Goal: Task Accomplishment & Management: Manage account settings

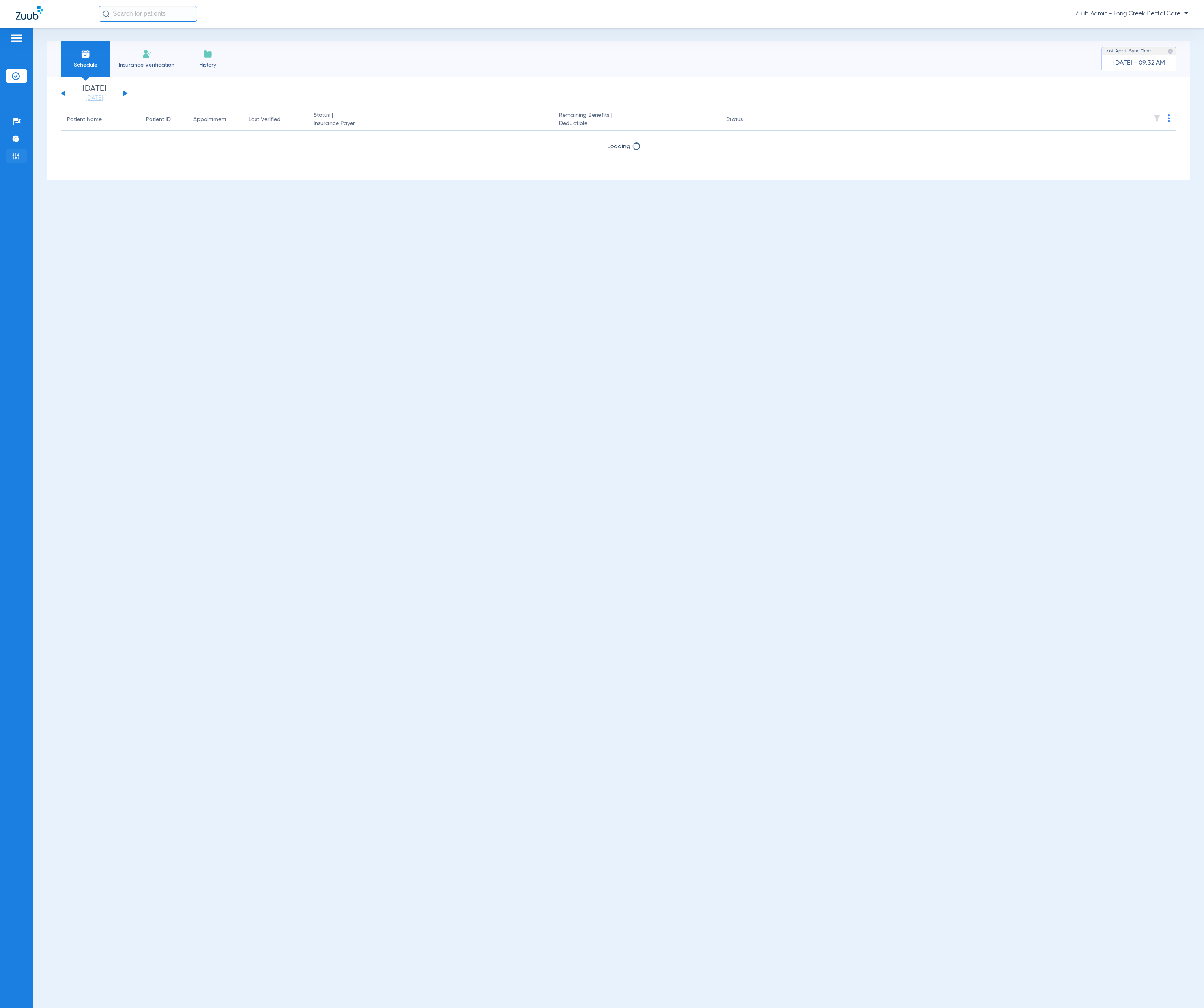
click at [6, 154] on li "Admin" at bounding box center [16, 156] width 21 height 14
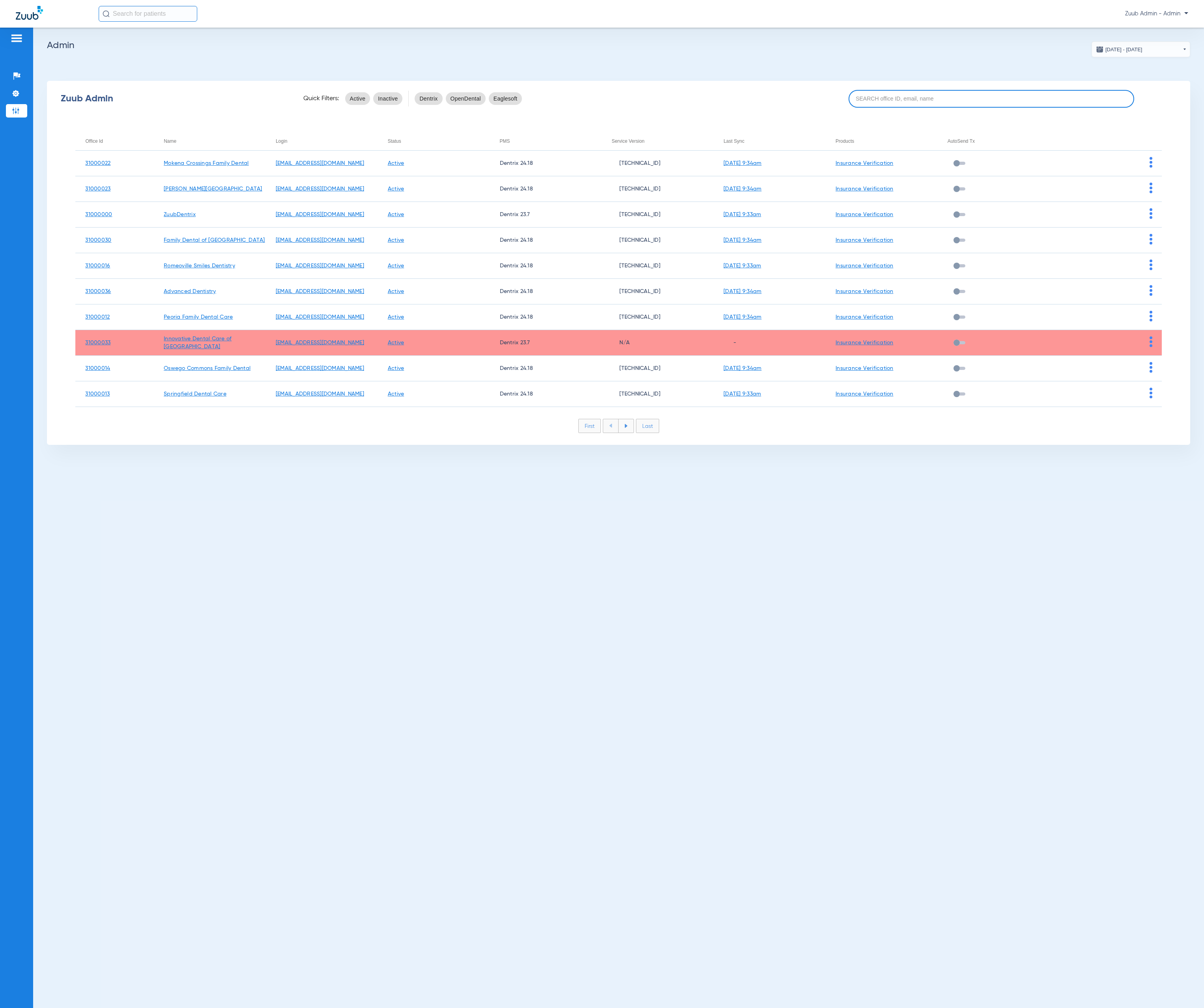
click at [990, 99] on input at bounding box center [991, 98] width 286 height 17
paste input "31000009"
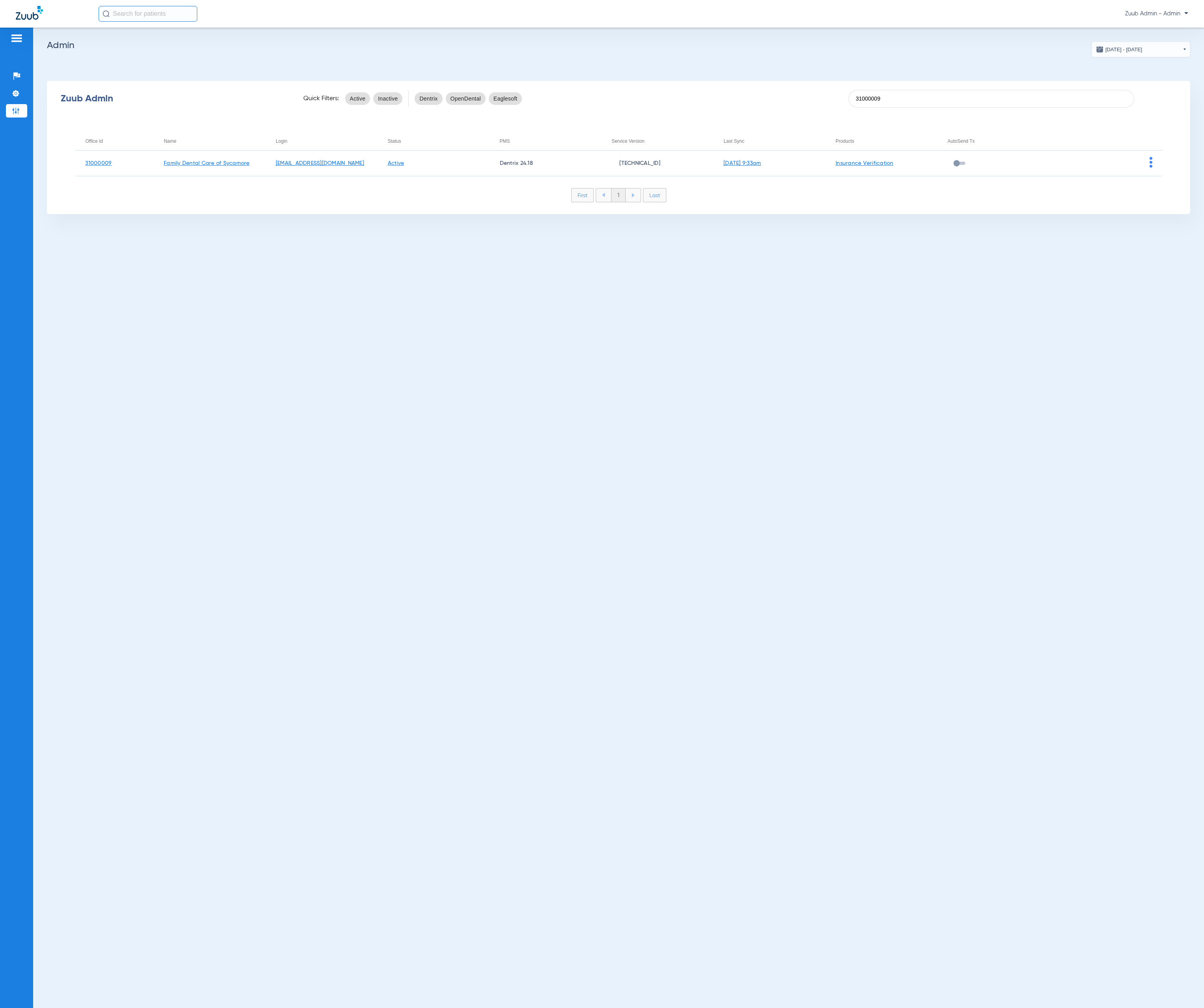
type input "31000009"
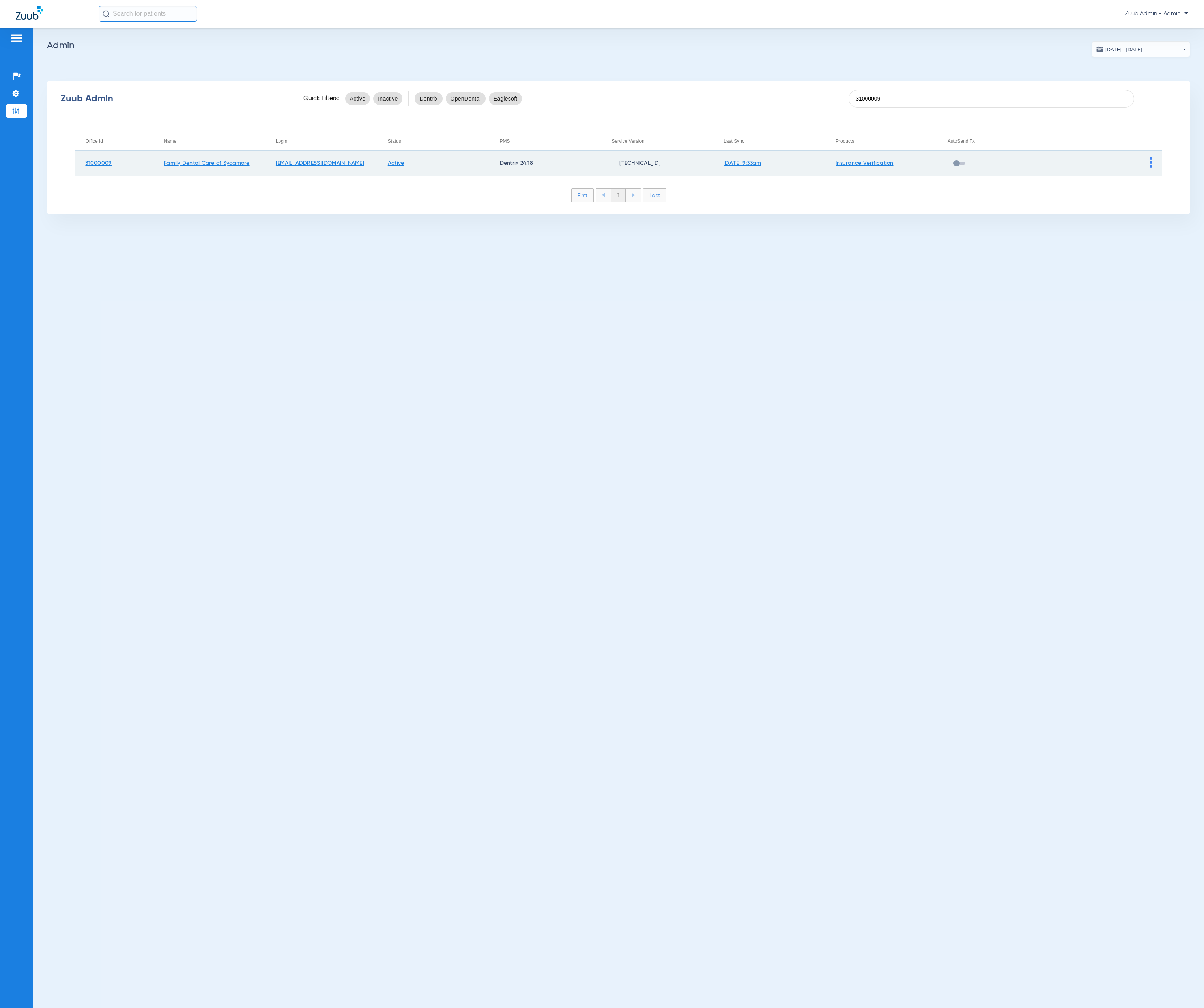
click at [1148, 162] on td at bounding box center [1106, 164] width 112 height 26
click at [1152, 162] on td at bounding box center [1106, 164] width 112 height 26
click at [1150, 161] on img at bounding box center [1151, 163] width 3 height 11
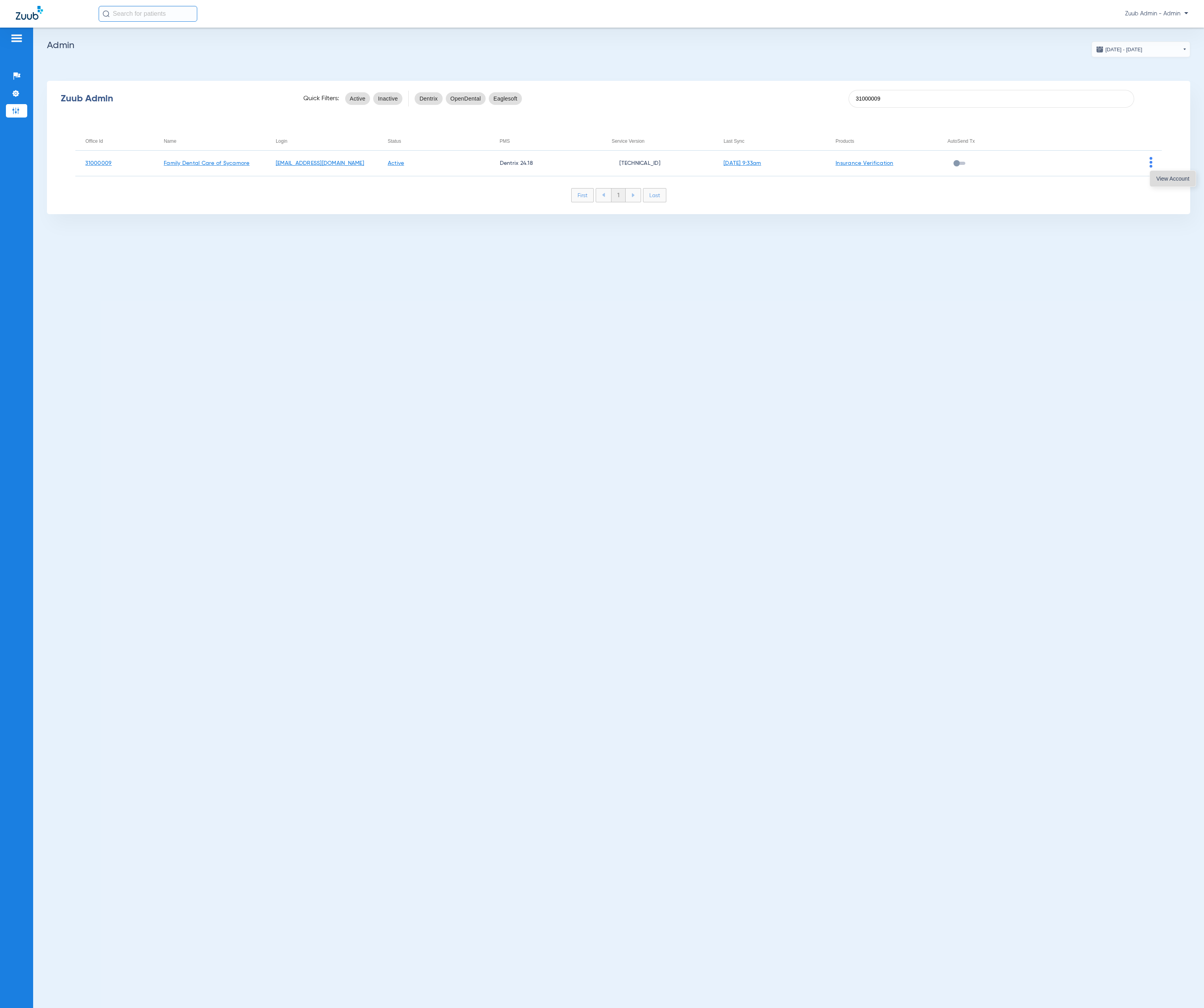
click at [1168, 180] on span "View Account" at bounding box center [1173, 179] width 33 height 6
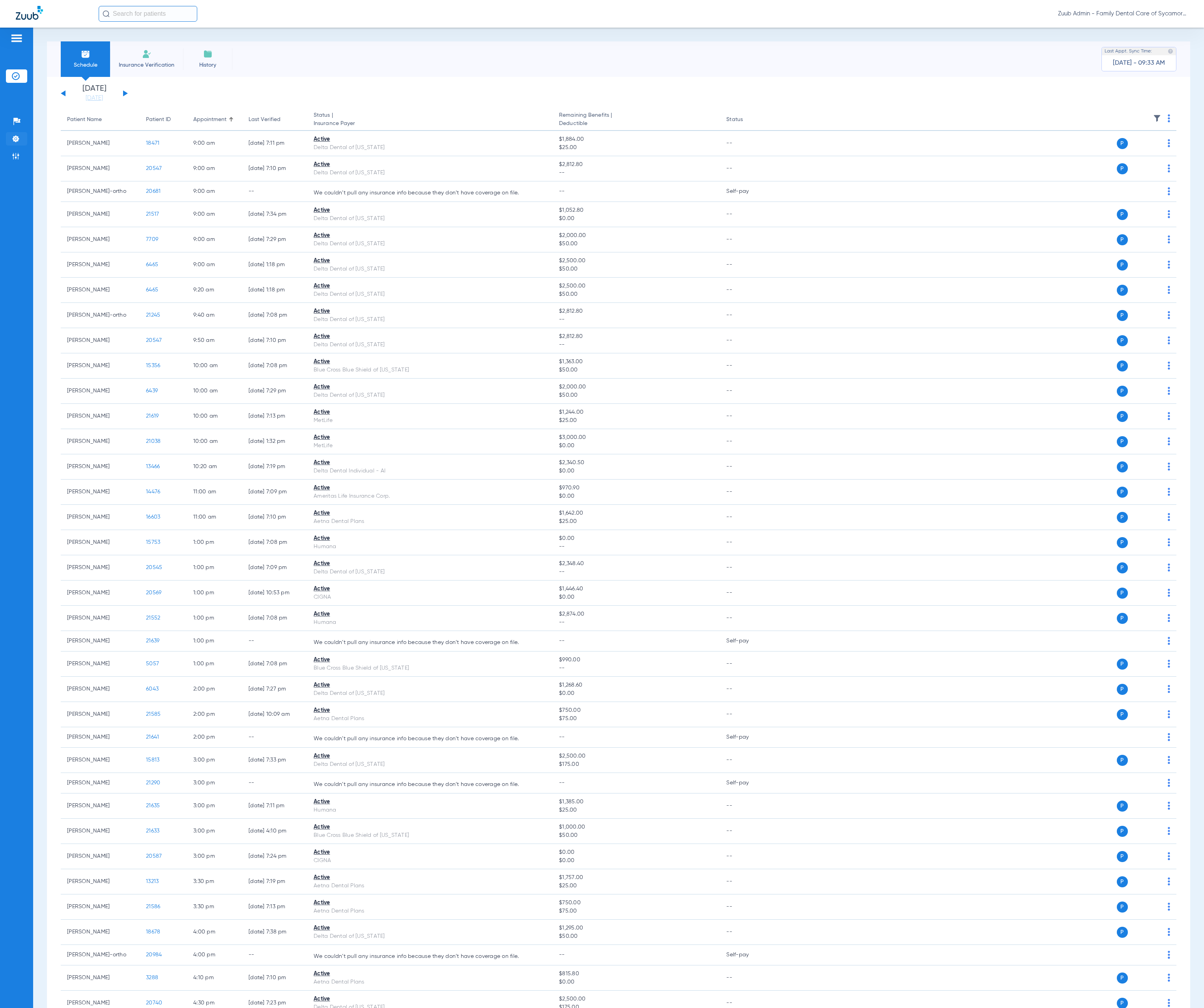
click at [21, 139] on li "Settings" at bounding box center [16, 139] width 21 height 14
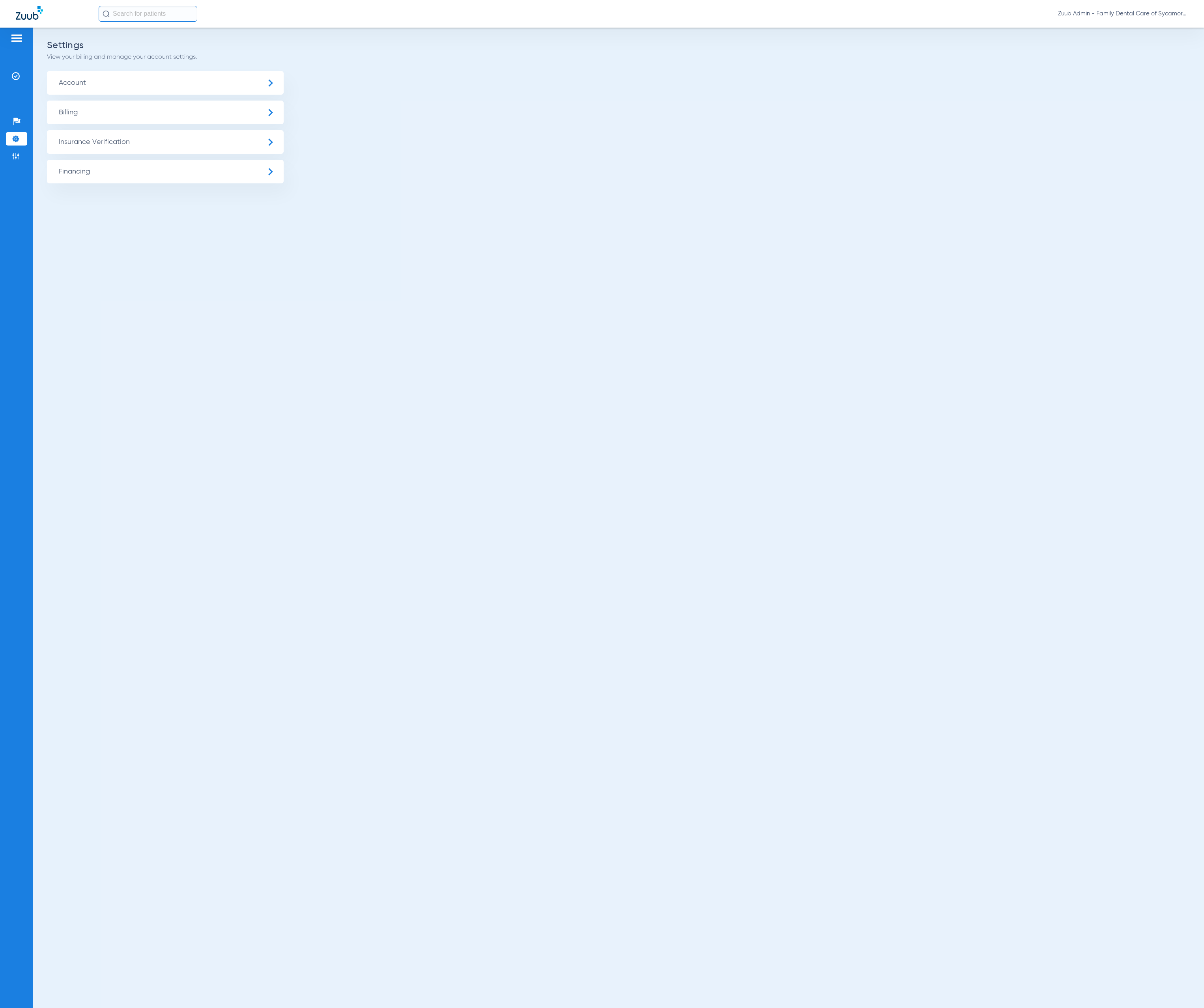
click at [179, 139] on span "Insurance Verification" at bounding box center [165, 142] width 237 height 24
click at [205, 202] on li "Insurance Payer Mapping" at bounding box center [165, 204] width 237 height 20
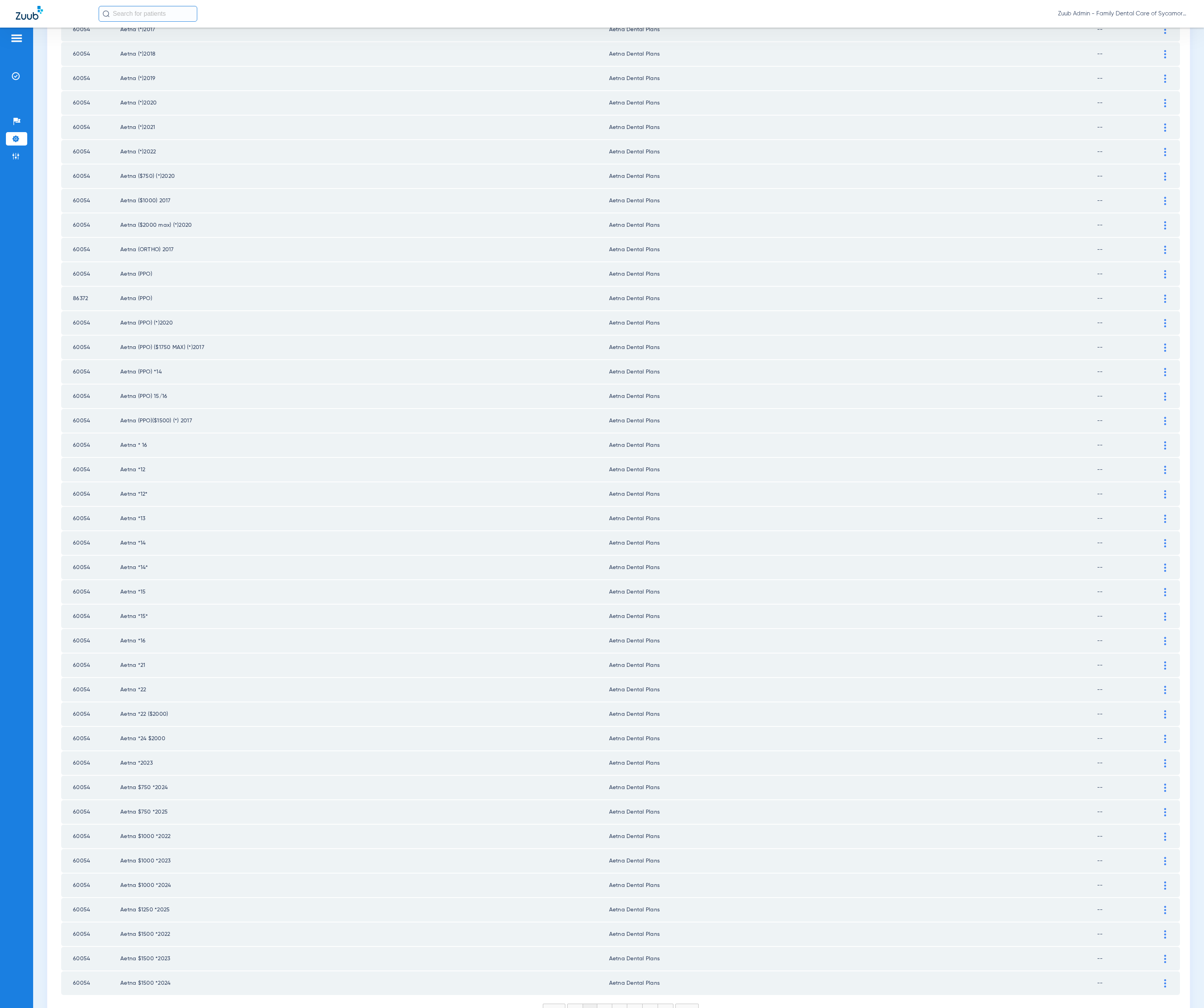
scroll to position [379, 0]
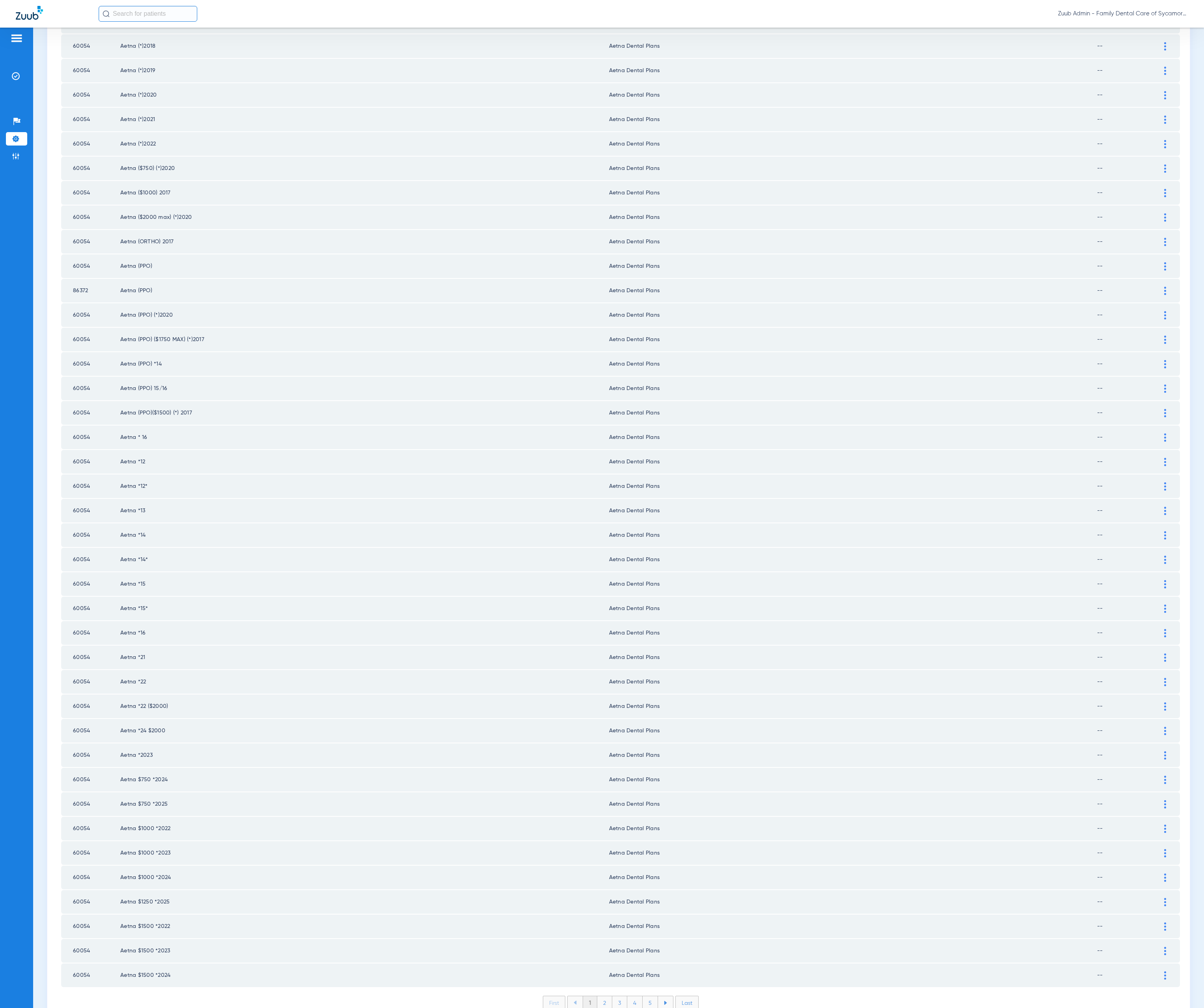
click at [600, 997] on li "2" at bounding box center [605, 1003] width 15 height 14
click at [612, 997] on li "3" at bounding box center [619, 1003] width 15 height 14
click at [635, 997] on li "4" at bounding box center [634, 1003] width 16 height 14
click at [643, 997] on li "5" at bounding box center [650, 1003] width 16 height 14
click at [646, 997] on li "6" at bounding box center [651, 1003] width 15 height 14
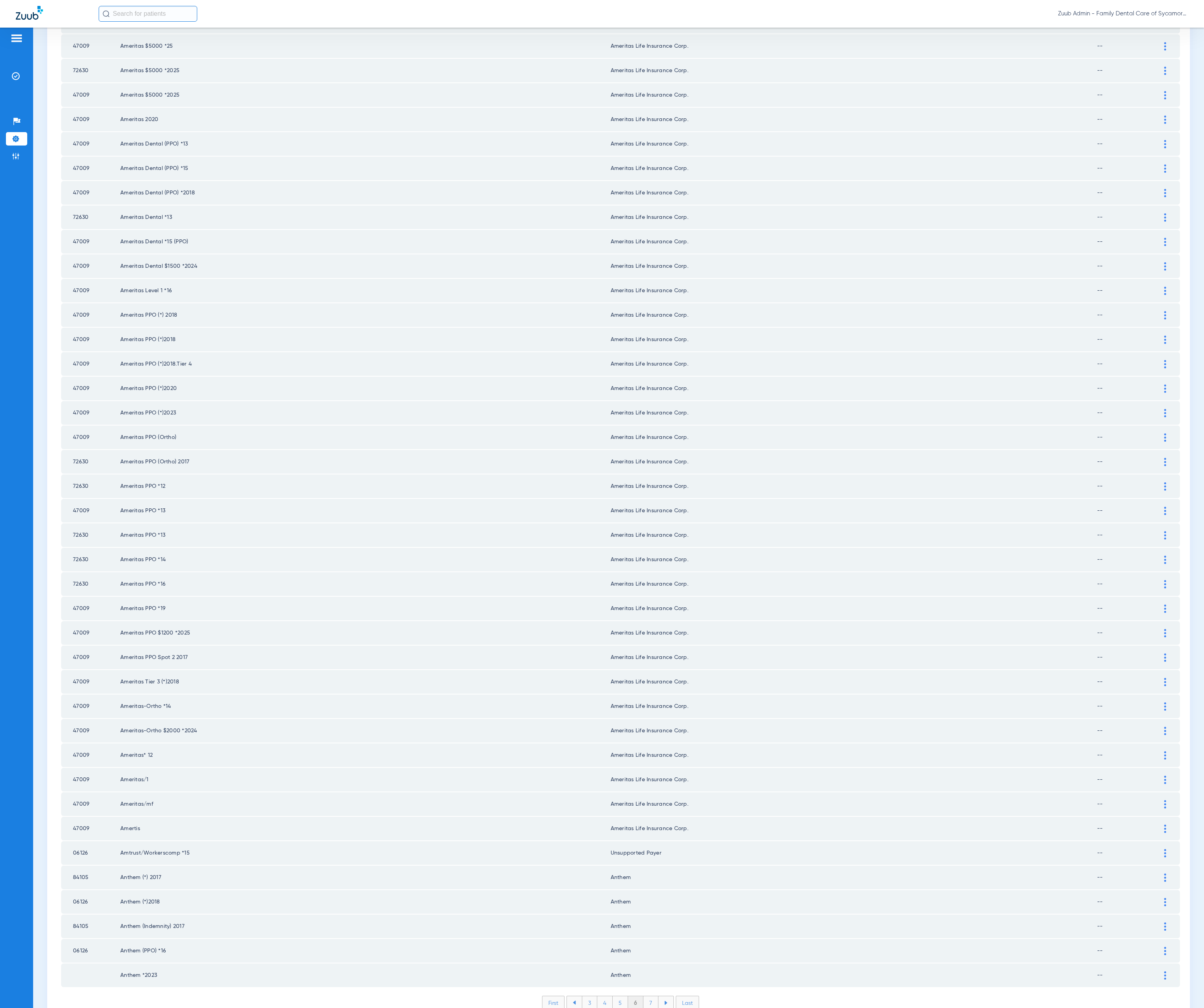
click at [643, 997] on li "7" at bounding box center [651, 1003] width 15 height 14
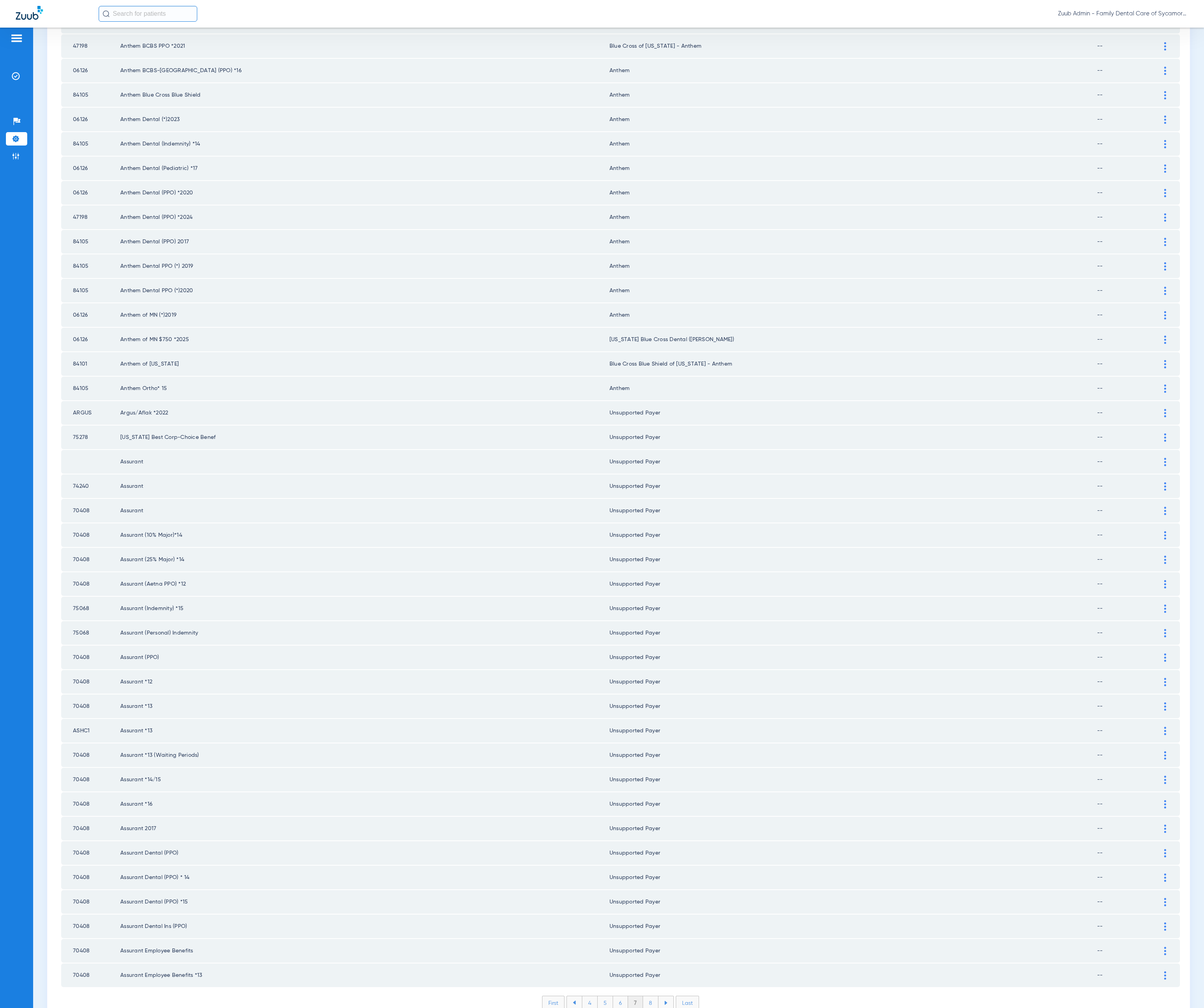
click at [647, 997] on li "8" at bounding box center [651, 1003] width 16 height 14
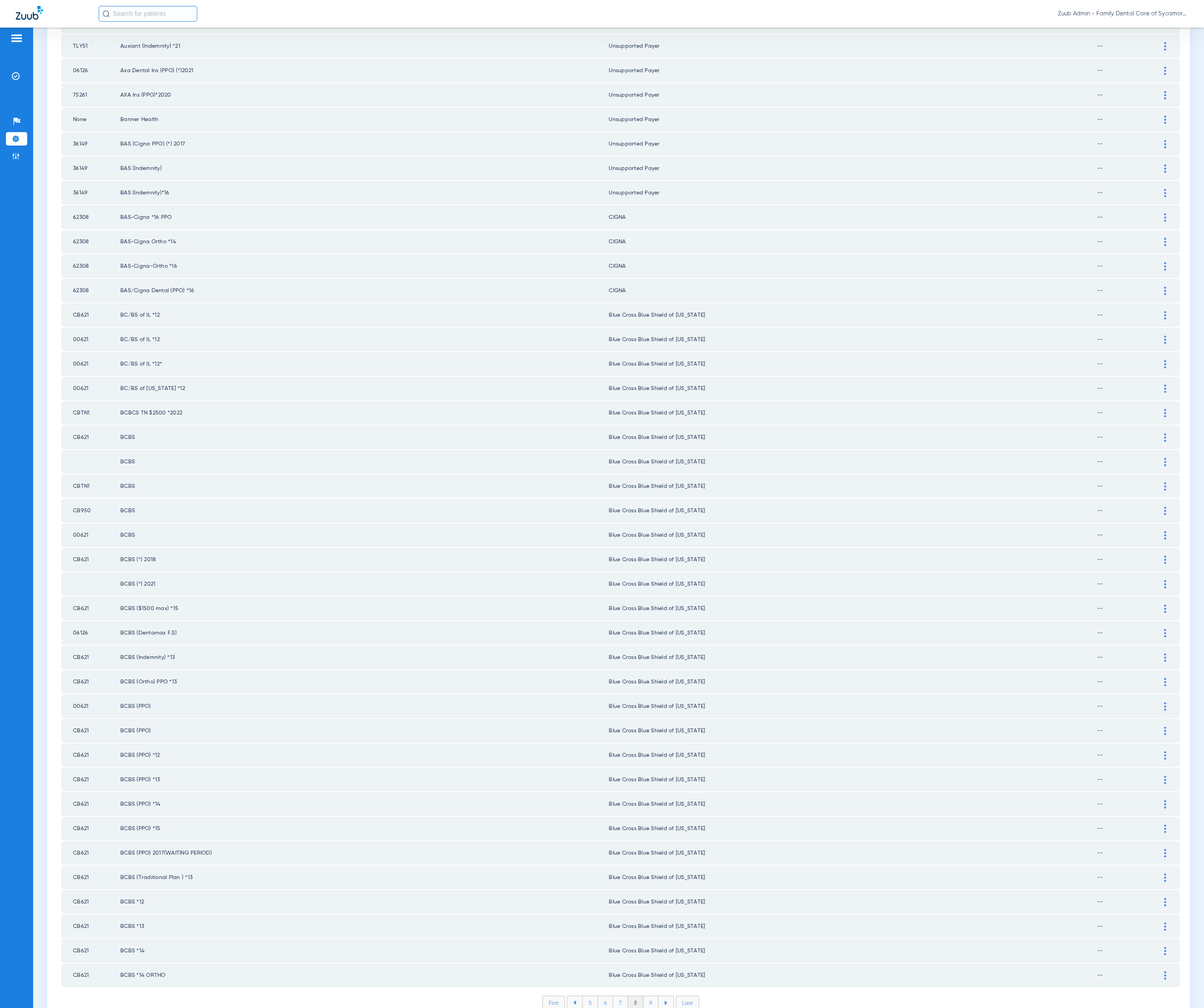
click at [645, 997] on li "9" at bounding box center [651, 1003] width 15 height 14
click at [643, 997] on li "10" at bounding box center [650, 1003] width 17 height 14
click at [645, 997] on li "11" at bounding box center [652, 1003] width 17 height 14
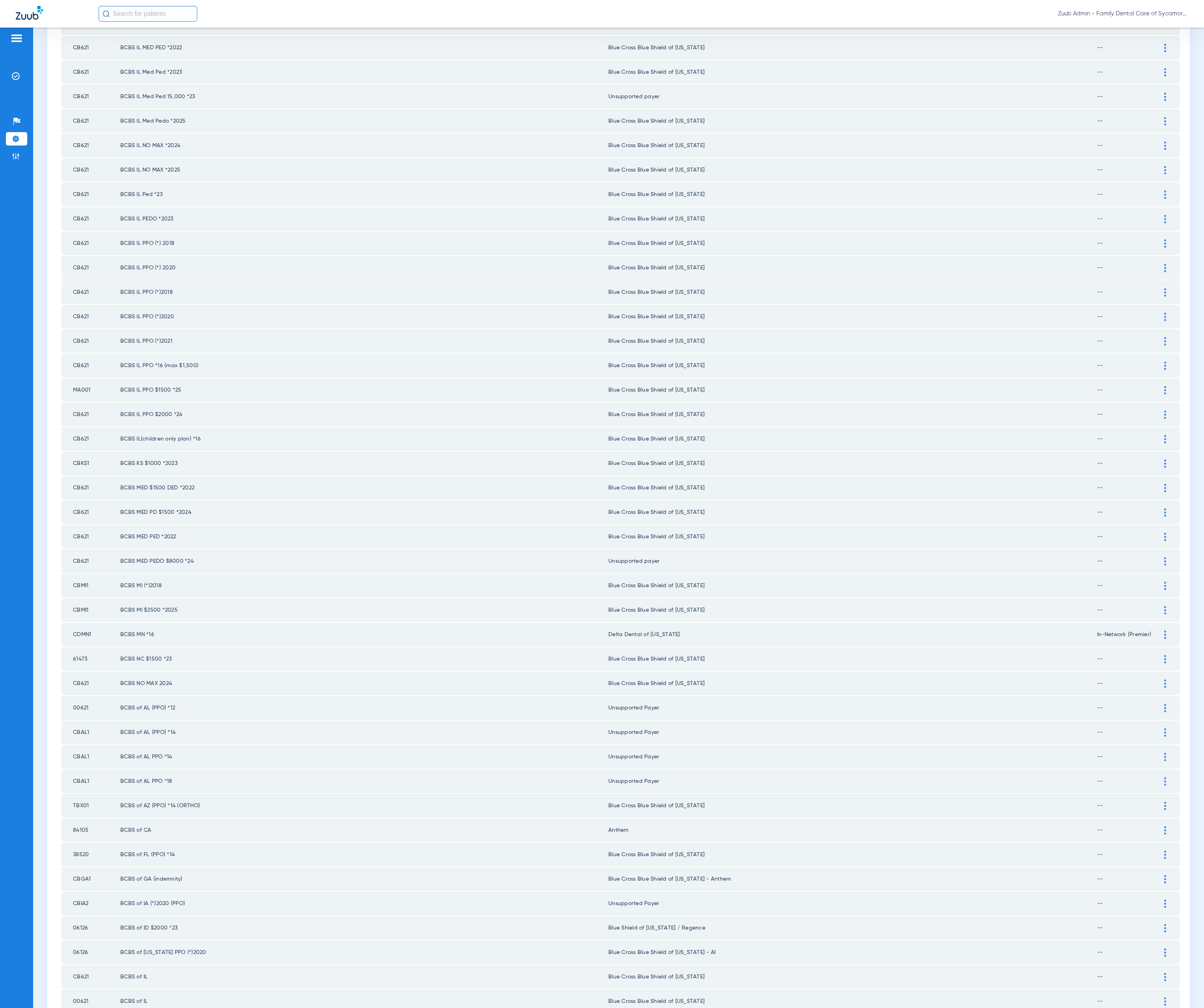
scroll to position [0, 0]
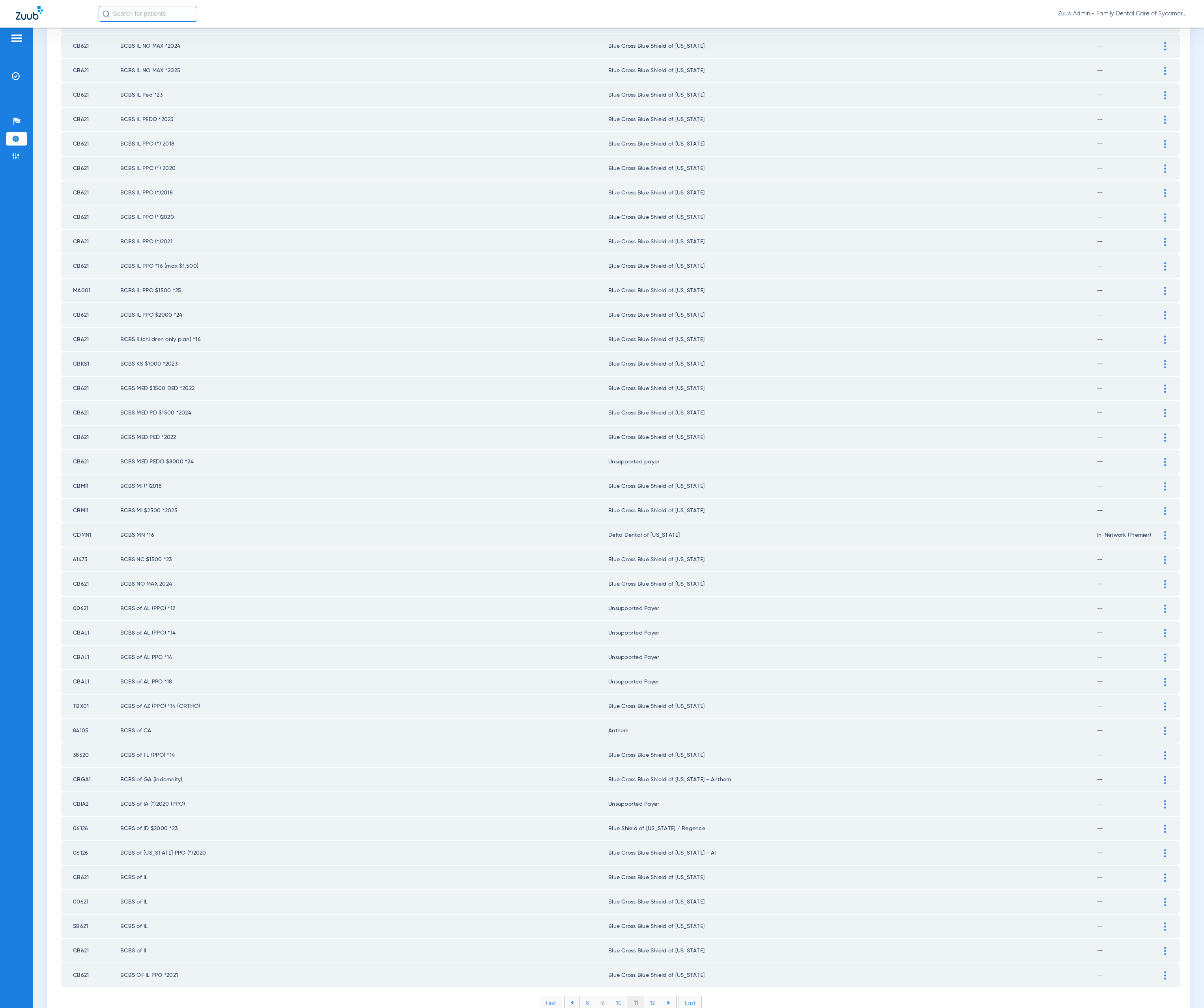
click at [644, 997] on li "12" at bounding box center [653, 1003] width 17 height 14
click at [645, 997] on li "13" at bounding box center [654, 1003] width 17 height 14
click at [646, 997] on li "14" at bounding box center [654, 1003] width 17 height 14
click at [648, 997] on li "15" at bounding box center [654, 1003] width 17 height 14
click at [646, 997] on li "16" at bounding box center [654, 1003] width 17 height 14
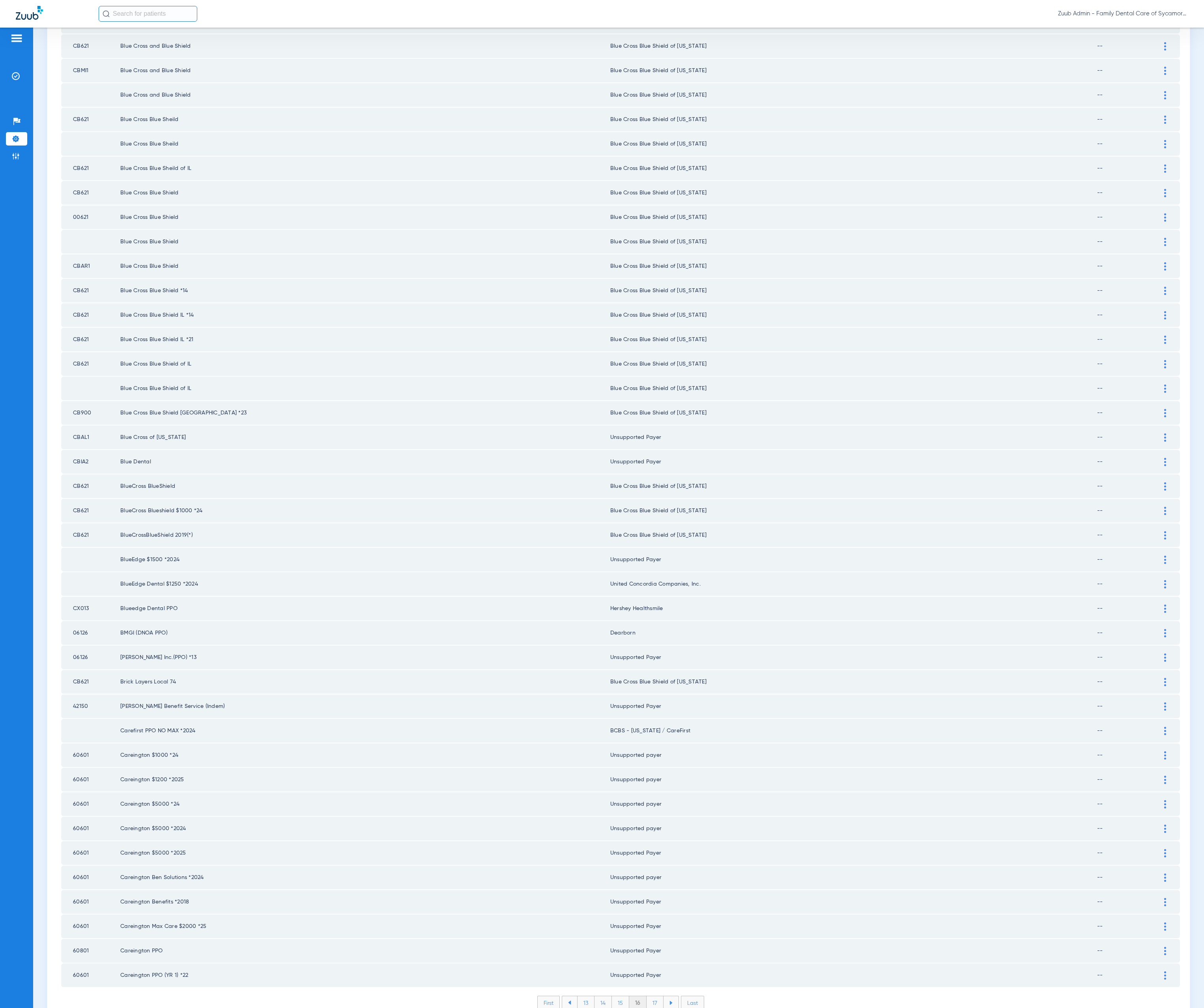
click at [647, 997] on li "17" at bounding box center [654, 1003] width 17 height 14
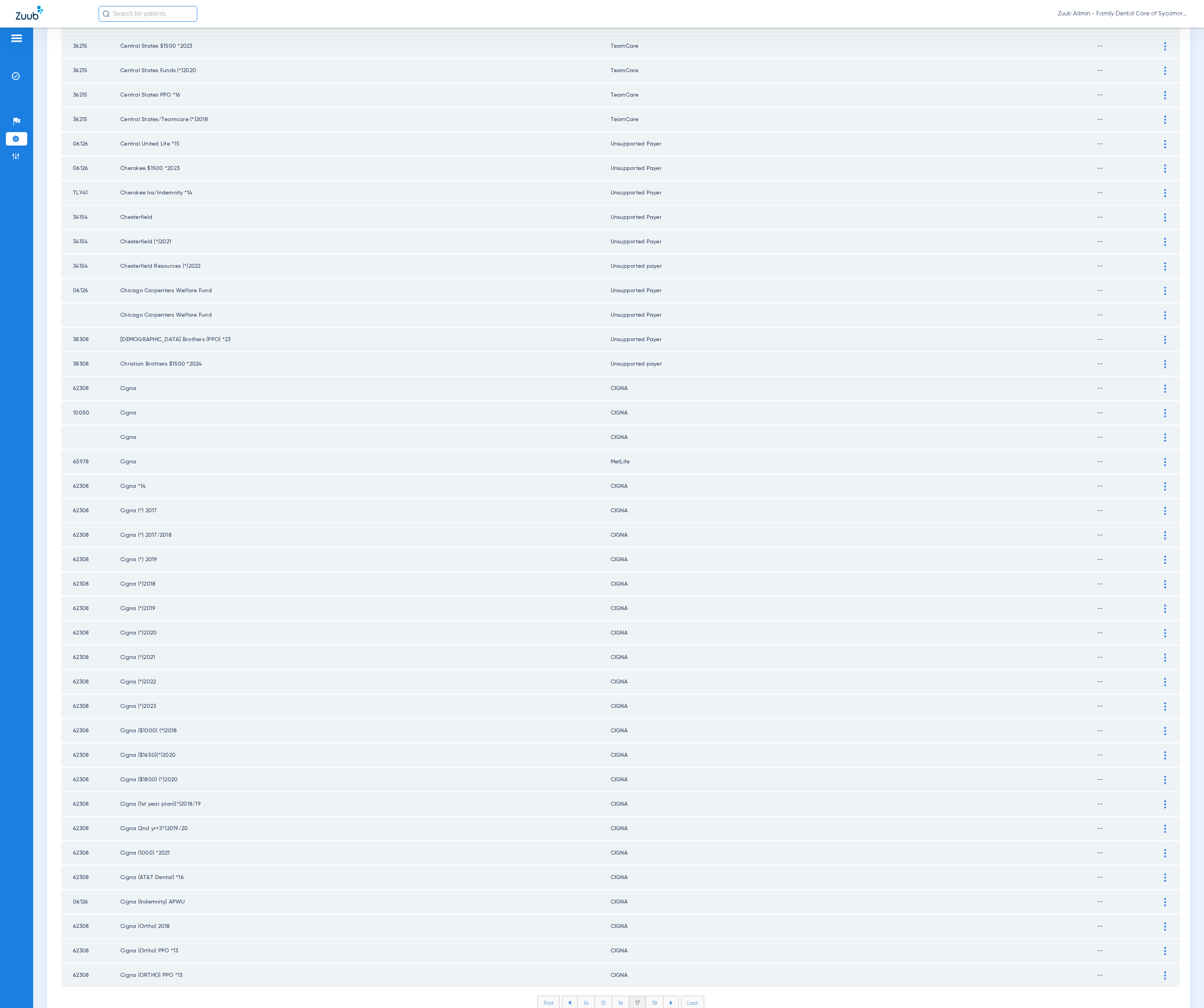
click at [647, 997] on li "18" at bounding box center [654, 1003] width 17 height 14
click at [654, 997] on li "19" at bounding box center [654, 1003] width 17 height 14
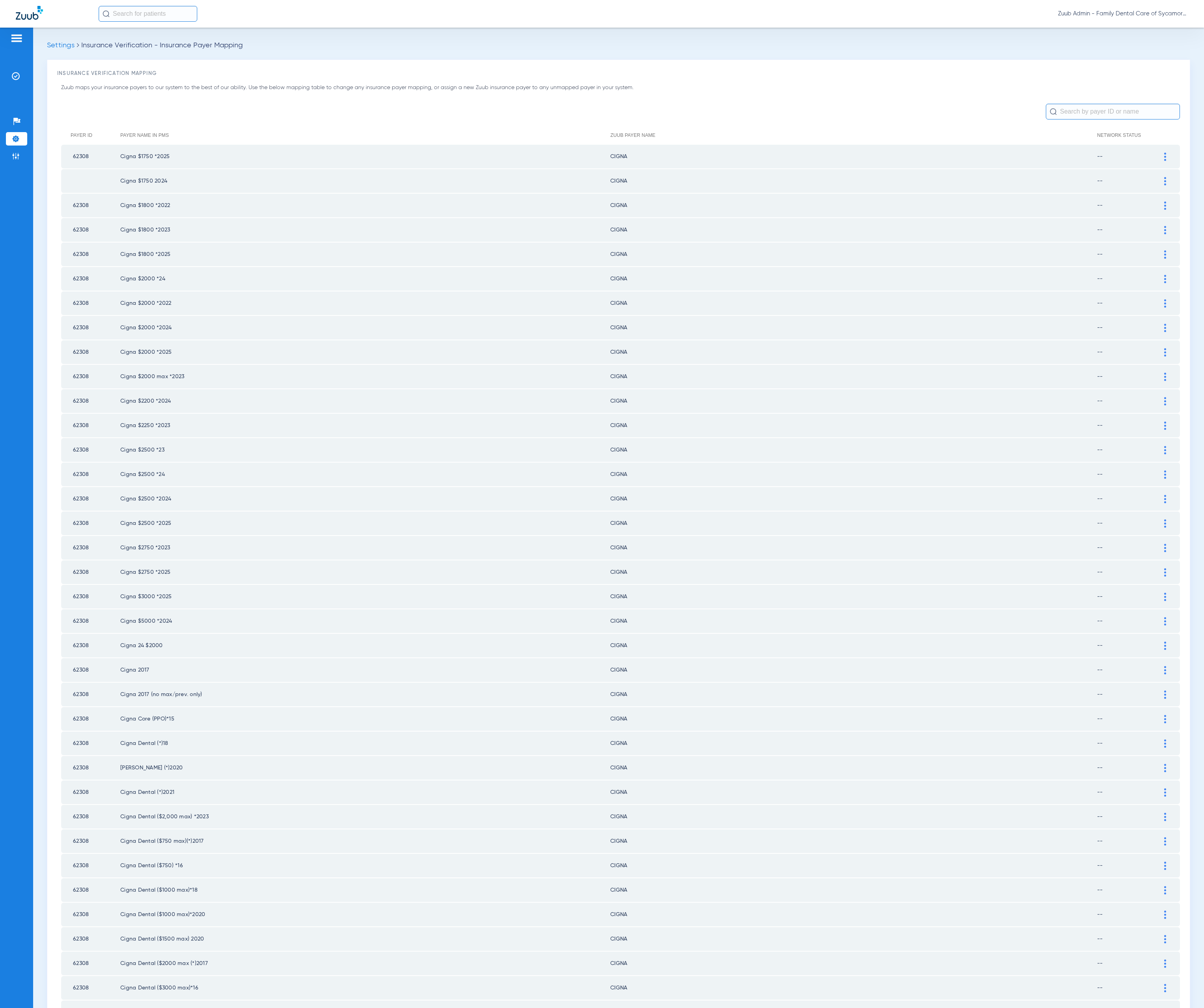
scroll to position [379, 0]
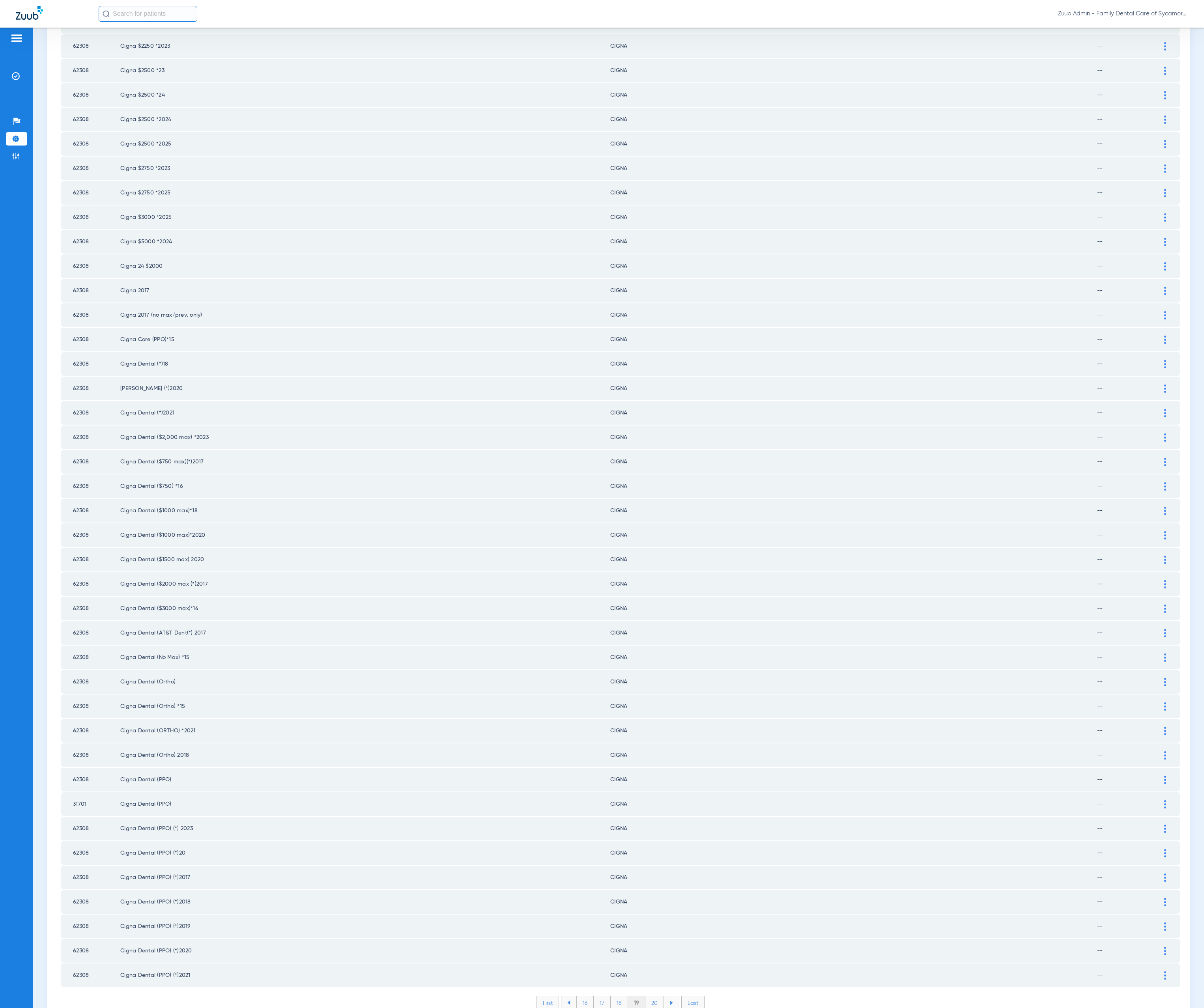
click at [647, 997] on li "20" at bounding box center [654, 1003] width 18 height 14
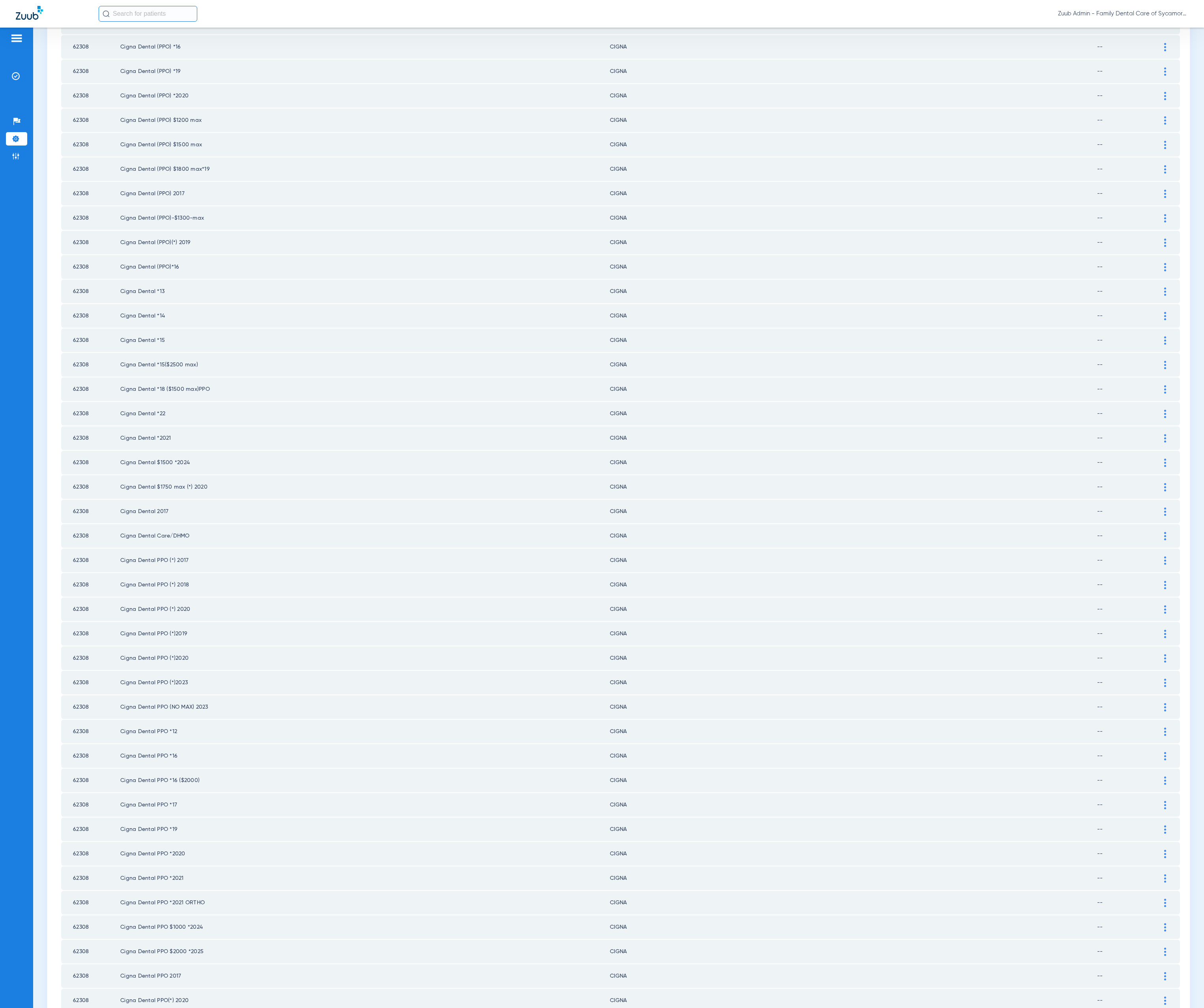
scroll to position [0, 0]
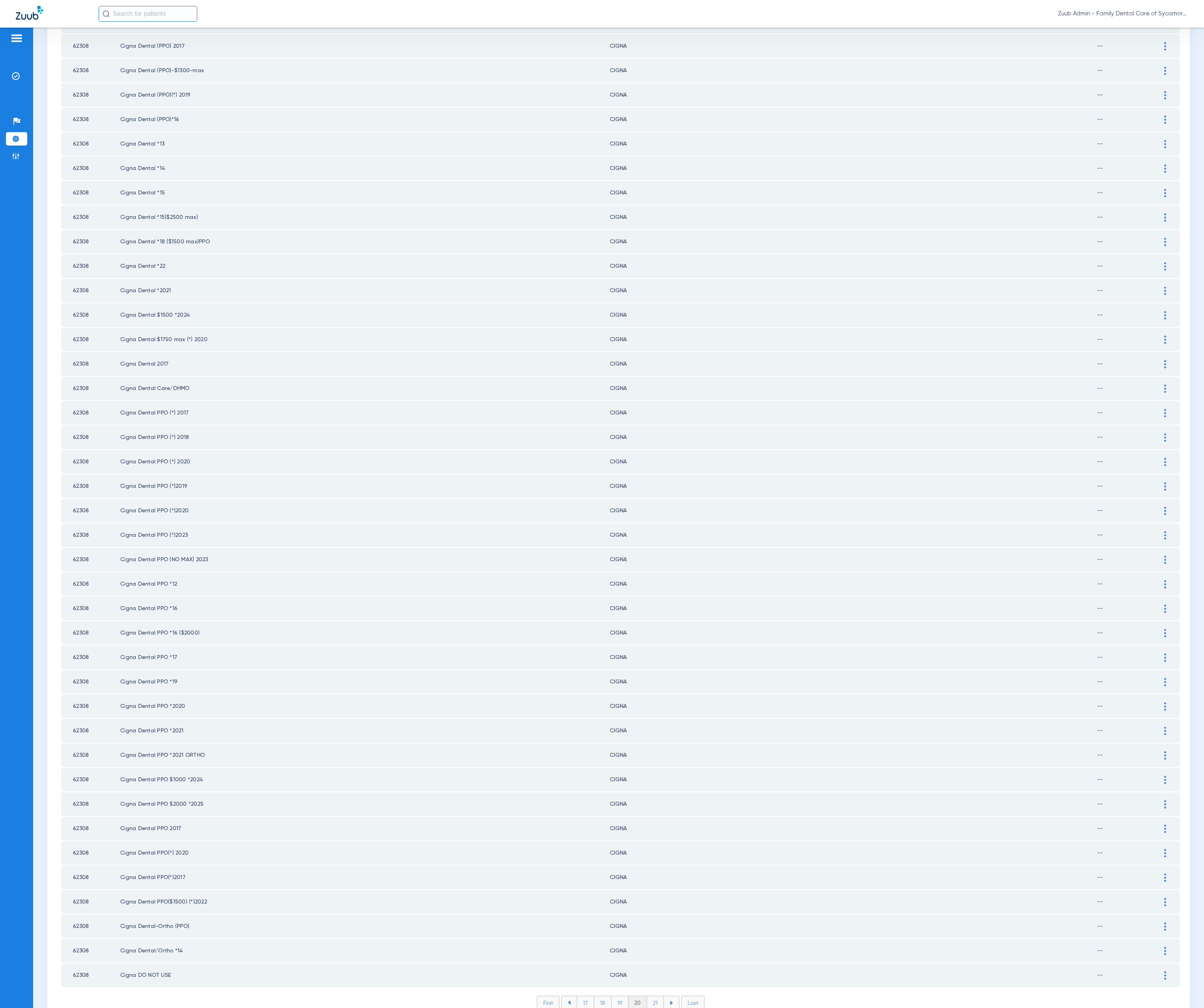
click at [647, 997] on li "21" at bounding box center [655, 1003] width 17 height 14
click at [654, 997] on li "22" at bounding box center [654, 1003] width 17 height 14
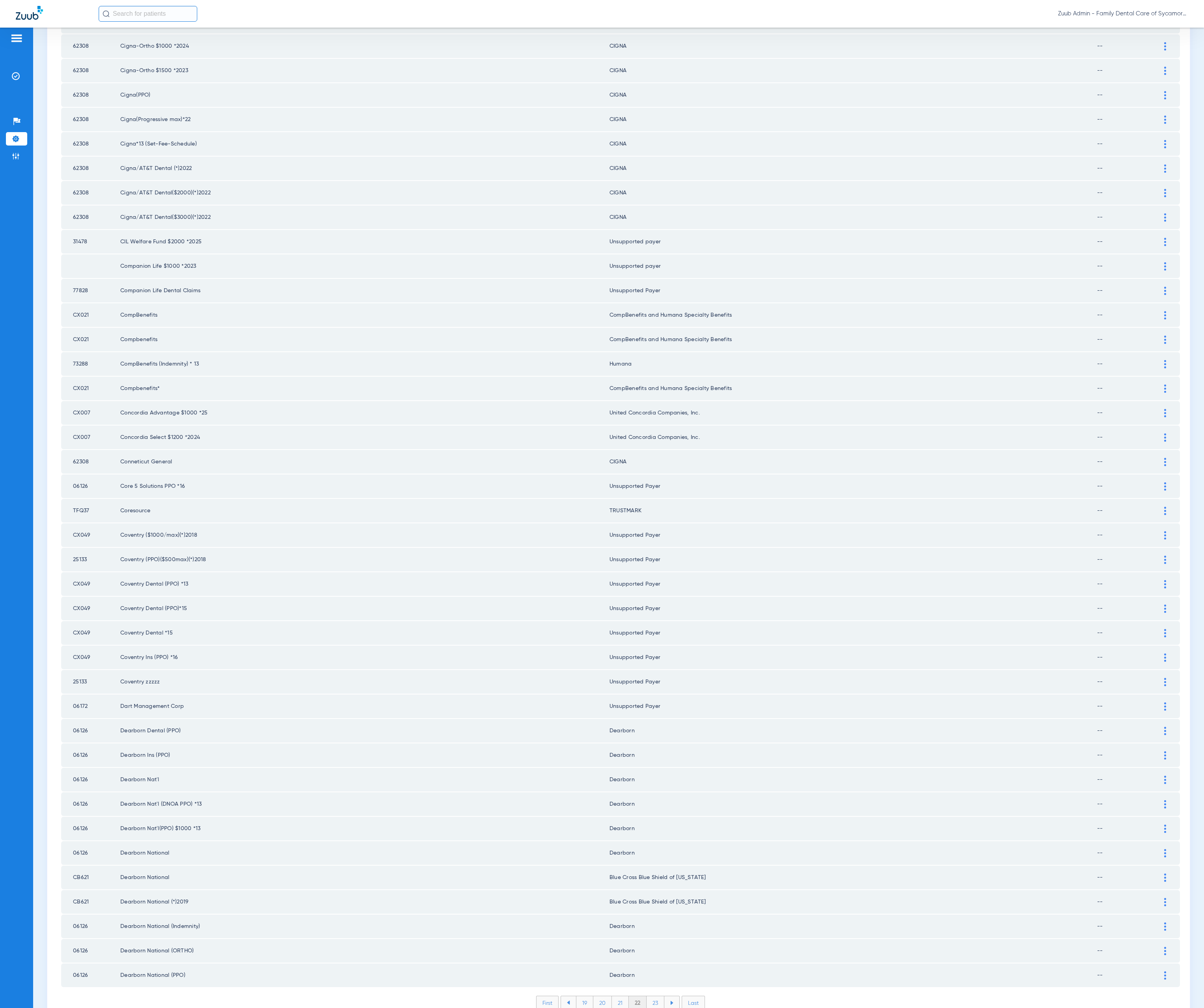
click at [649, 997] on li "23" at bounding box center [654, 1003] width 17 height 14
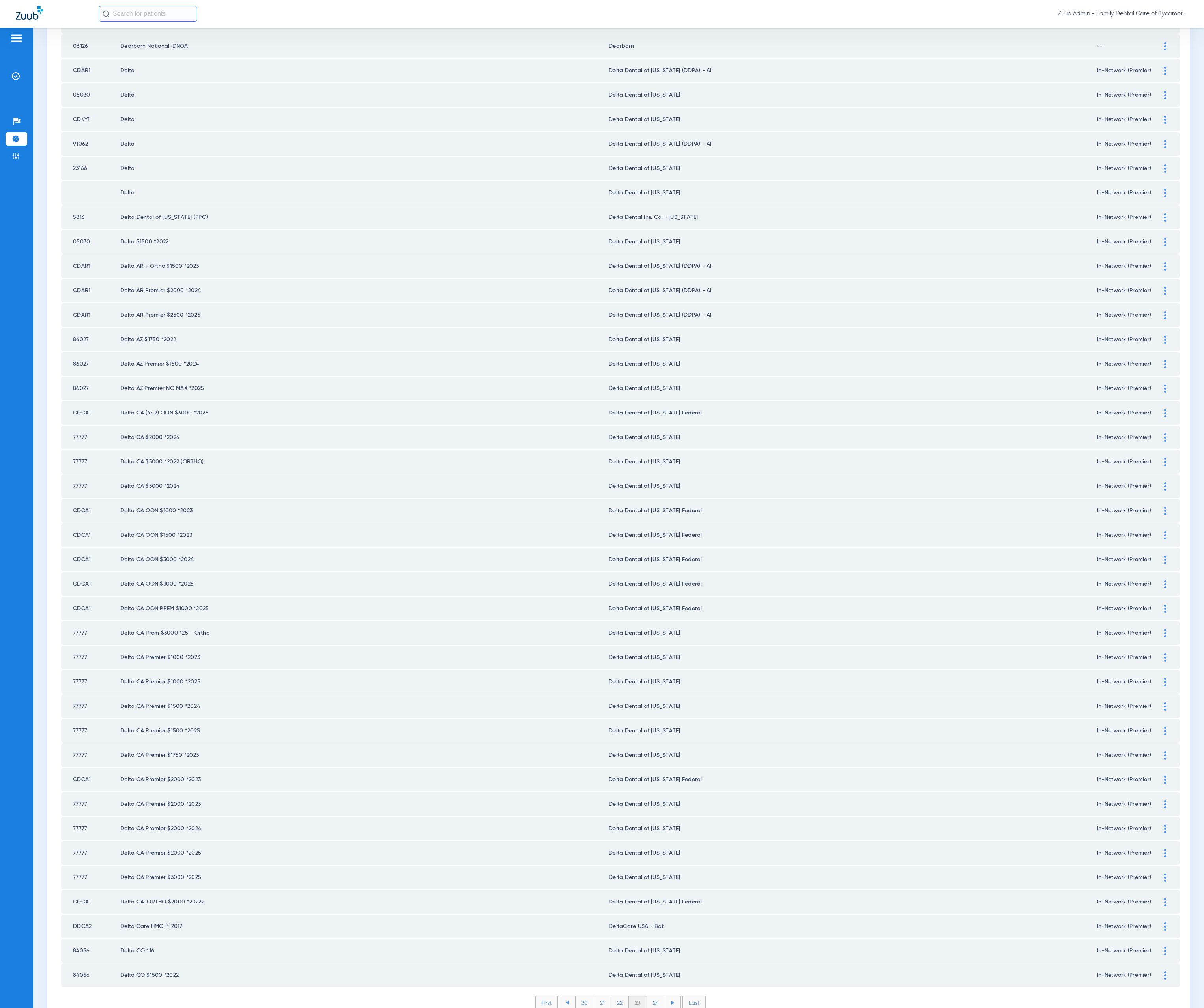
click at [647, 997] on li "24" at bounding box center [656, 1003] width 18 height 14
click at [651, 997] on li "25" at bounding box center [655, 1003] width 18 height 14
drag, startPoint x: 651, startPoint y: 961, endPoint x: 650, endPoint y: 953, distance: 8.1
click at [651, 997] on li "26" at bounding box center [655, 1003] width 17 height 14
click at [654, 997] on li "27" at bounding box center [656, 1003] width 17 height 14
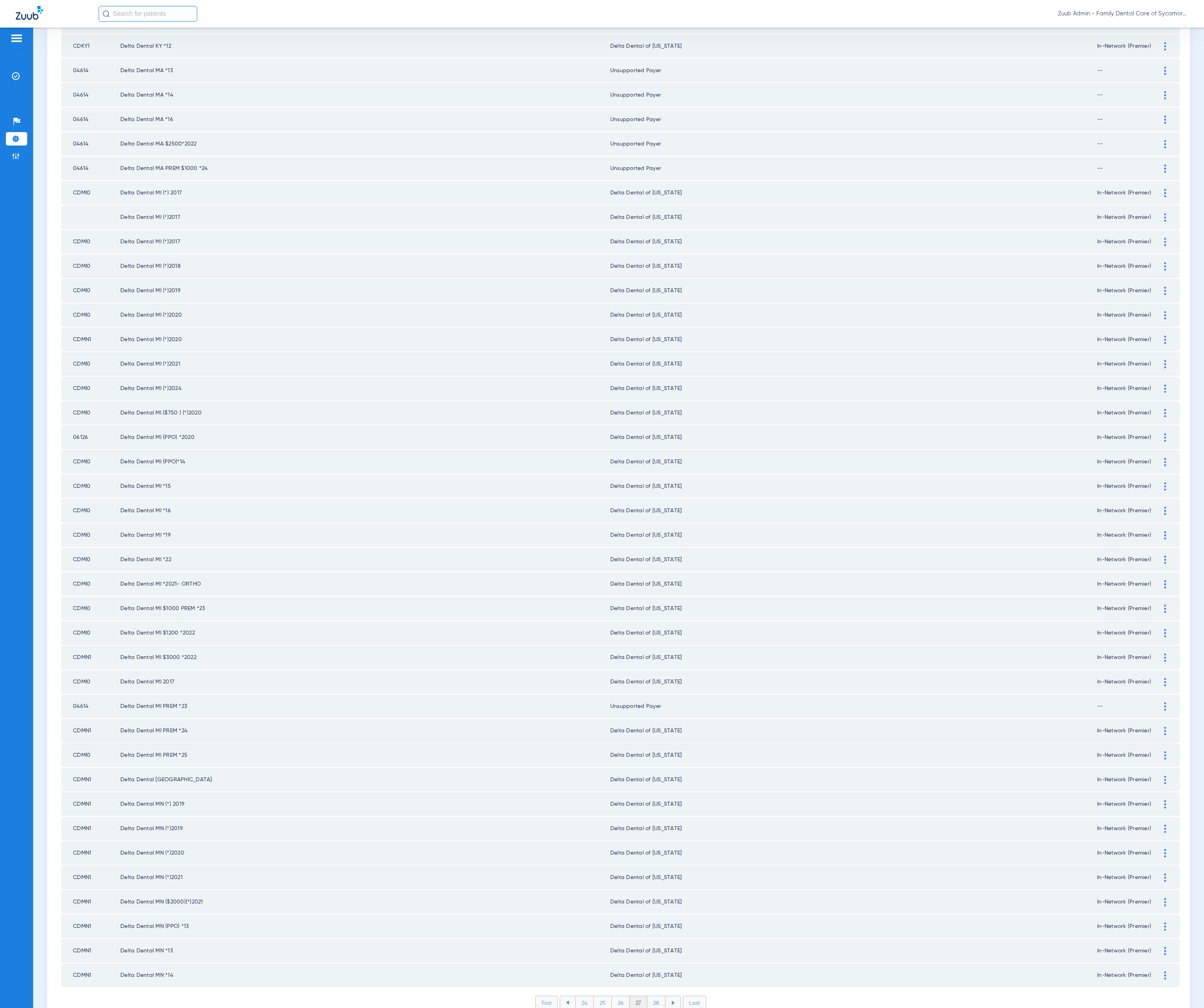
click at [649, 997] on li "28" at bounding box center [656, 1003] width 18 height 14
click at [651, 997] on li "29" at bounding box center [655, 1003] width 17 height 14
click at [653, 997] on li "30" at bounding box center [656, 1003] width 18 height 14
click at [648, 997] on li "31" at bounding box center [656, 1003] width 17 height 14
click at [654, 997] on li "32" at bounding box center [655, 1003] width 17 height 14
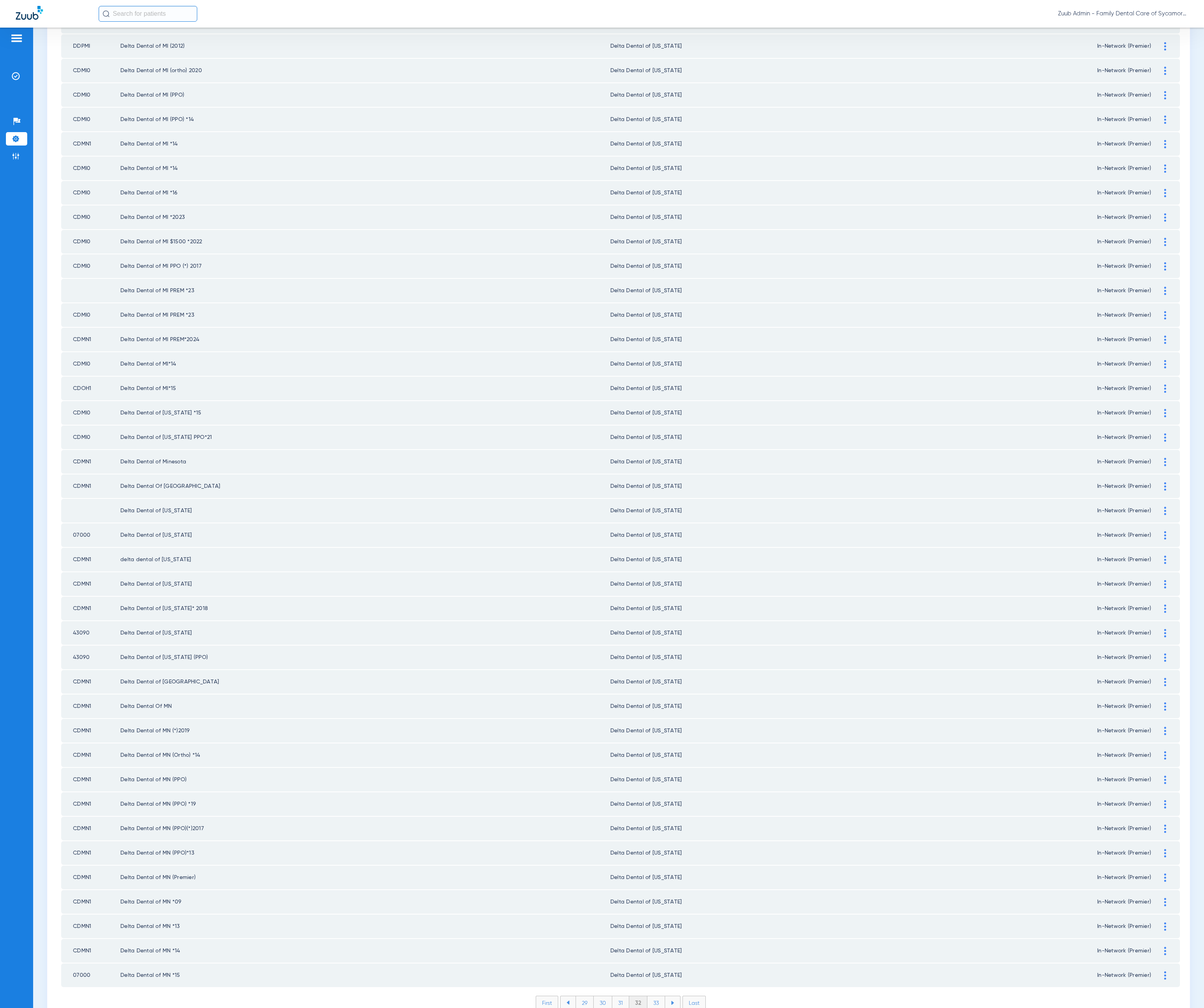
click at [651, 997] on li "33" at bounding box center [655, 1003] width 17 height 14
click at [651, 997] on li "34" at bounding box center [656, 1003] width 18 height 14
click at [647, 997] on li "35" at bounding box center [656, 1003] width 18 height 14
click at [654, 997] on li "36" at bounding box center [656, 1003] width 17 height 14
click at [653, 997] on li "37" at bounding box center [656, 1003] width 17 height 14
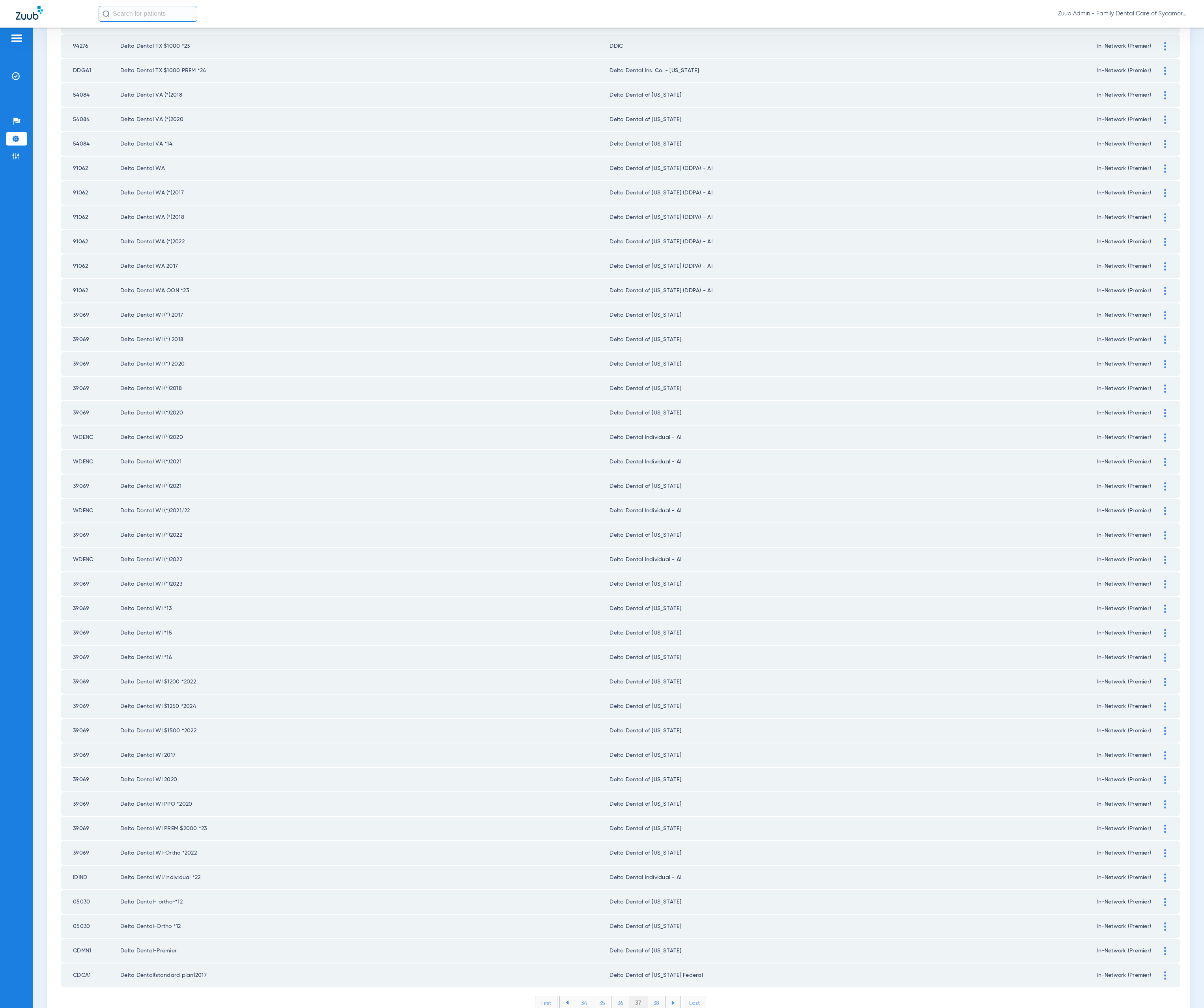
click at [655, 997] on li "38" at bounding box center [656, 1003] width 18 height 14
click at [651, 997] on li "39" at bounding box center [656, 1003] width 17 height 14
click at [654, 996] on li "36 37 38 39 40" at bounding box center [619, 1002] width 122 height 14
click at [652, 997] on li "40" at bounding box center [656, 1003] width 19 height 14
click at [651, 997] on li "41" at bounding box center [656, 1003] width 17 height 14
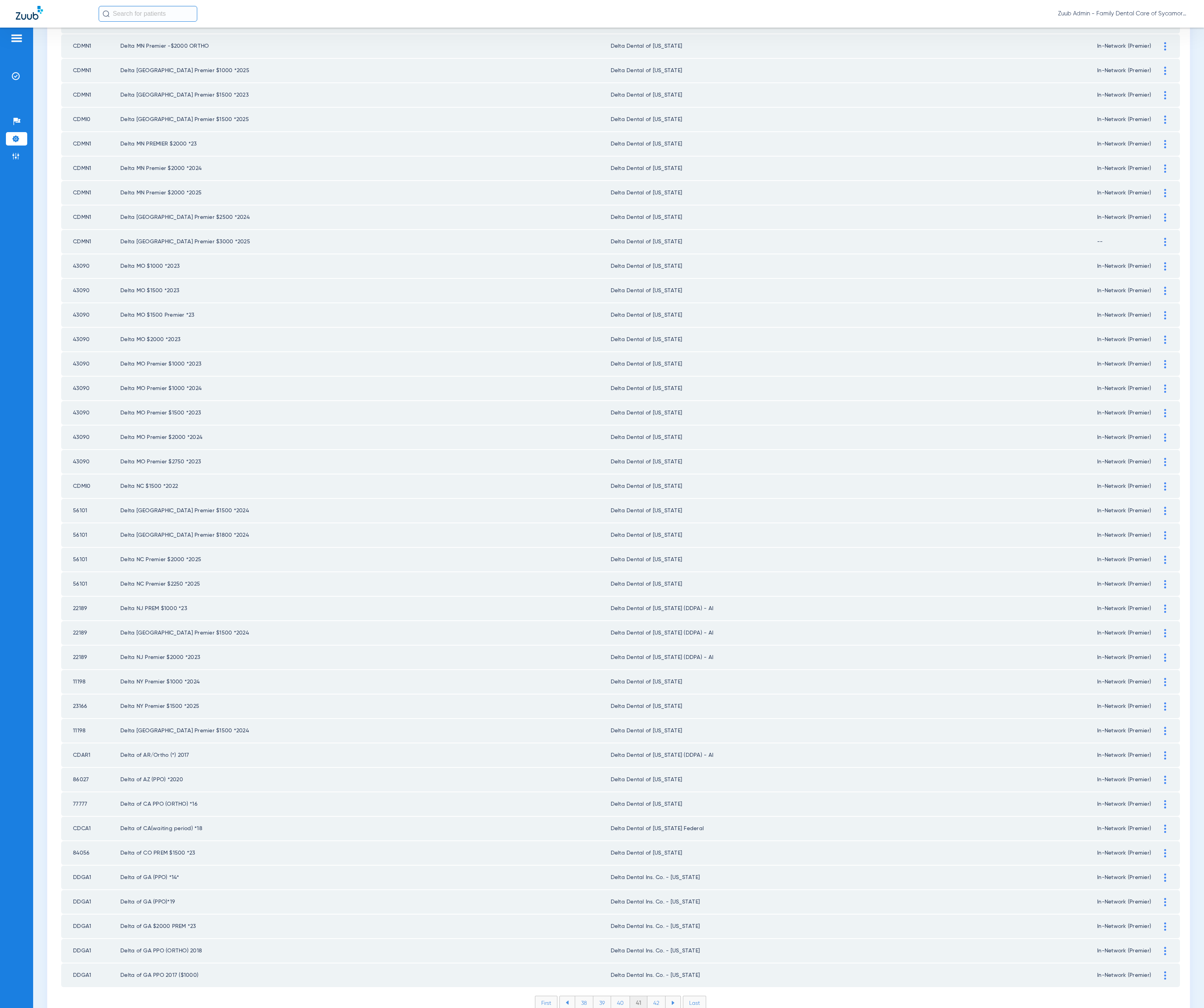
click at [654, 997] on li "42" at bounding box center [656, 1003] width 18 height 14
click at [647, 997] on li "43" at bounding box center [656, 1003] width 18 height 14
click at [655, 997] on li "44" at bounding box center [657, 1003] width 18 height 14
click at [654, 997] on li "45" at bounding box center [656, 1003] width 18 height 14
click at [657, 997] on li "46" at bounding box center [657, 1003] width 18 height 14
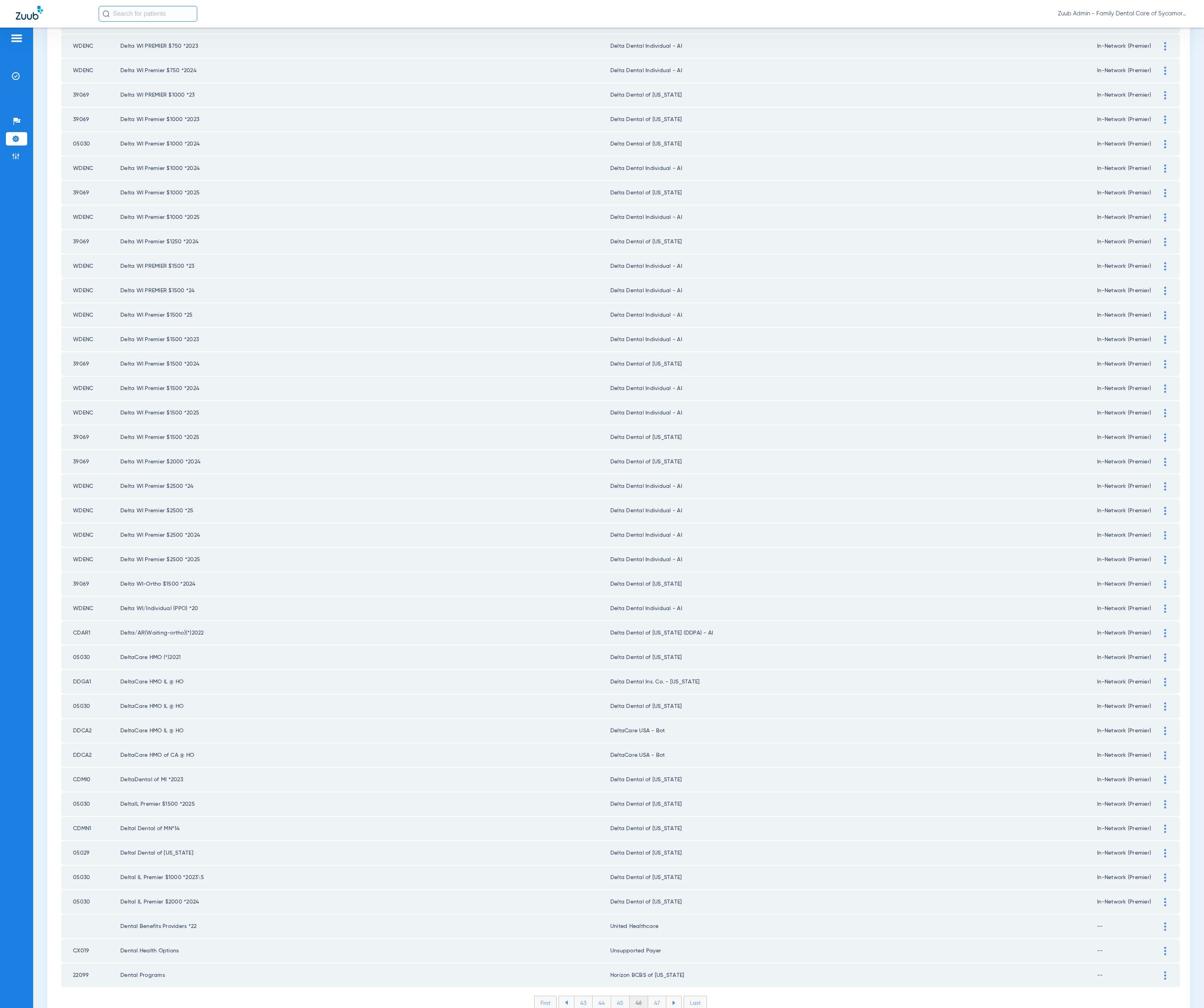
click at [654, 997] on li "47" at bounding box center [657, 1003] width 18 height 14
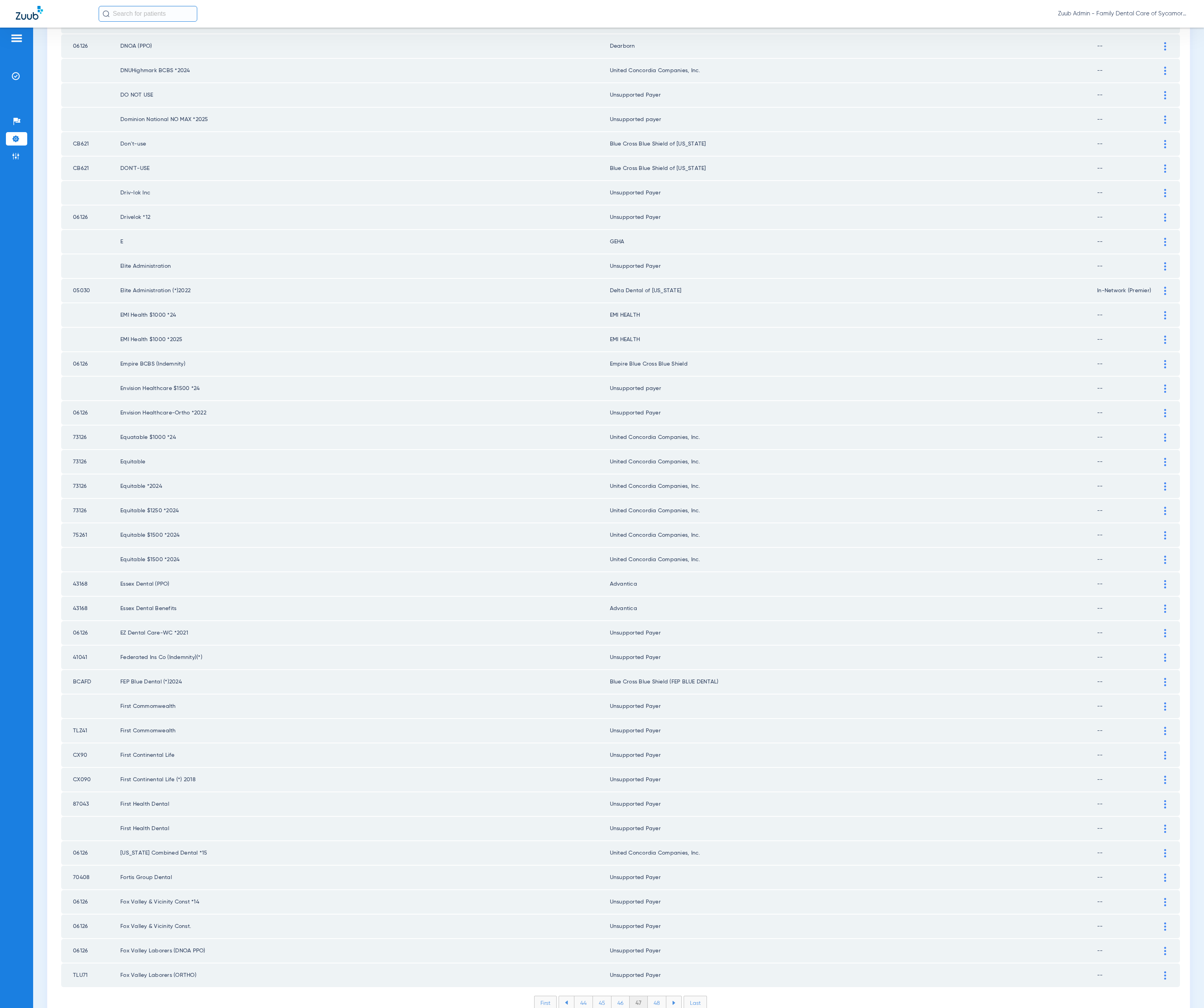
click at [650, 997] on li "48" at bounding box center [657, 1003] width 18 height 14
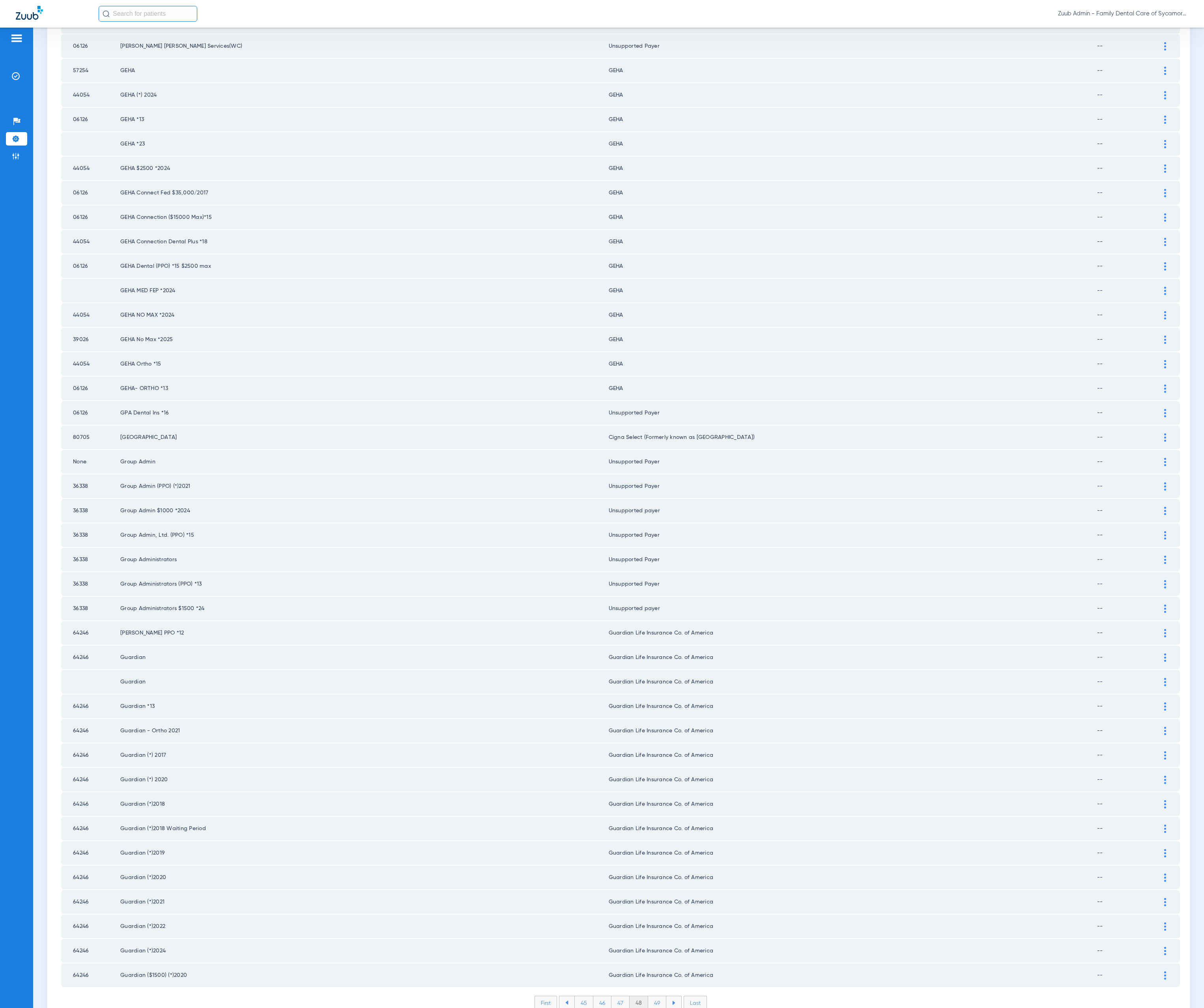
click at [654, 997] on li "49" at bounding box center [657, 1003] width 18 height 14
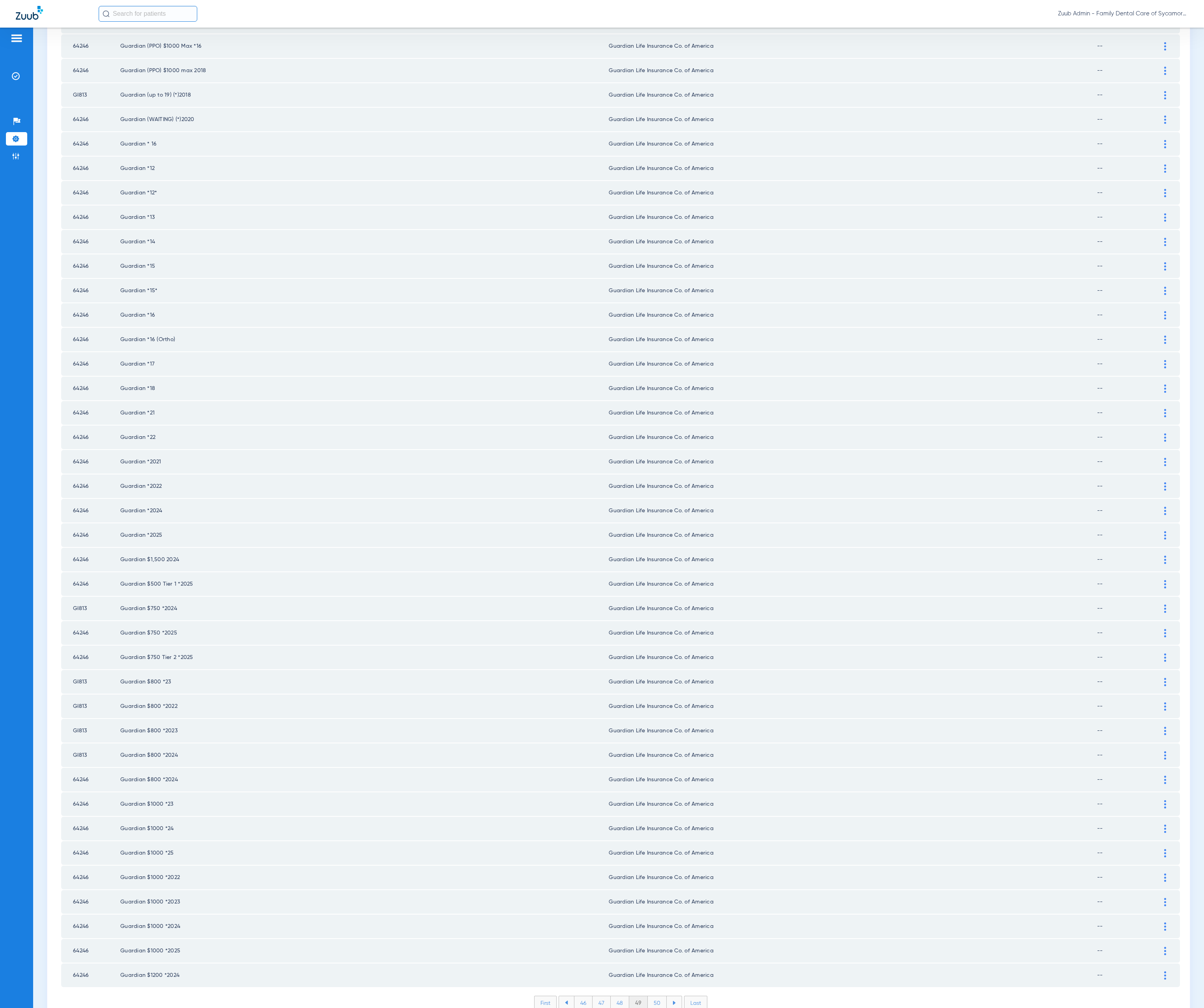
click at [655, 997] on li "50" at bounding box center [657, 1003] width 19 height 14
click at [654, 997] on li "51" at bounding box center [657, 1003] width 17 height 14
click at [652, 997] on li "52" at bounding box center [657, 1003] width 18 height 14
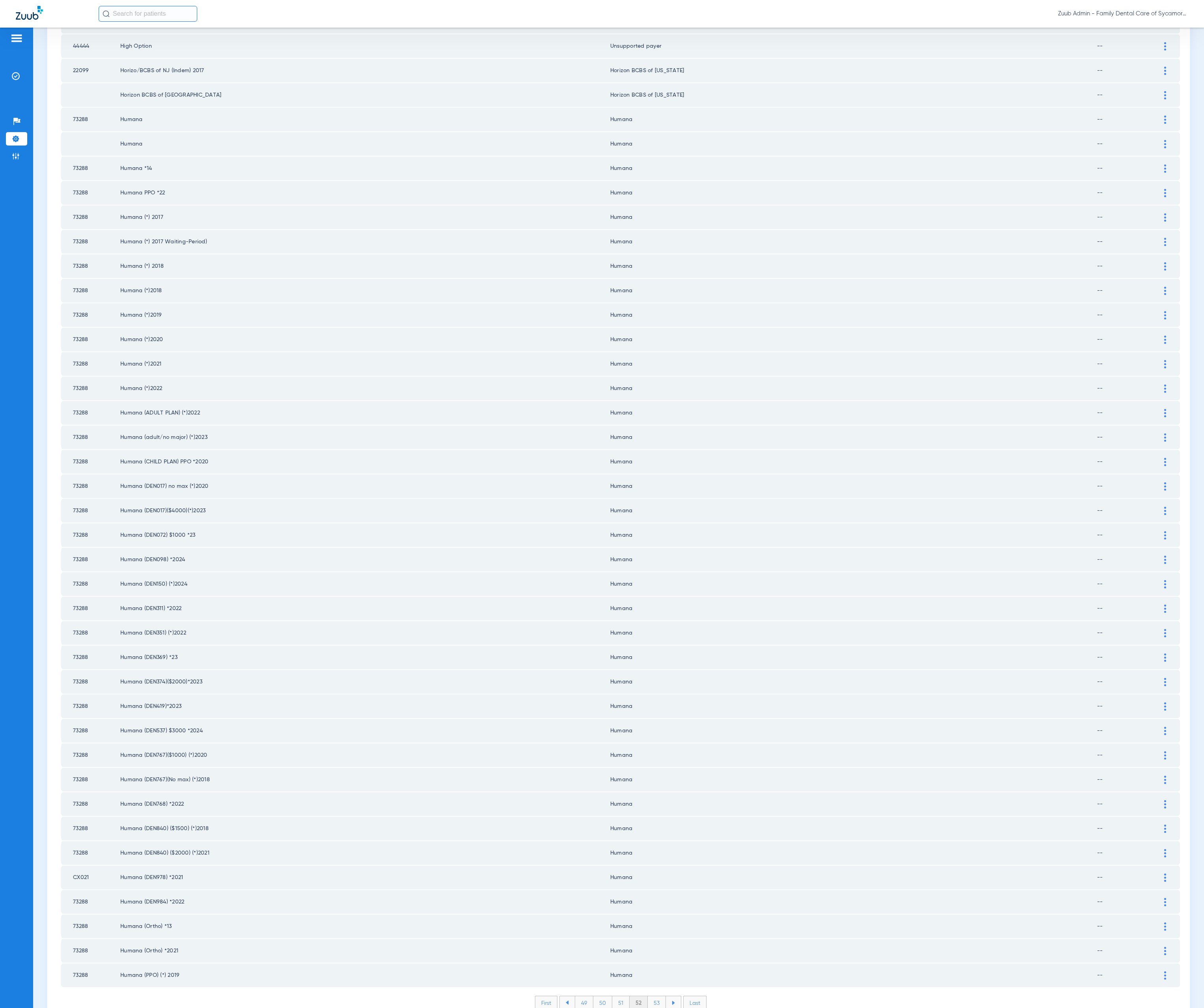
click at [649, 997] on li "53" at bounding box center [657, 1003] width 18 height 14
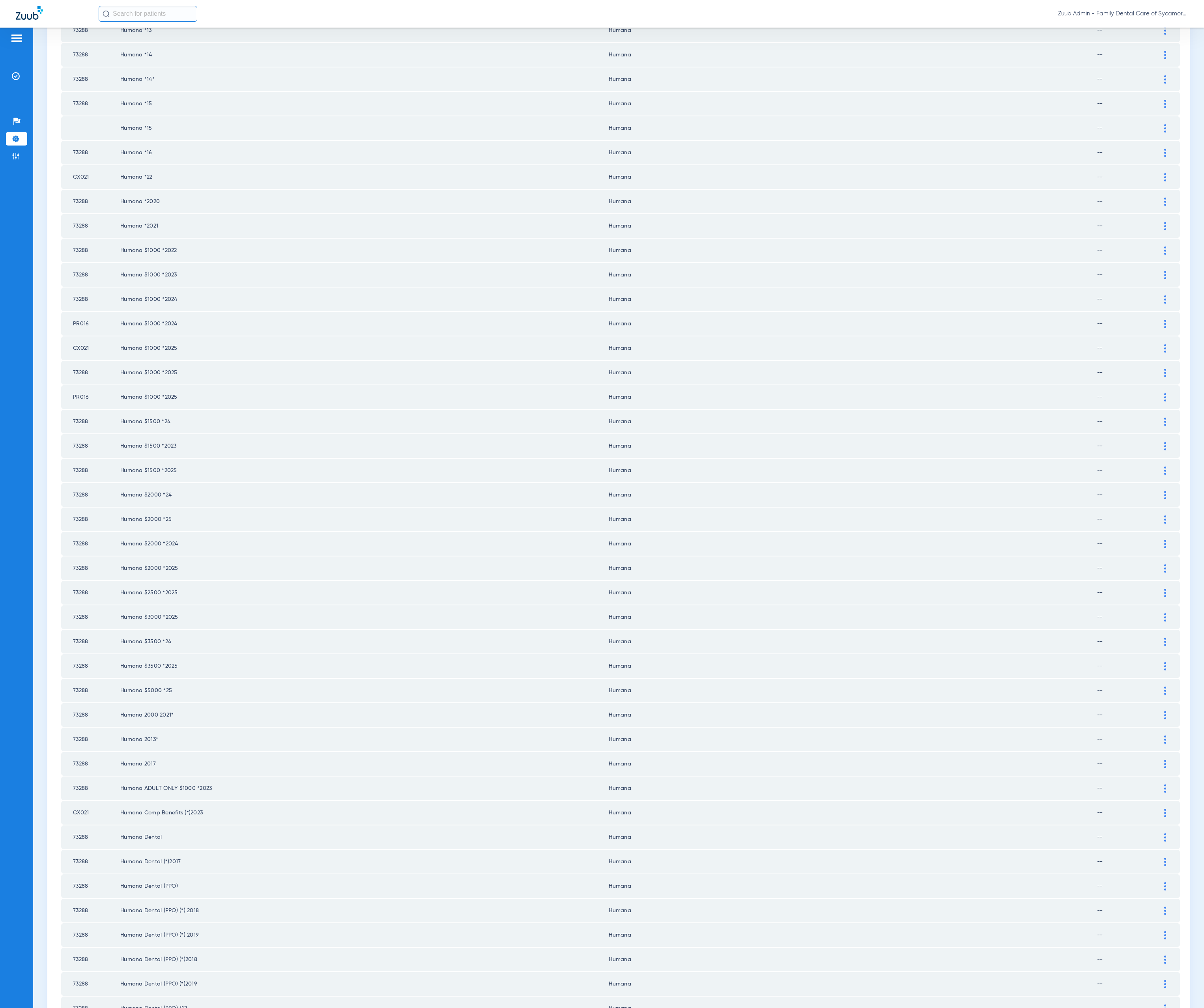
scroll to position [379, 0]
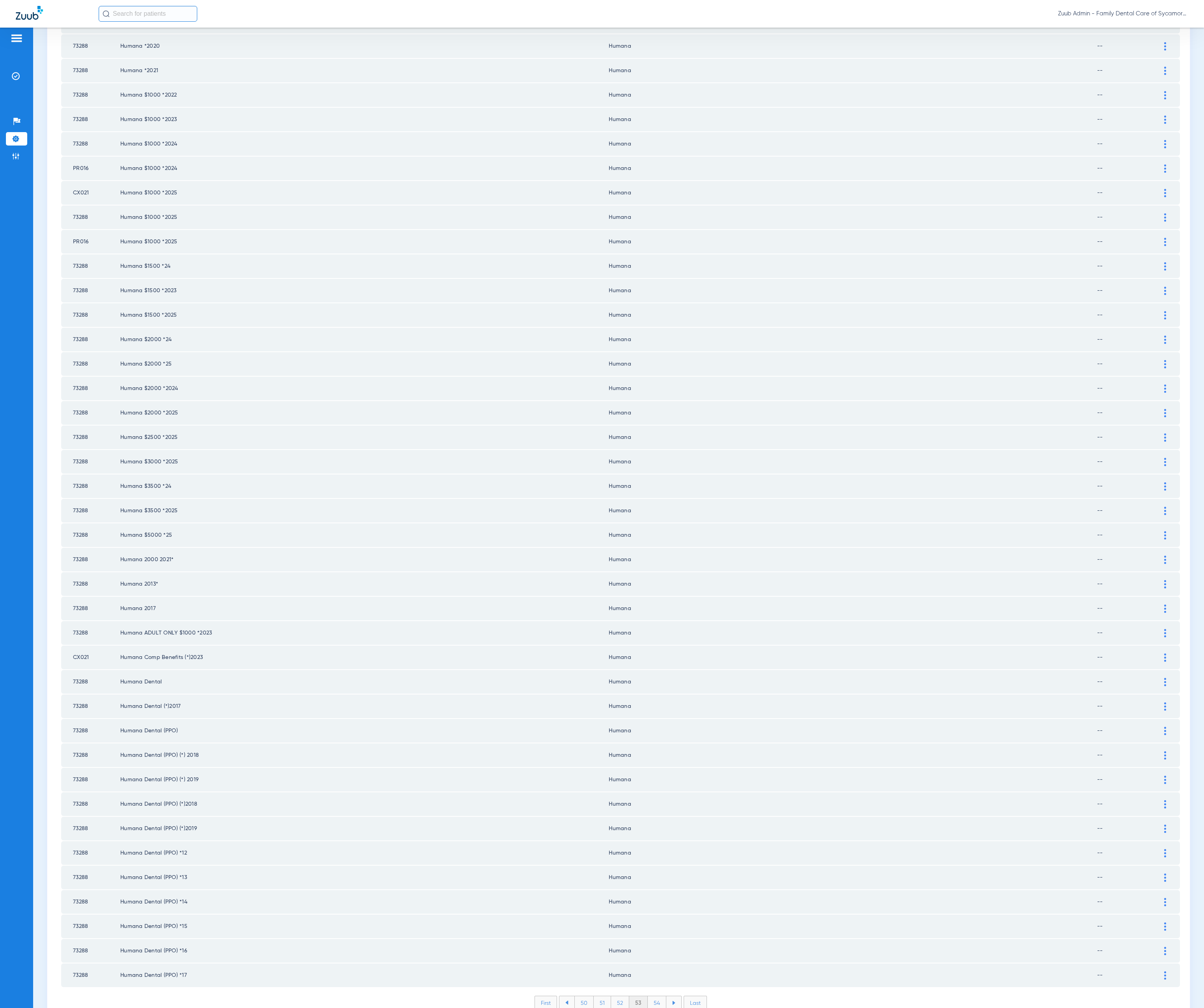
click at [648, 997] on li "54" at bounding box center [657, 1003] width 18 height 14
click at [647, 997] on li "55" at bounding box center [656, 1003] width 18 height 14
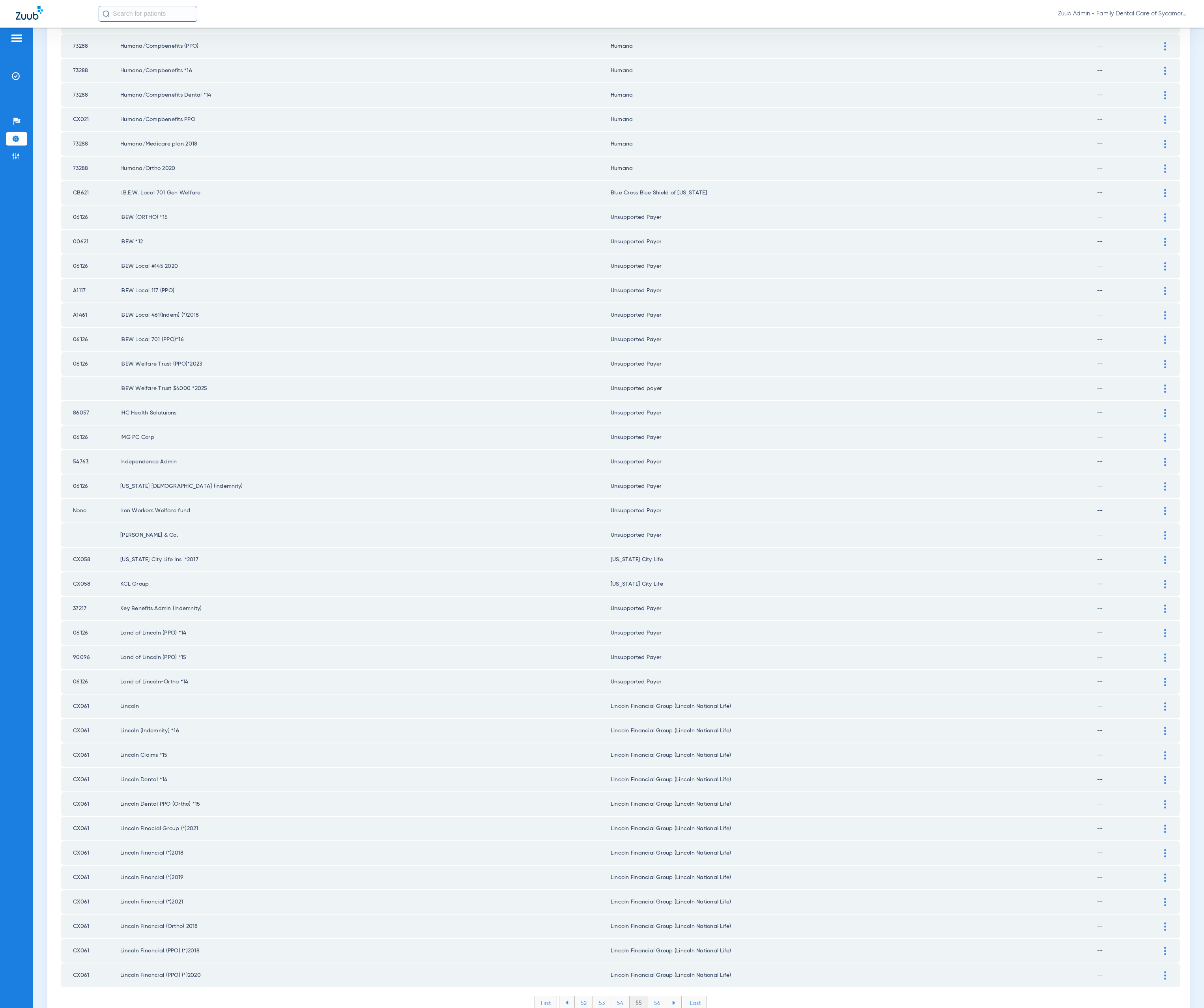
click at [648, 997] on li "56" at bounding box center [657, 1003] width 18 height 14
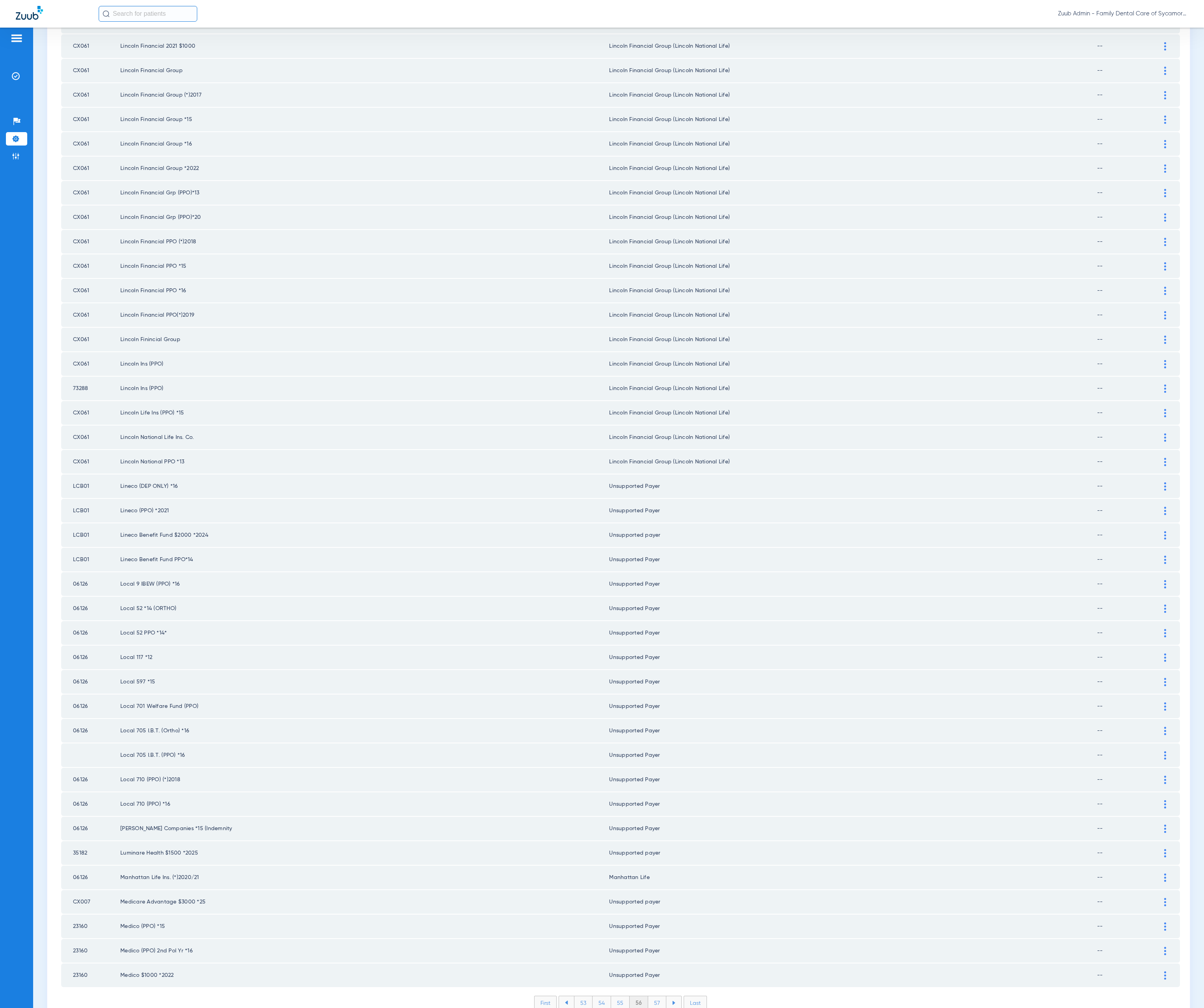
click at [648, 997] on li "57" at bounding box center [657, 1003] width 18 height 14
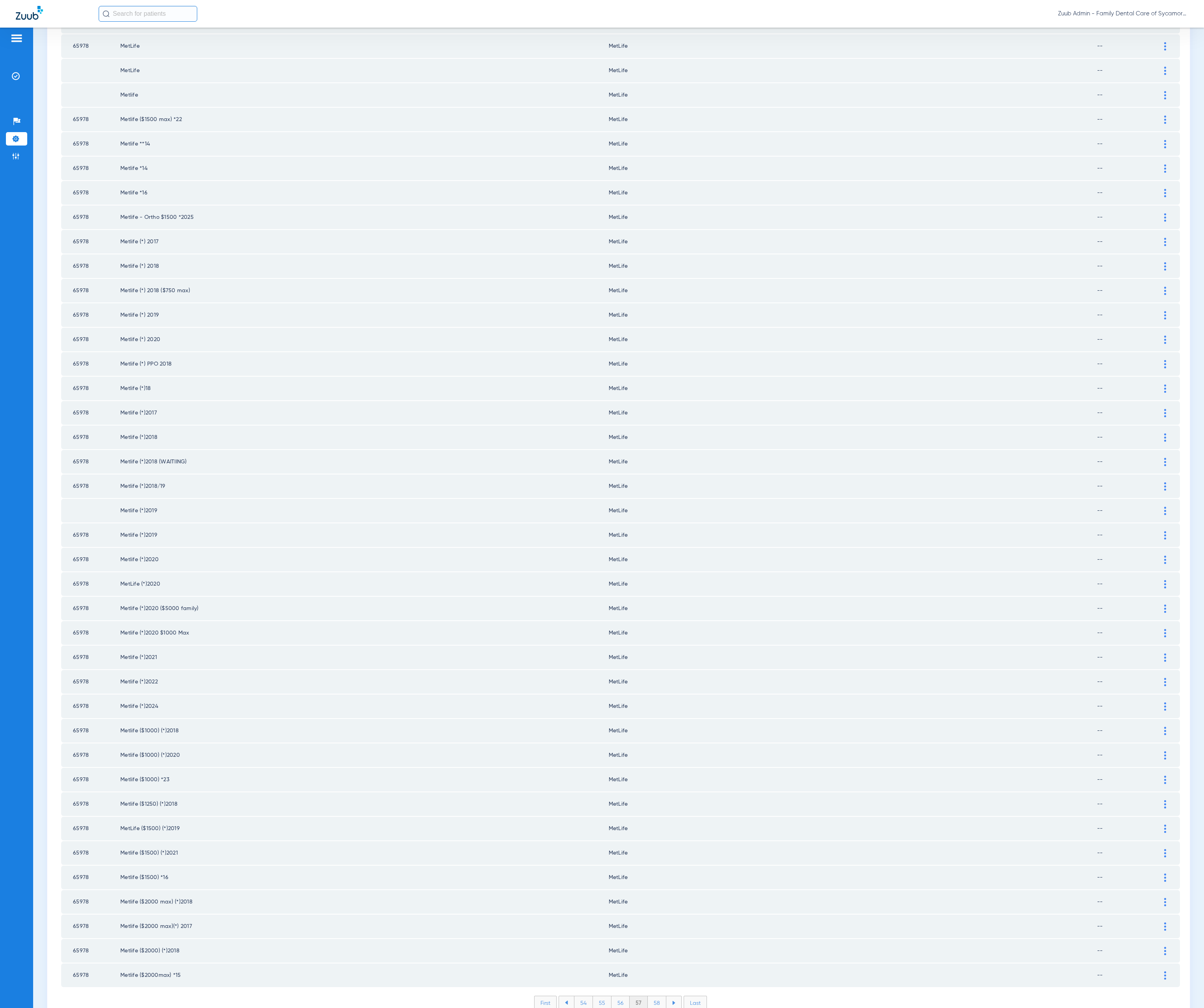
click at [649, 997] on li "58" at bounding box center [657, 1003] width 18 height 14
click at [650, 997] on li "59" at bounding box center [657, 1003] width 18 height 14
drag, startPoint x: 646, startPoint y: 960, endPoint x: 643, endPoint y: 953, distance: 7.6
click at [648, 997] on li "60" at bounding box center [657, 1003] width 18 height 14
click at [651, 997] on li "61" at bounding box center [657, 1003] width 17 height 14
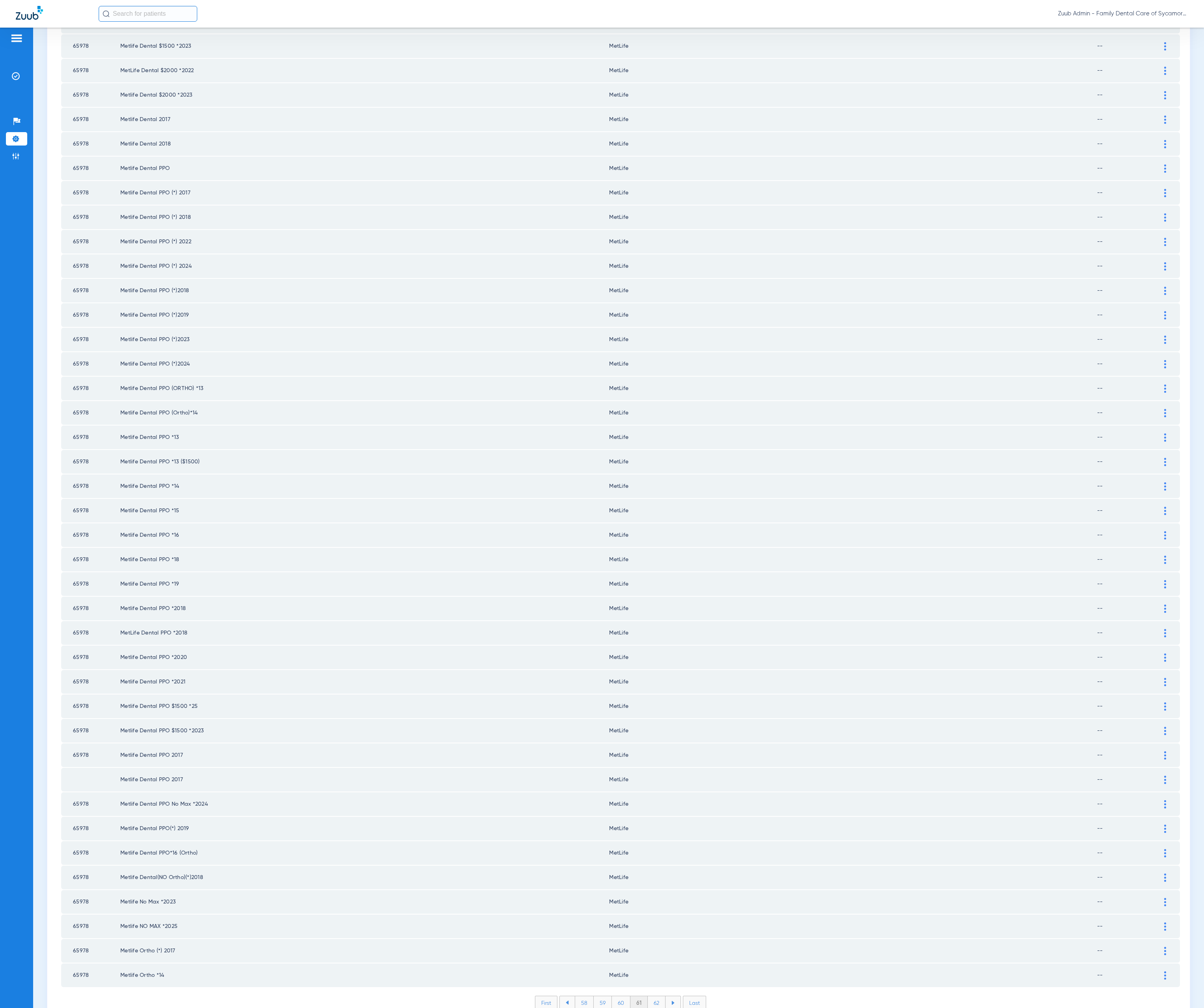
click at [657, 997] on li "62" at bounding box center [656, 1003] width 17 height 14
click at [647, 997] on li "63" at bounding box center [655, 1003] width 17 height 14
click at [647, 997] on li "64" at bounding box center [656, 1003] width 18 height 14
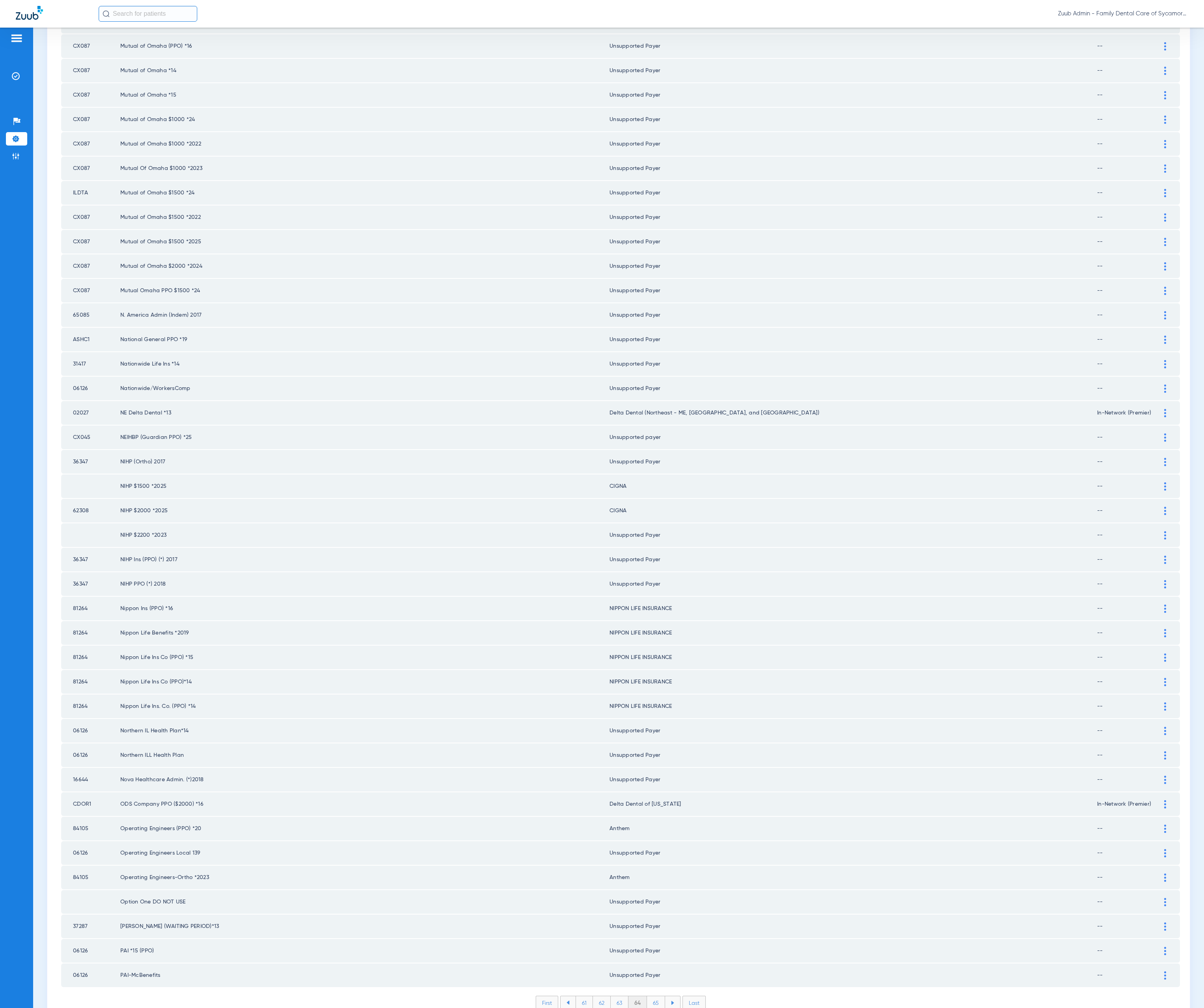
click at [656, 997] on li "65" at bounding box center [656, 1003] width 18 height 14
click at [654, 997] on li "66" at bounding box center [656, 1003] width 17 height 14
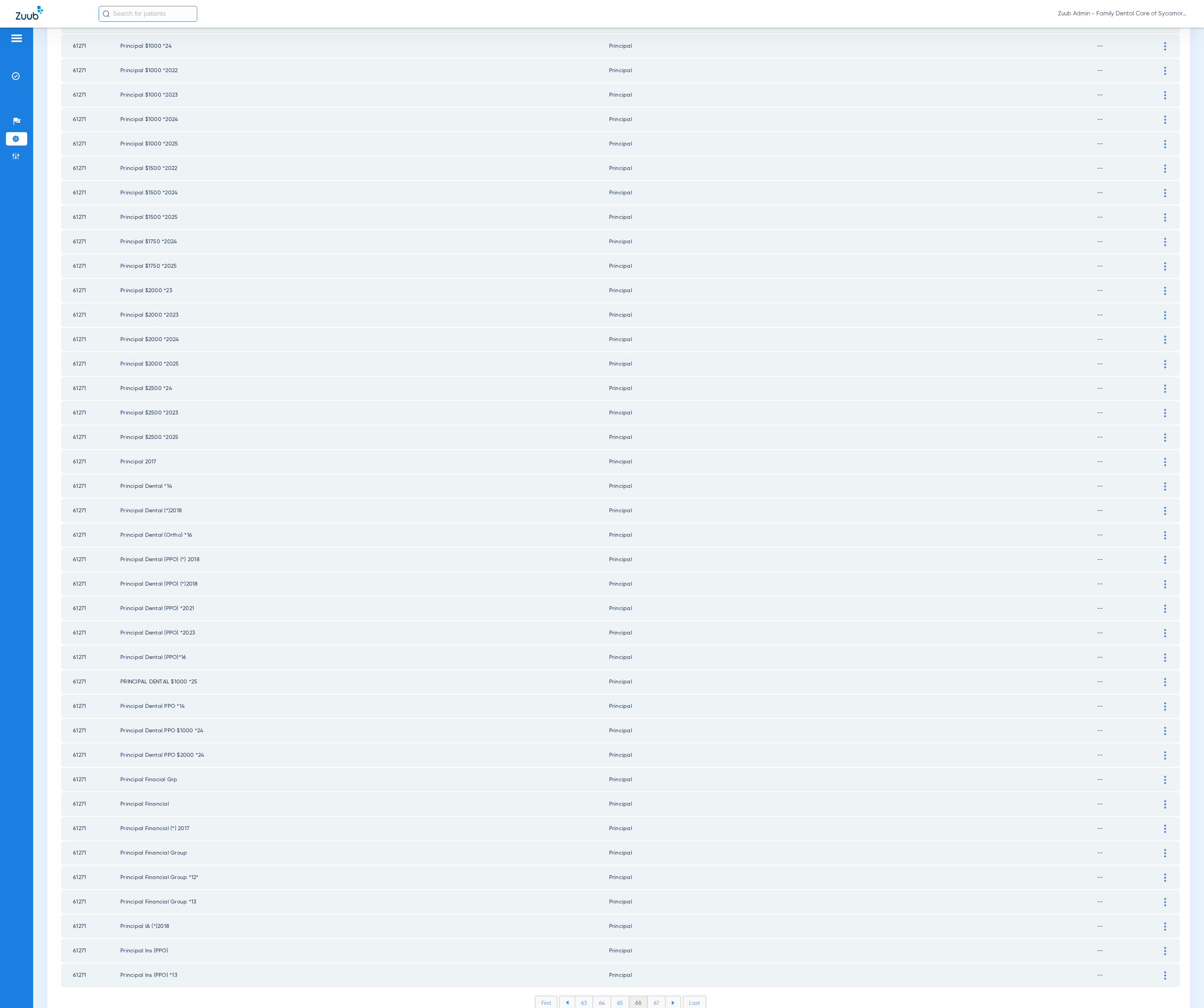
click at [658, 997] on li "67" at bounding box center [656, 1003] width 17 height 14
click at [649, 997] on li "68" at bounding box center [656, 1003] width 18 height 14
click at [654, 997] on li "69" at bounding box center [656, 1003] width 17 height 14
click at [652, 997] on li "70" at bounding box center [656, 1003] width 18 height 14
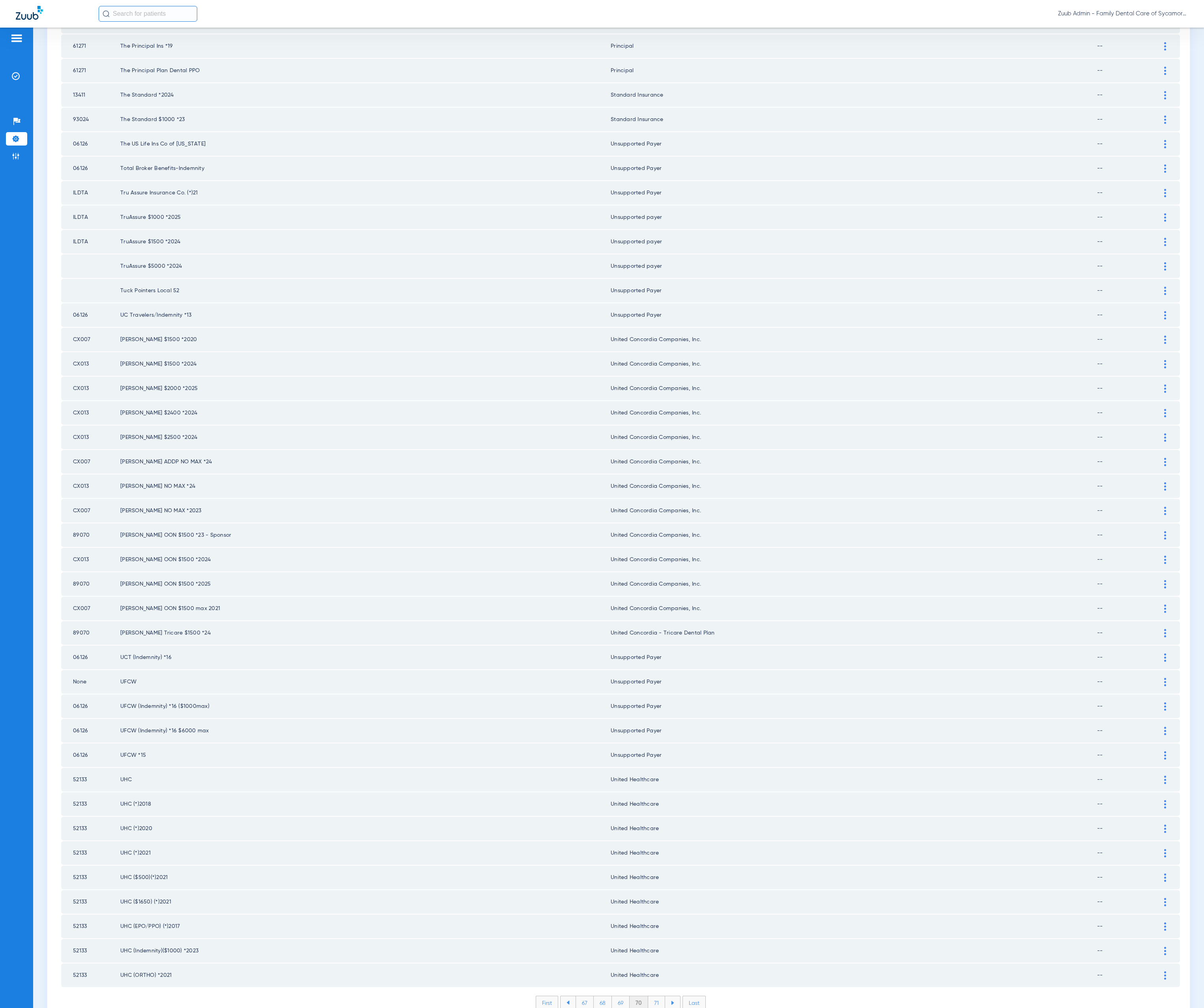
click at [656, 997] on li "71" at bounding box center [656, 1003] width 17 height 14
click at [659, 997] on li "72" at bounding box center [655, 1003] width 17 height 14
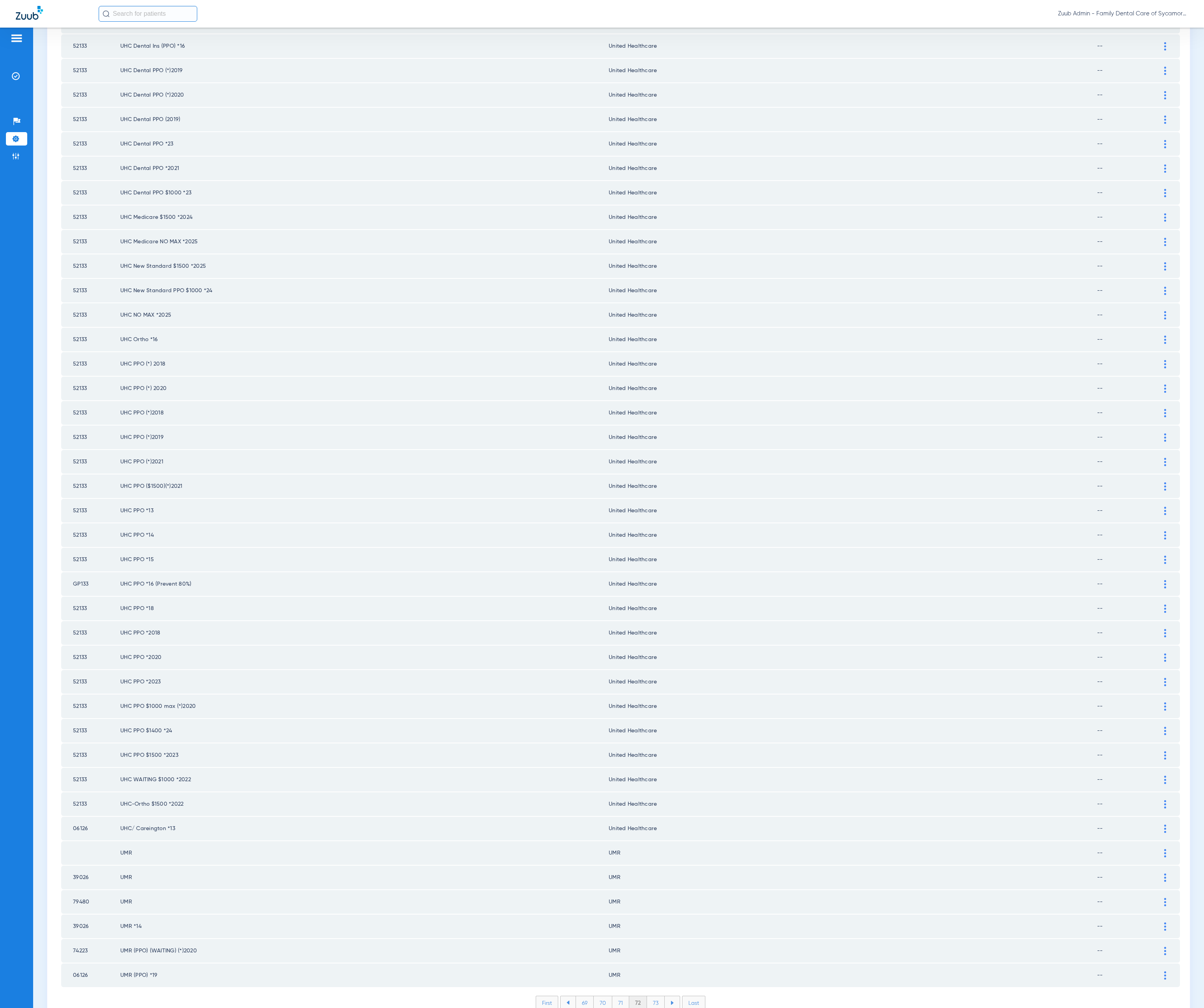
click at [648, 997] on li "73" at bounding box center [655, 1003] width 17 height 14
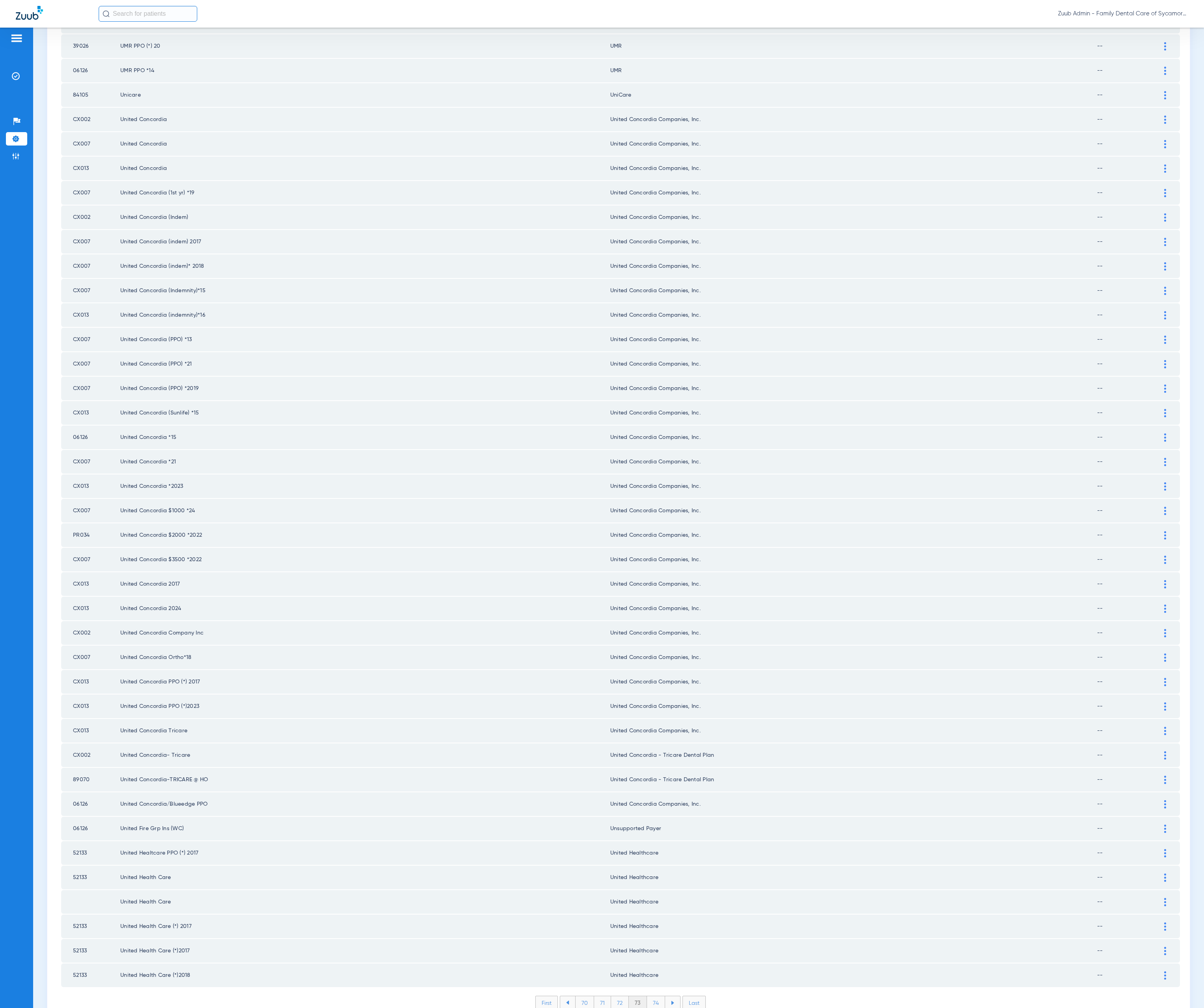
click at [653, 997] on li "74" at bounding box center [656, 1003] width 18 height 14
click at [654, 997] on li "75" at bounding box center [655, 1003] width 18 height 14
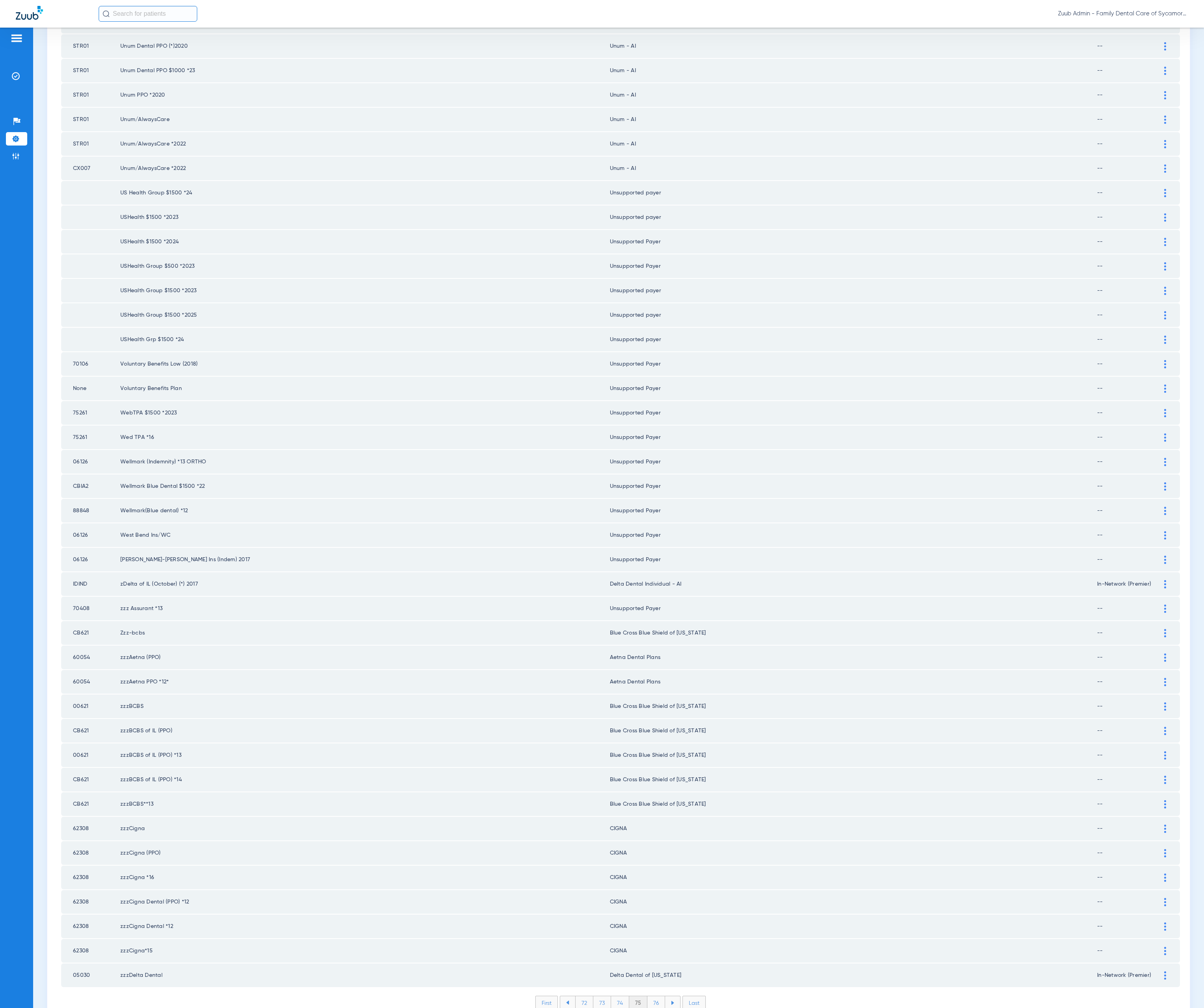
click at [656, 997] on li "76" at bounding box center [655, 1003] width 17 height 14
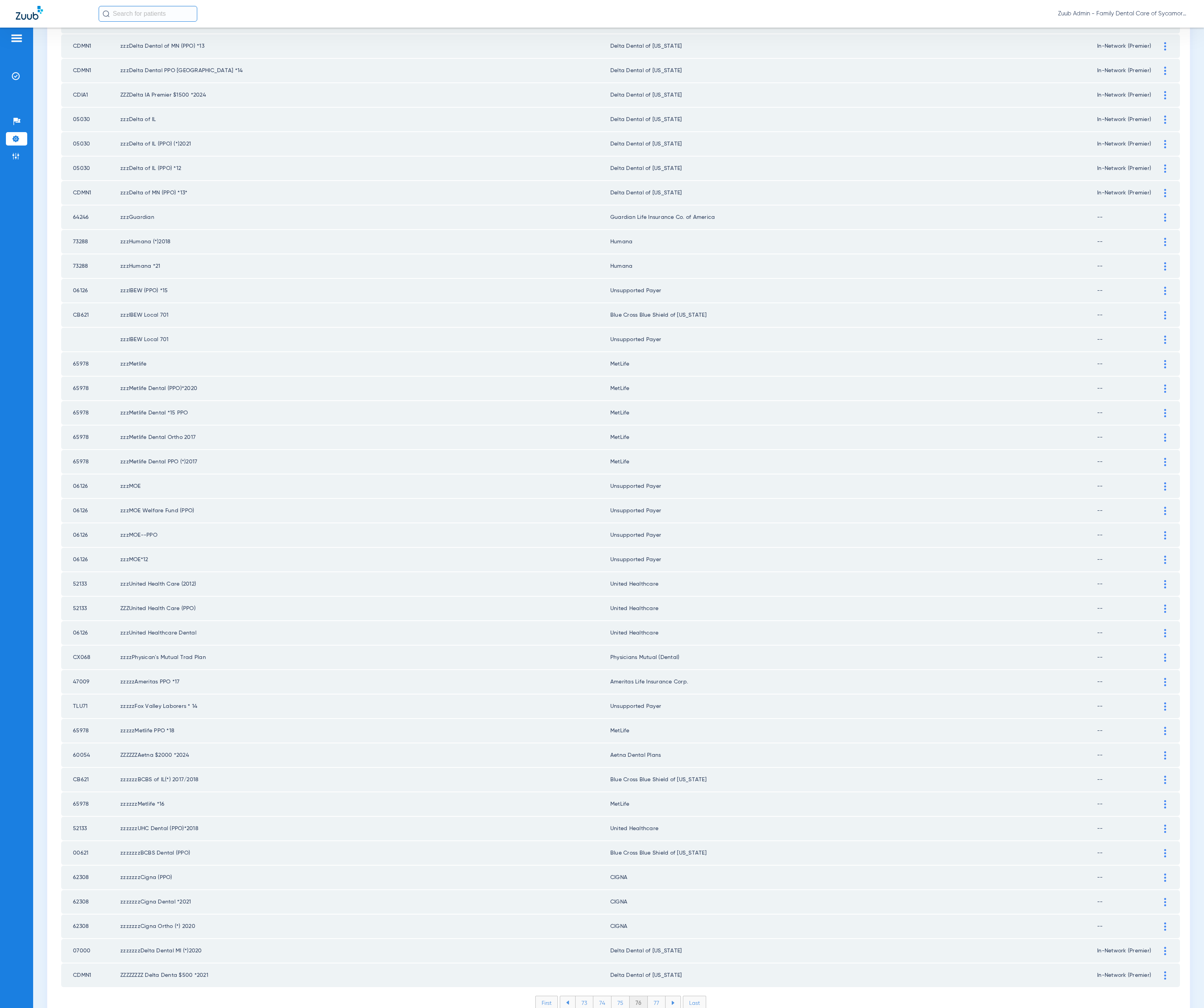
click at [650, 997] on li "77" at bounding box center [656, 1003] width 17 height 14
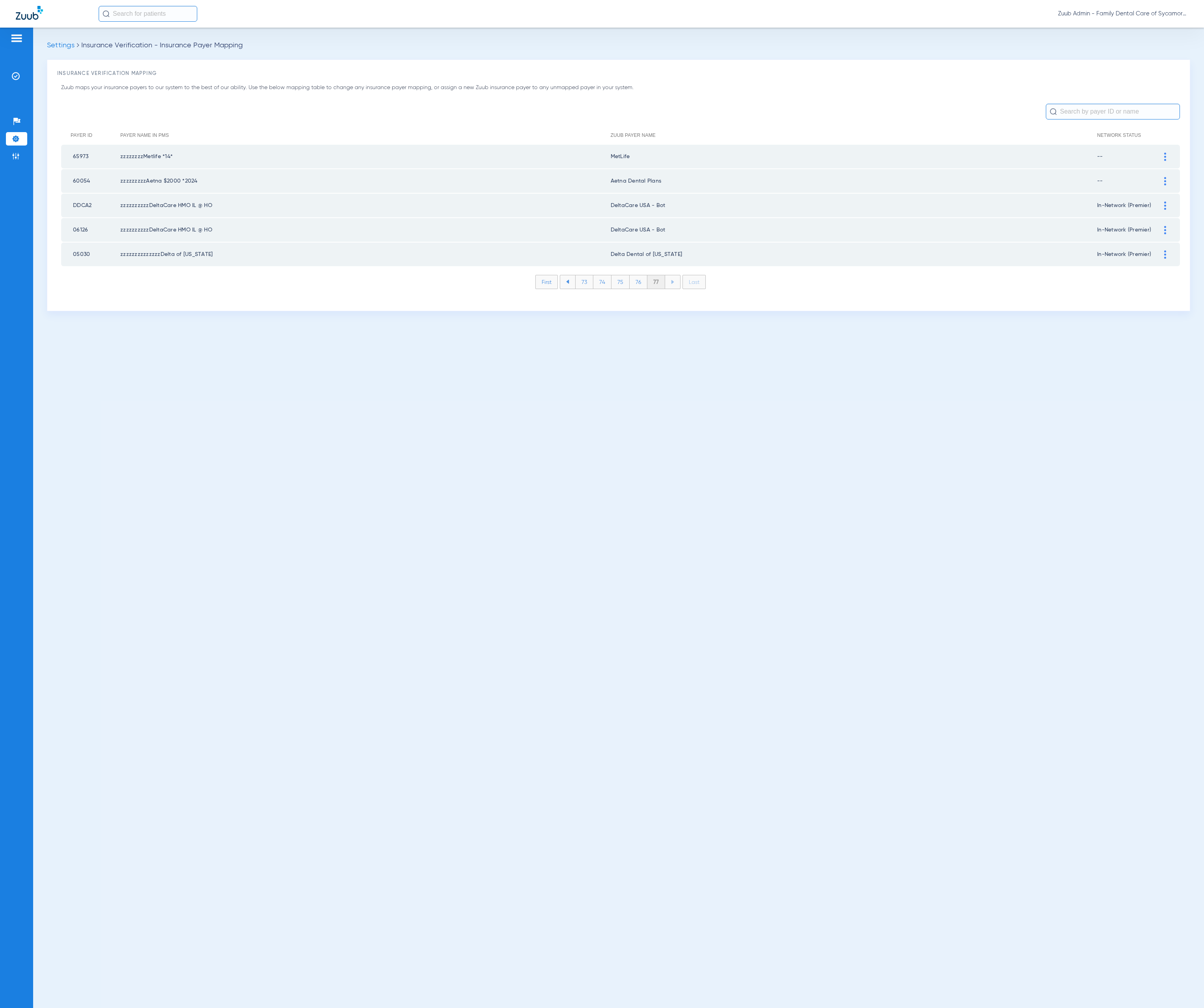
drag, startPoint x: 17, startPoint y: 158, endPoint x: 29, endPoint y: 157, distance: 12.0
click at [18, 158] on img at bounding box center [16, 156] width 8 height 8
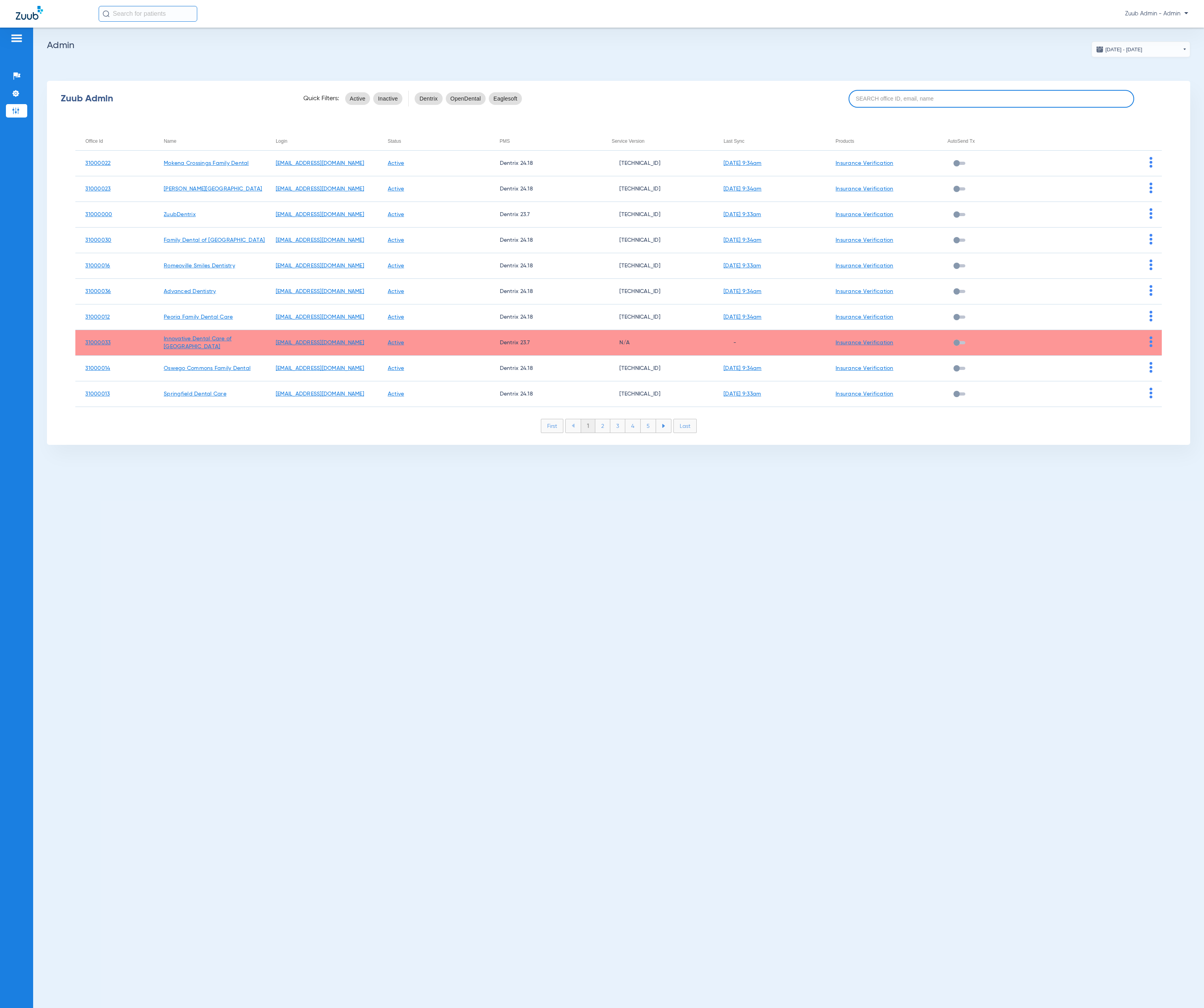
click at [1021, 97] on input at bounding box center [991, 98] width 286 height 17
paste input "31000004"
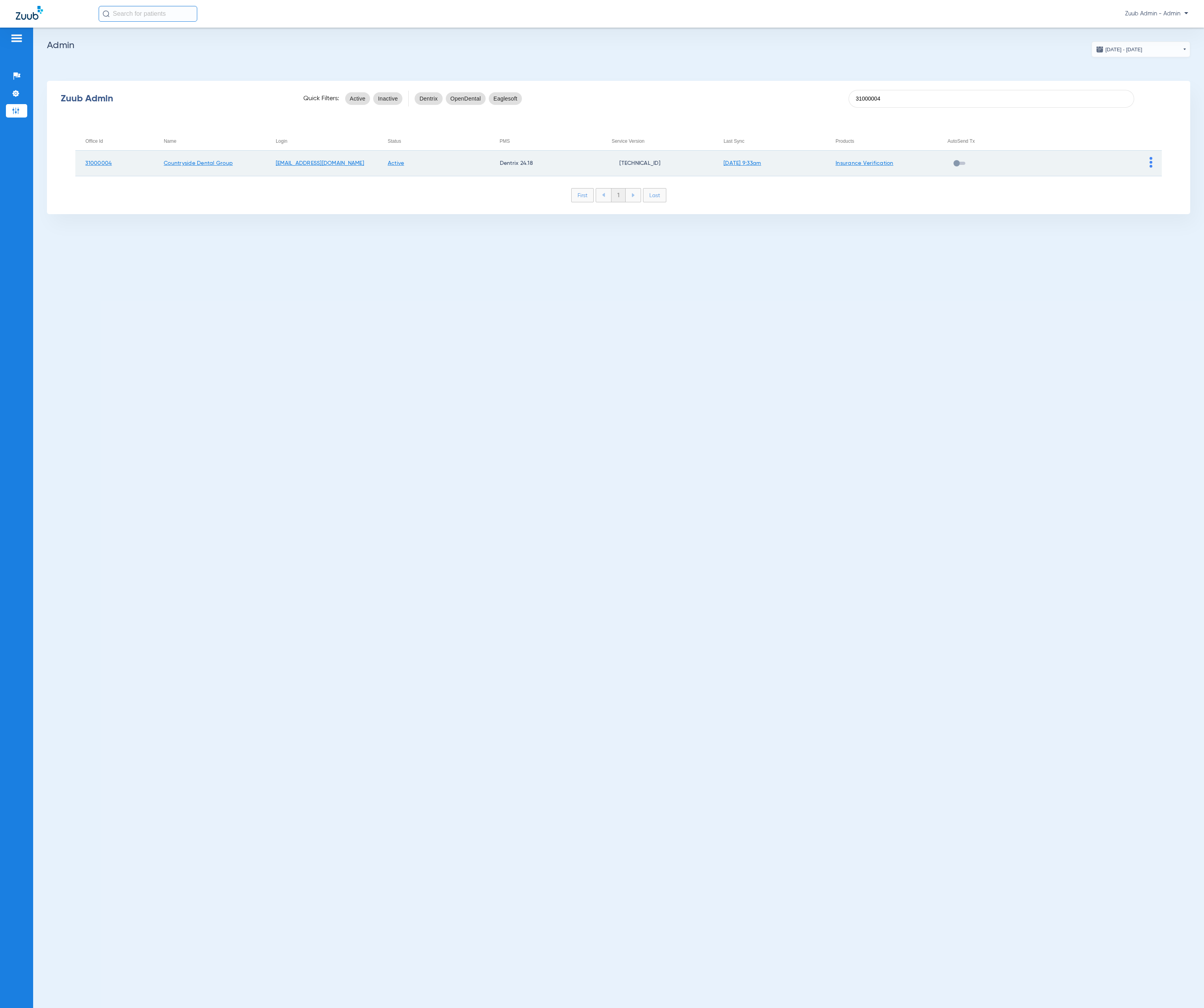
type input "31000004"
click at [1150, 161] on img at bounding box center [1151, 163] width 3 height 11
click at [1153, 173] on button "View Account" at bounding box center [1173, 179] width 46 height 16
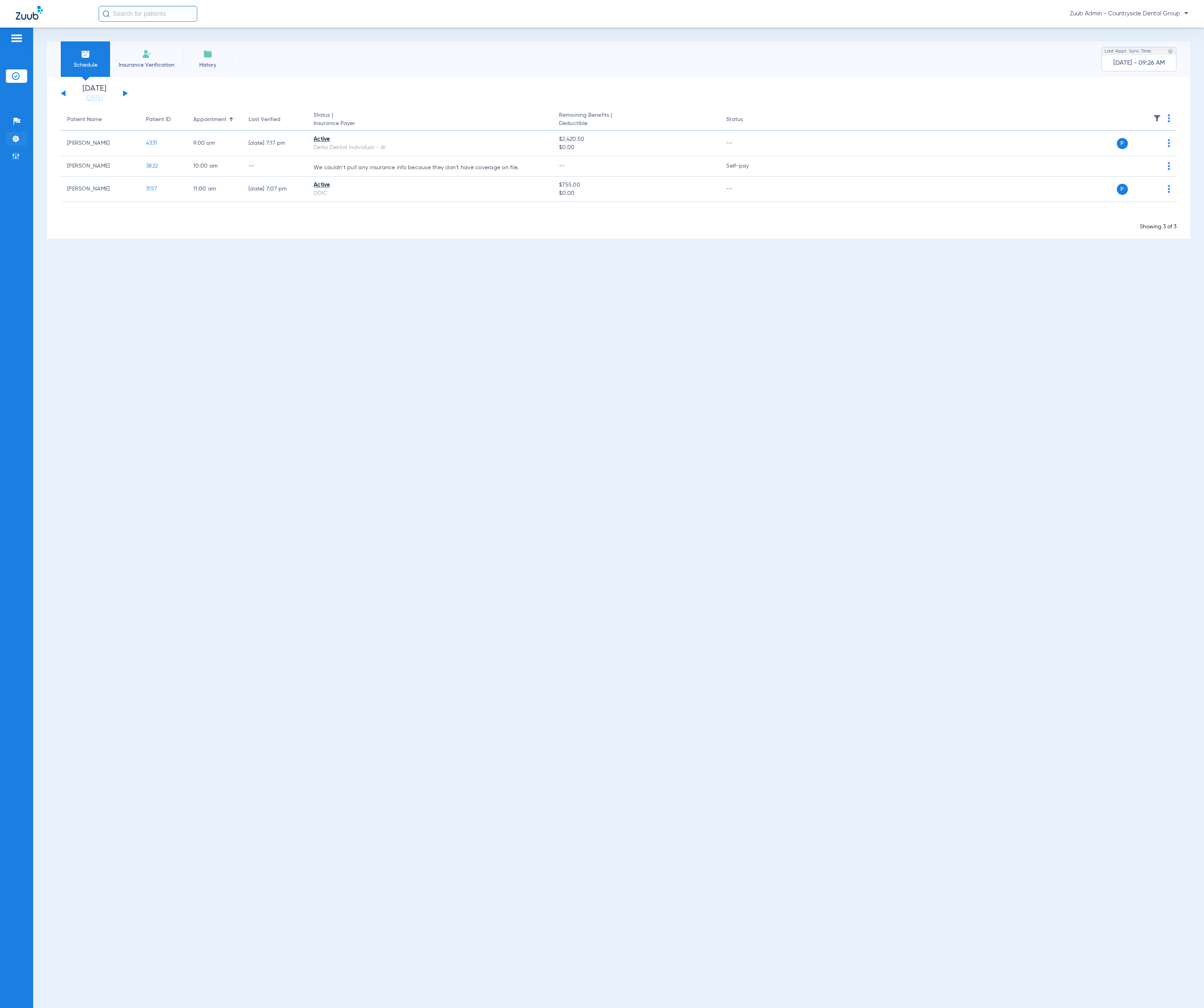
click at [22, 143] on li "Settings" at bounding box center [16, 139] width 21 height 14
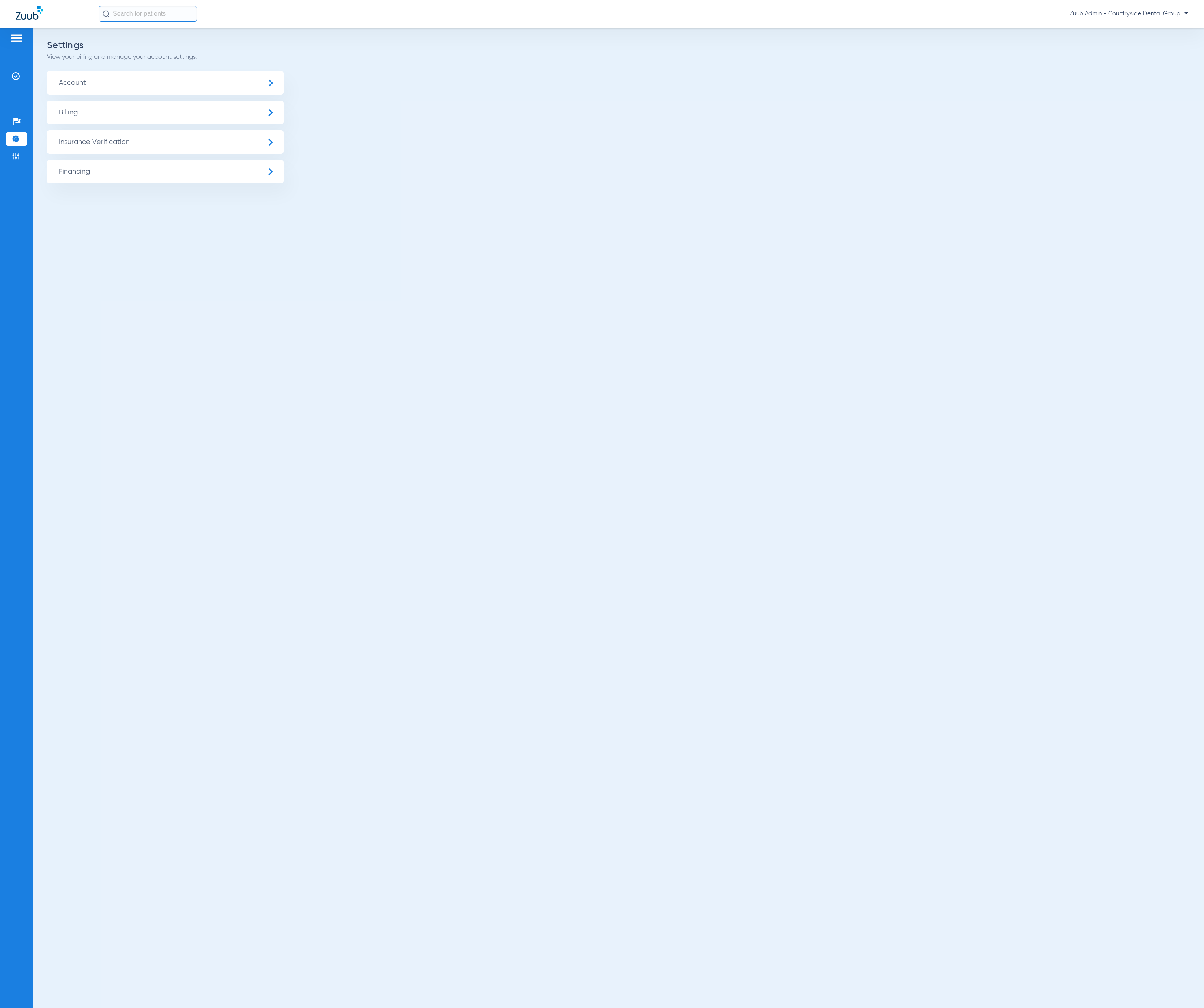
click at [72, 149] on span "Insurance Verification" at bounding box center [165, 142] width 237 height 24
click at [213, 202] on li "Insurance Payer Mapping" at bounding box center [165, 204] width 237 height 20
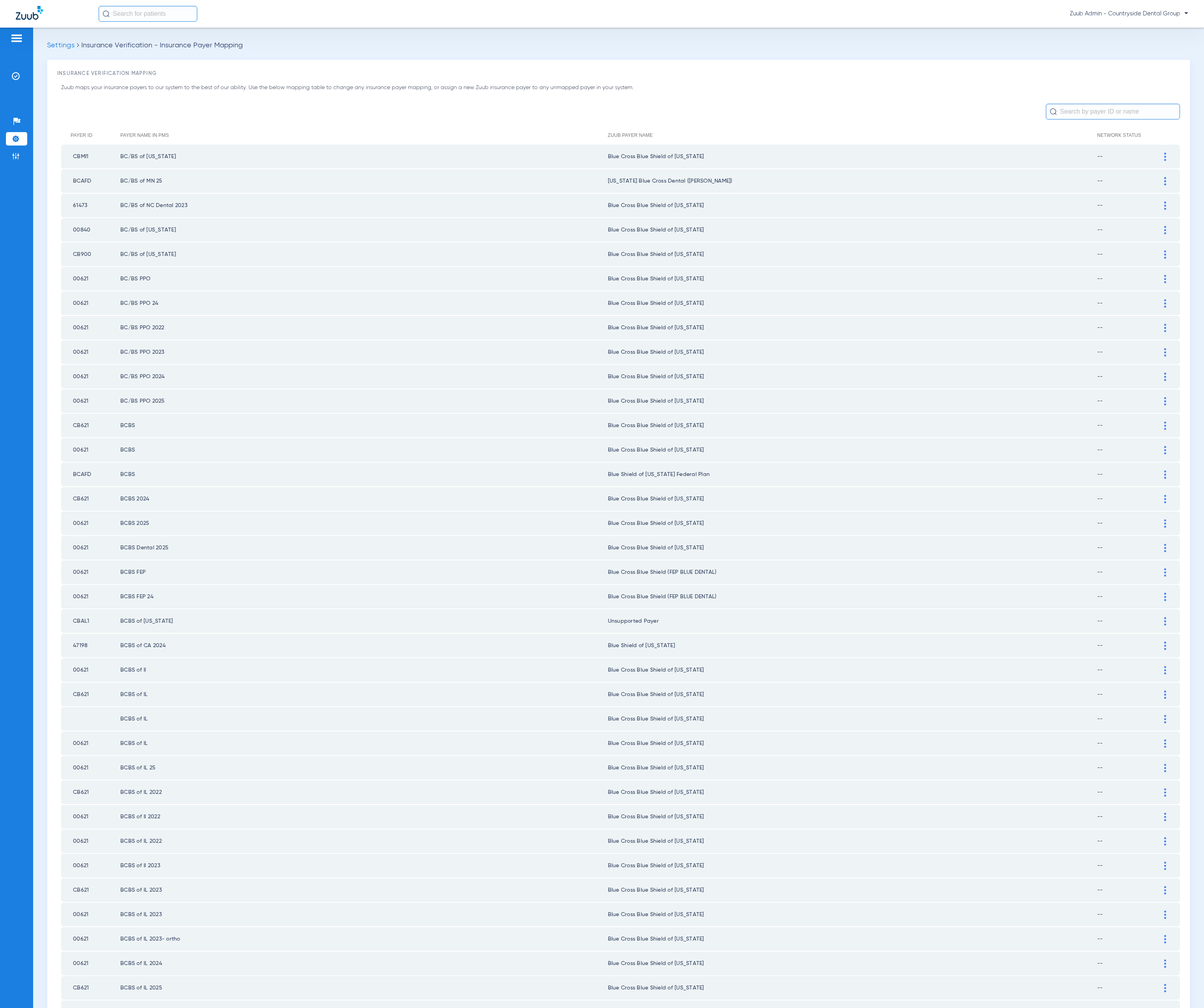
scroll to position [379, 0]
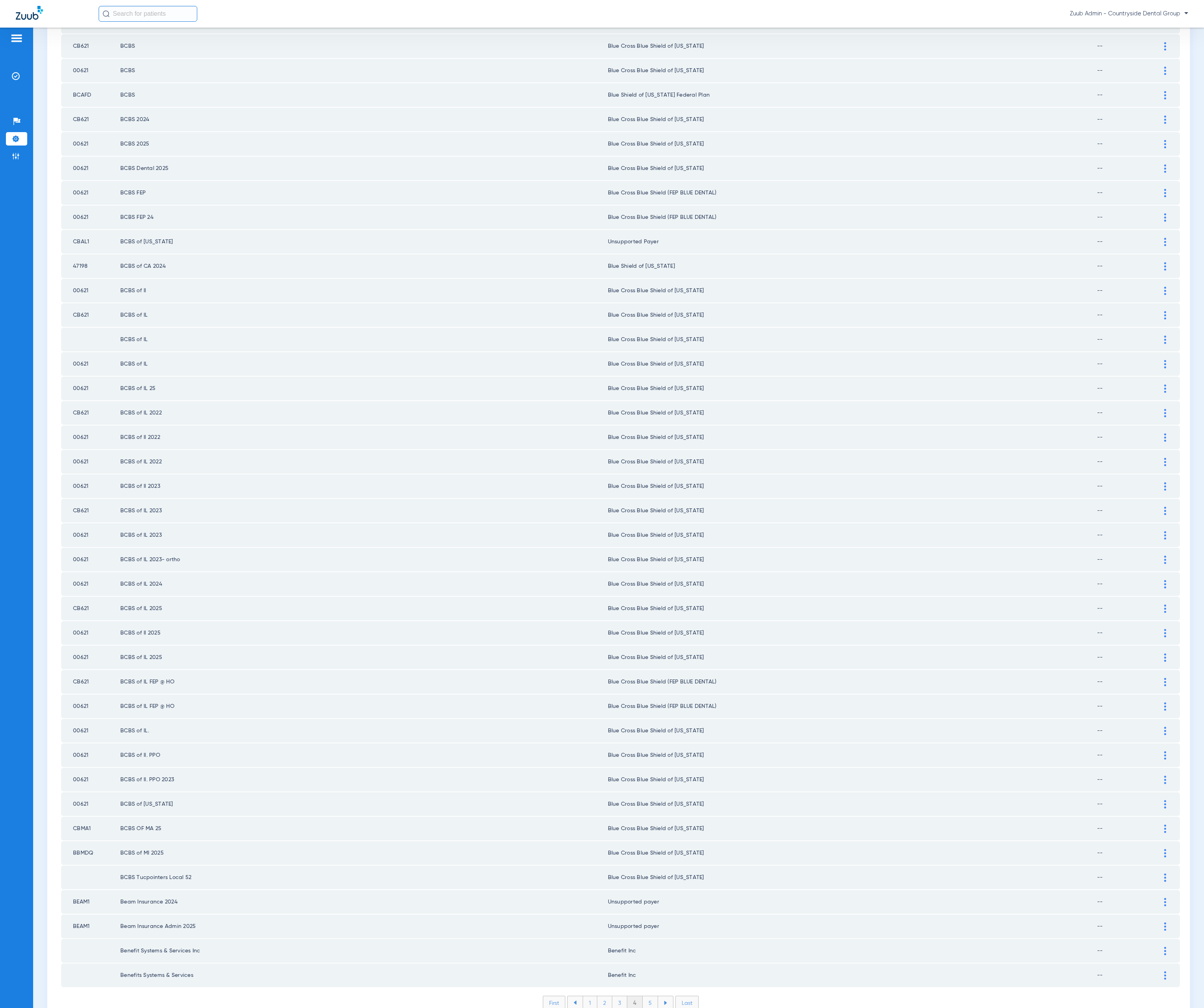
click at [643, 997] on li "5" at bounding box center [650, 1003] width 16 height 14
click at [644, 997] on li "6" at bounding box center [651, 1003] width 15 height 14
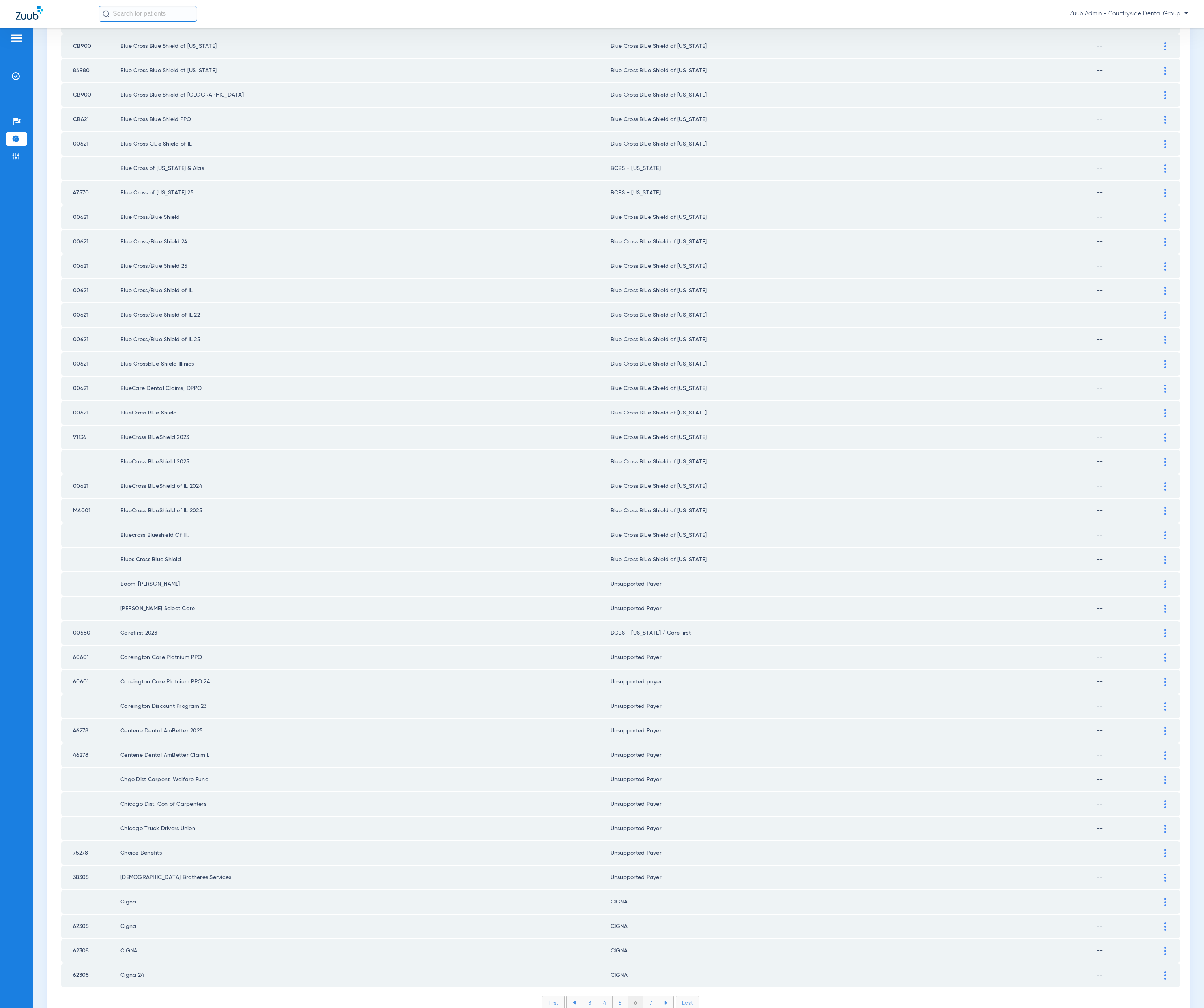
click at [644, 997] on li "7" at bounding box center [651, 1003] width 15 height 14
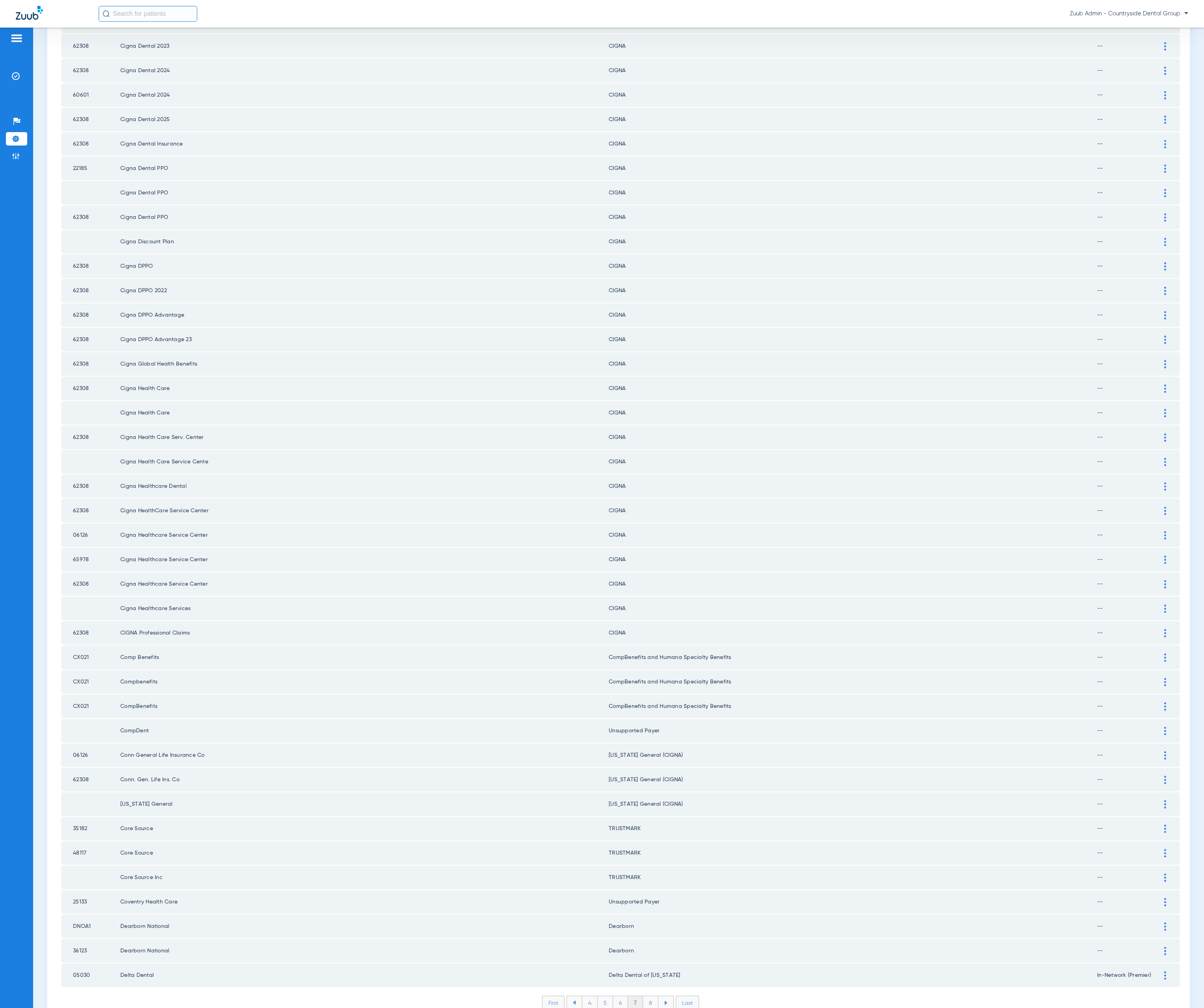
click at [643, 997] on li "8" at bounding box center [651, 1003] width 16 height 14
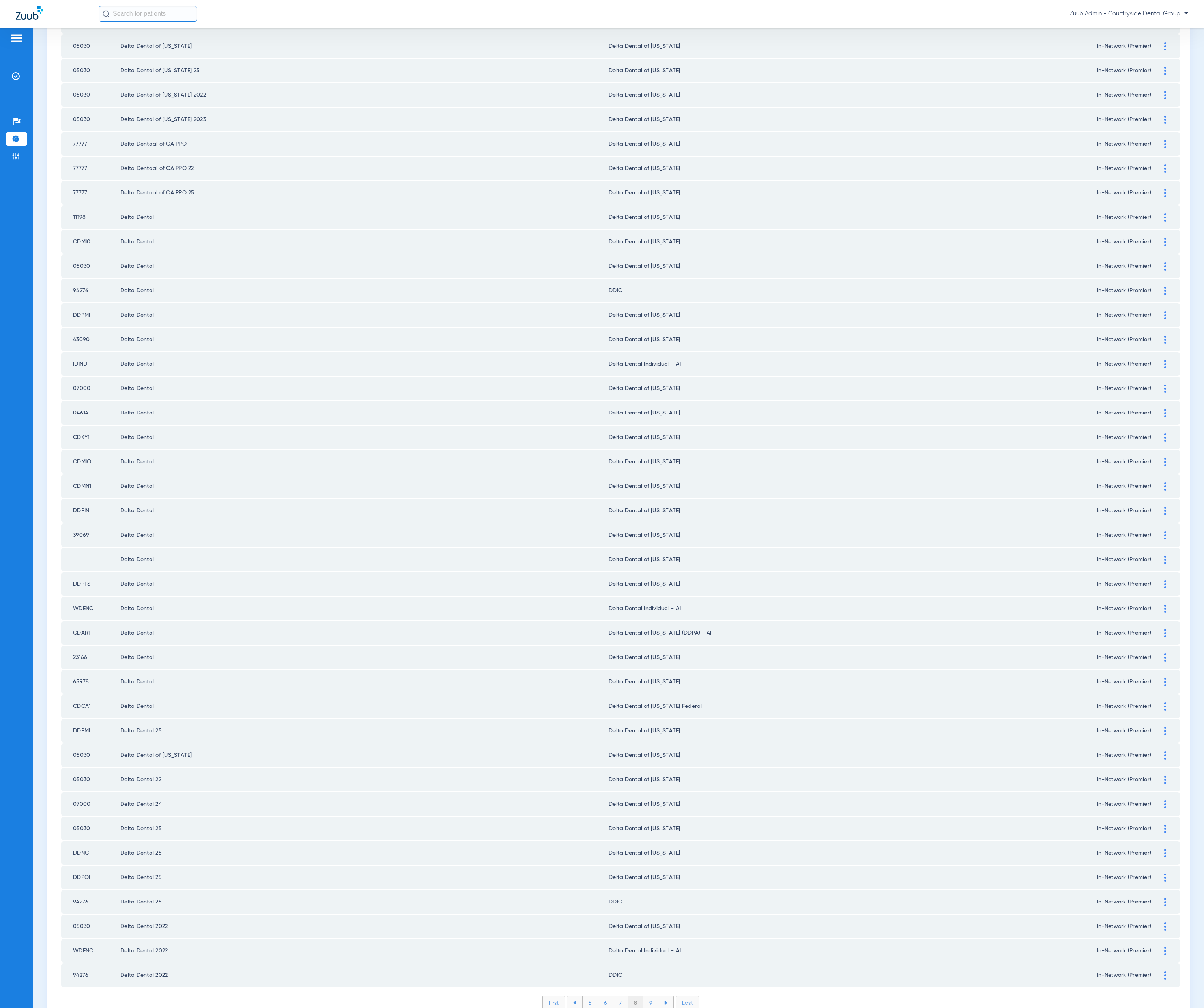
click at [649, 997] on li "9" at bounding box center [651, 1003] width 15 height 14
click at [643, 997] on li "10" at bounding box center [650, 1003] width 17 height 14
click at [644, 997] on li "11" at bounding box center [652, 1003] width 17 height 14
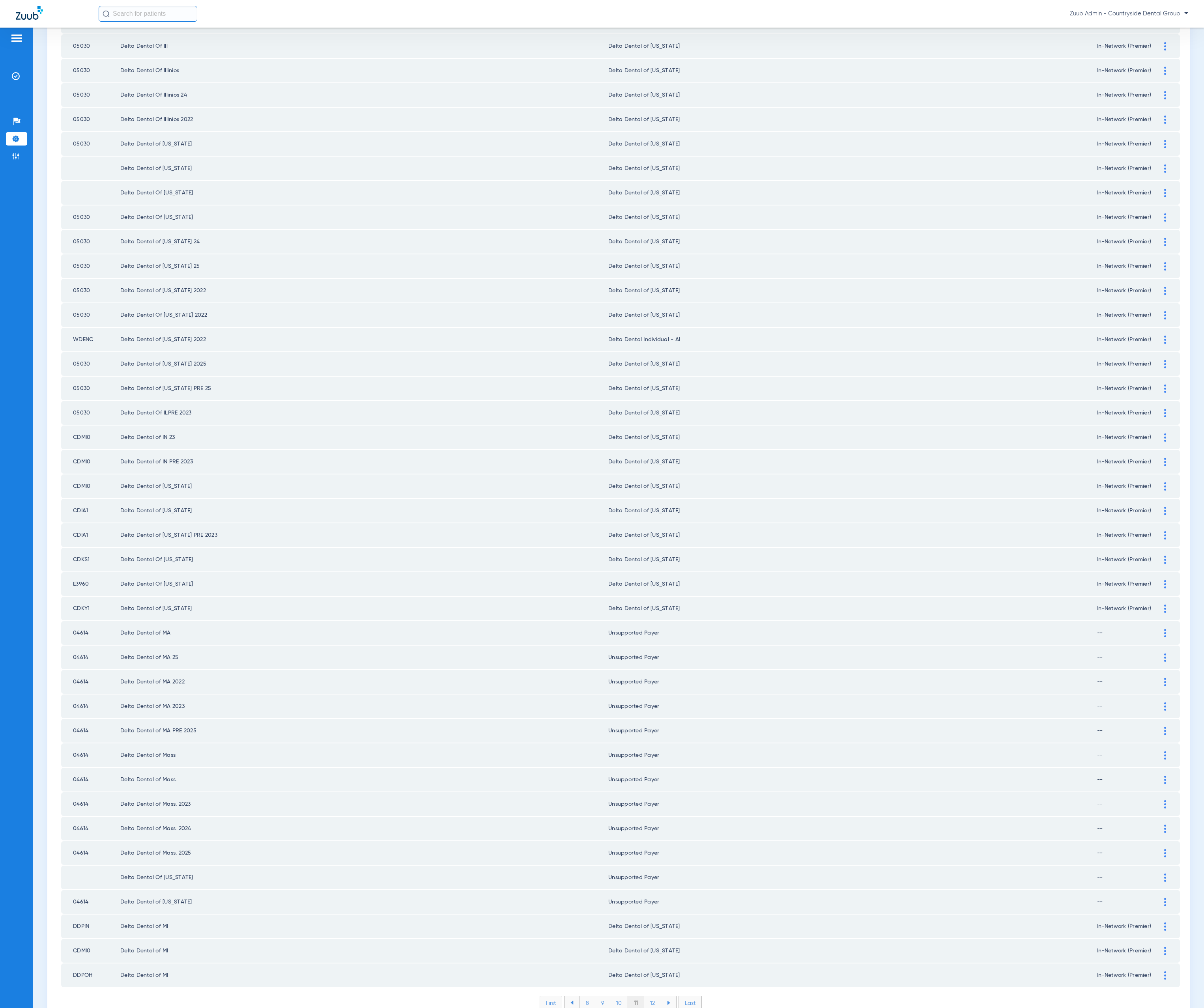
click at [652, 997] on li "12" at bounding box center [653, 1003] width 17 height 14
click at [648, 997] on li "13" at bounding box center [654, 1003] width 17 height 14
click at [652, 997] on li "14" at bounding box center [654, 1003] width 17 height 14
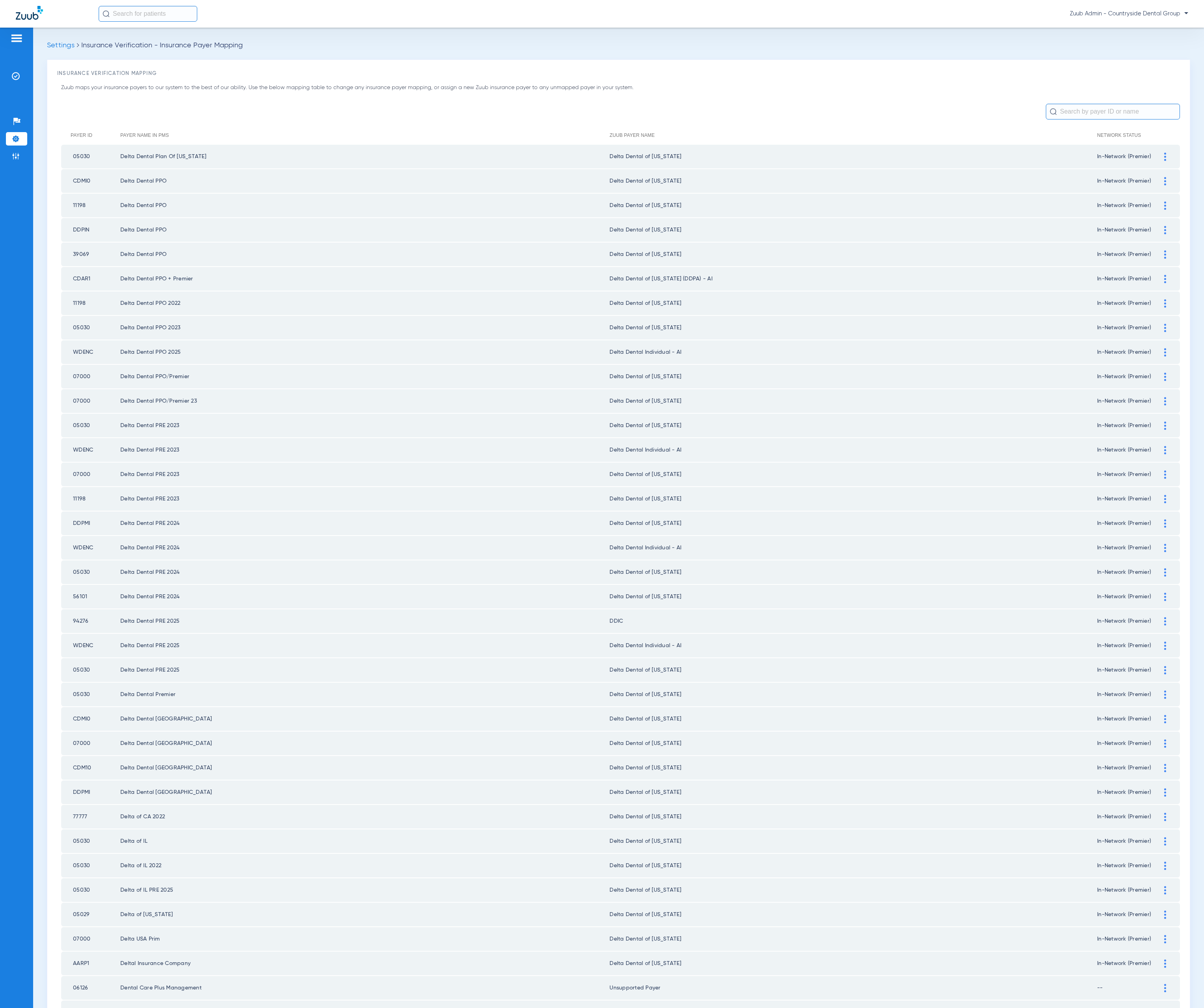
scroll to position [0, 0]
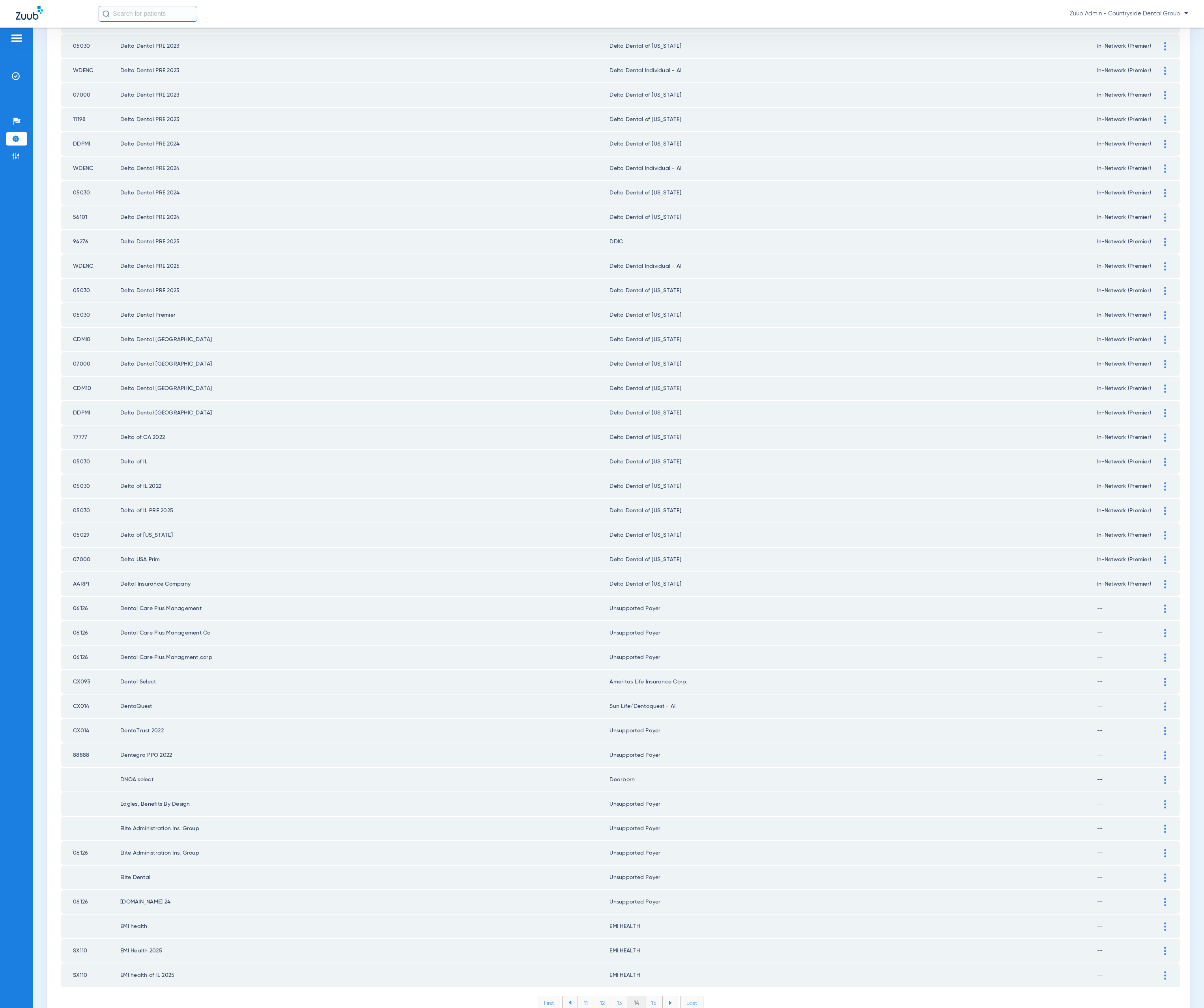
click at [653, 997] on li "15" at bounding box center [654, 1003] width 17 height 14
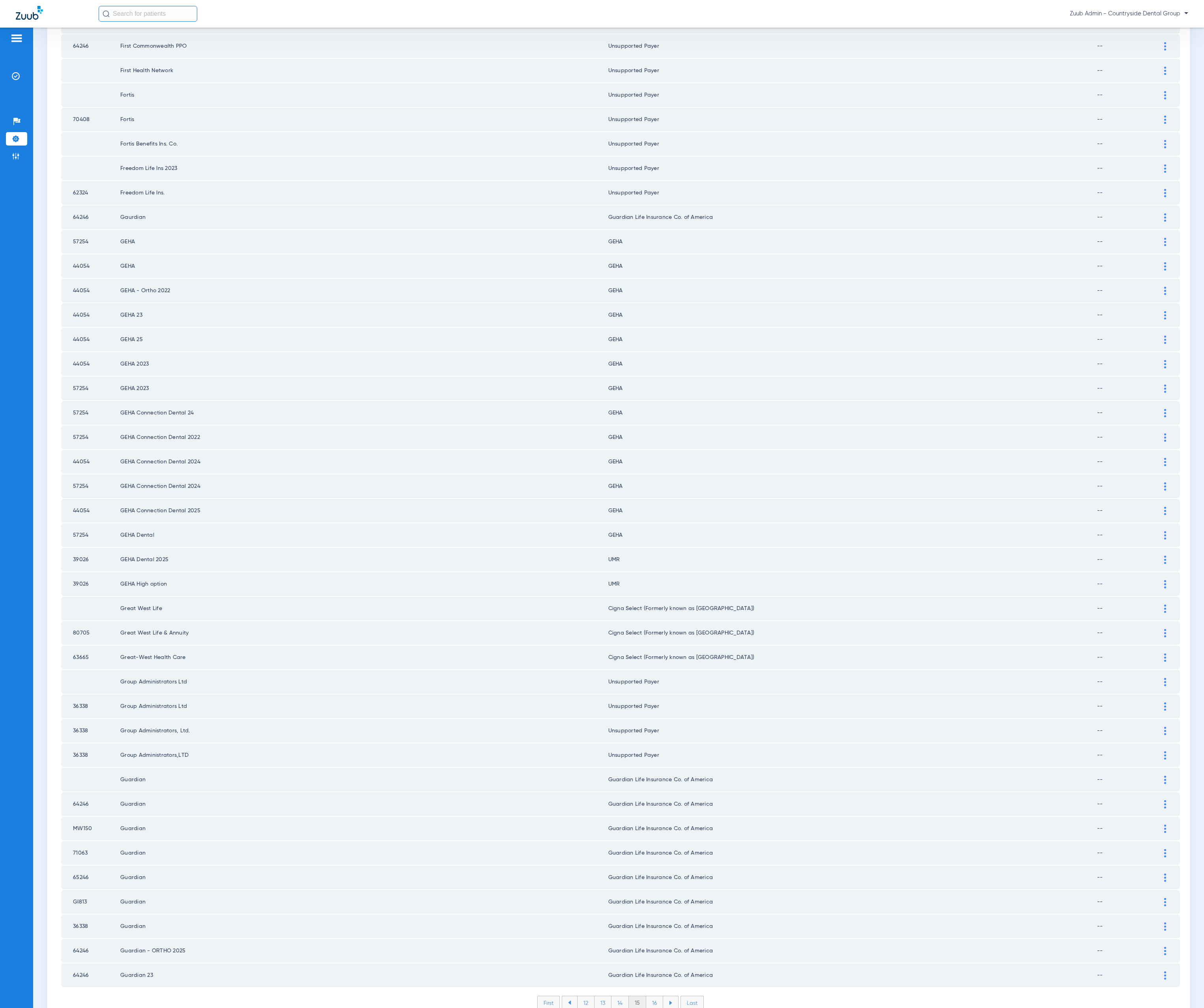
click at [652, 997] on li "16" at bounding box center [654, 1003] width 17 height 14
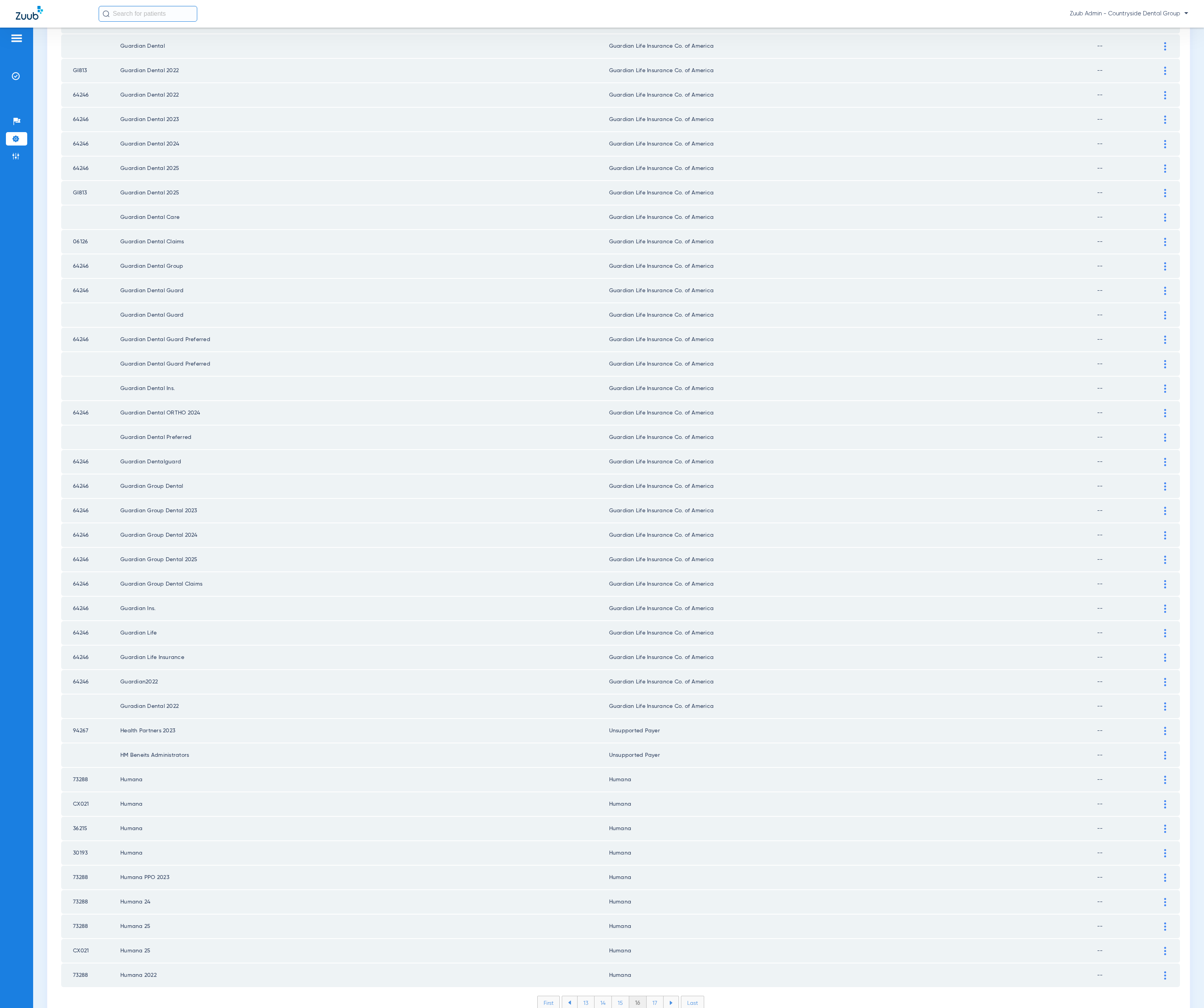
click at [649, 997] on li "17" at bounding box center [654, 1003] width 17 height 14
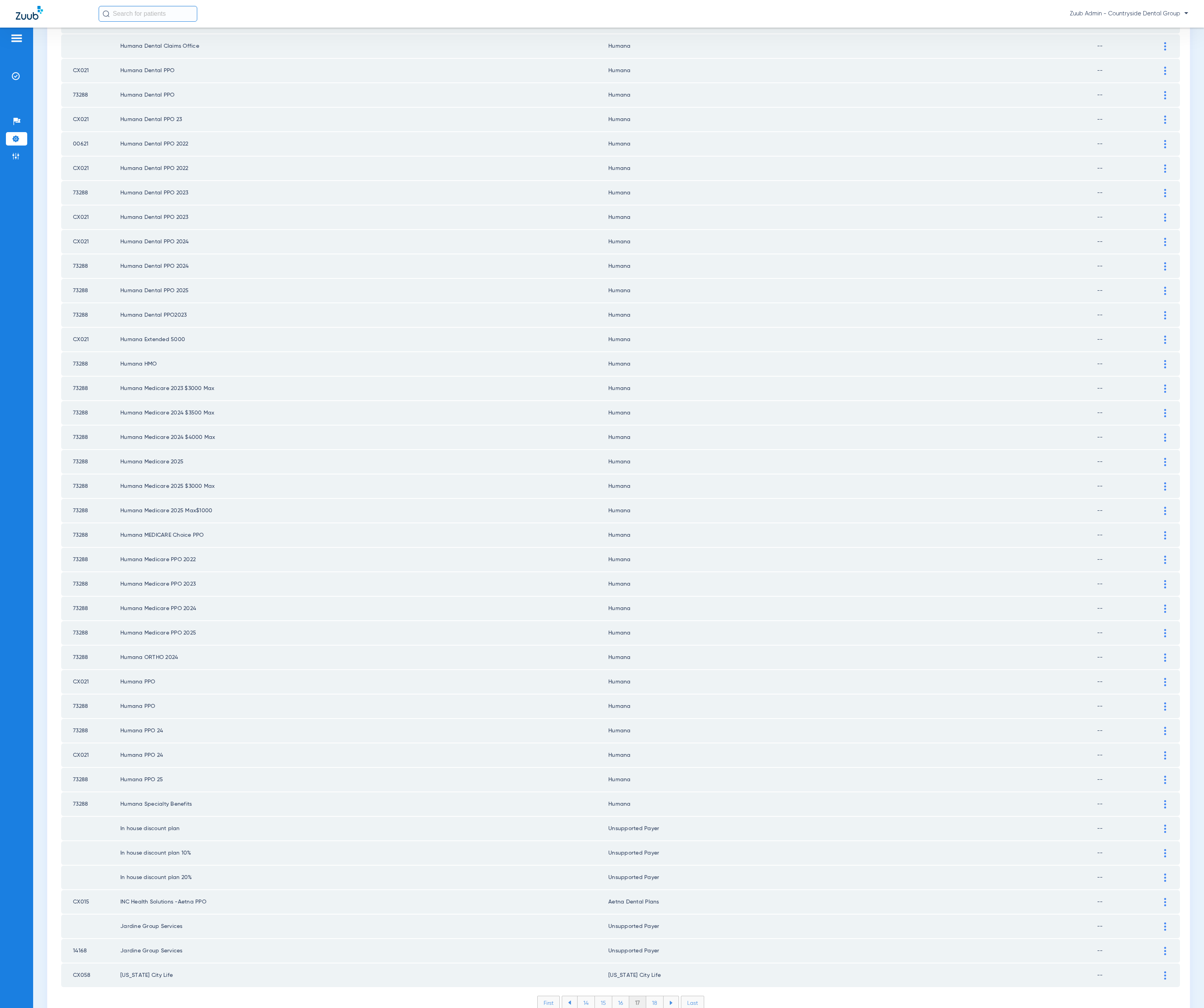
click at [649, 997] on li "18" at bounding box center [654, 1003] width 17 height 14
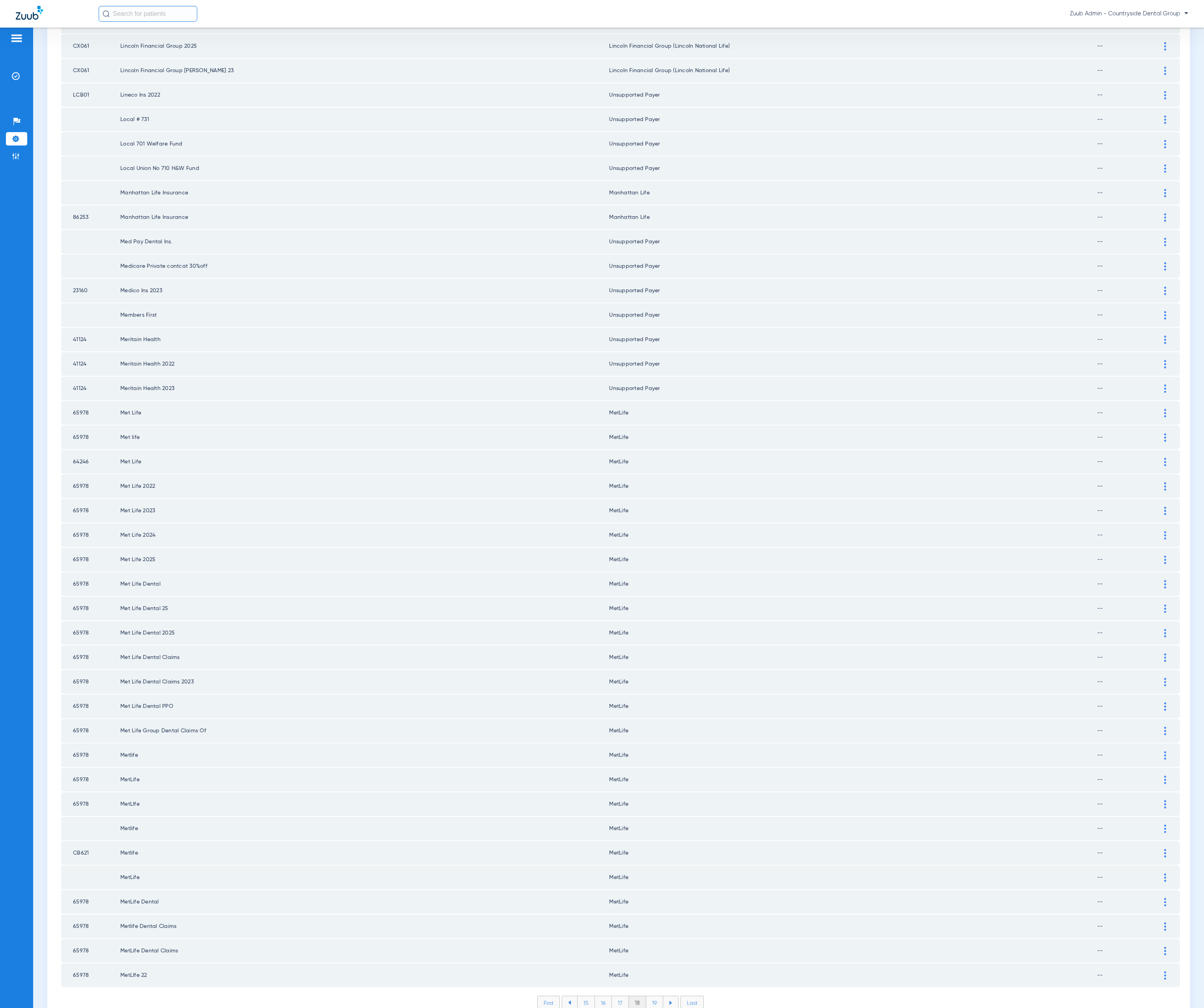
click at [647, 997] on li "19" at bounding box center [654, 1003] width 17 height 14
click at [653, 997] on li "20" at bounding box center [654, 1003] width 18 height 14
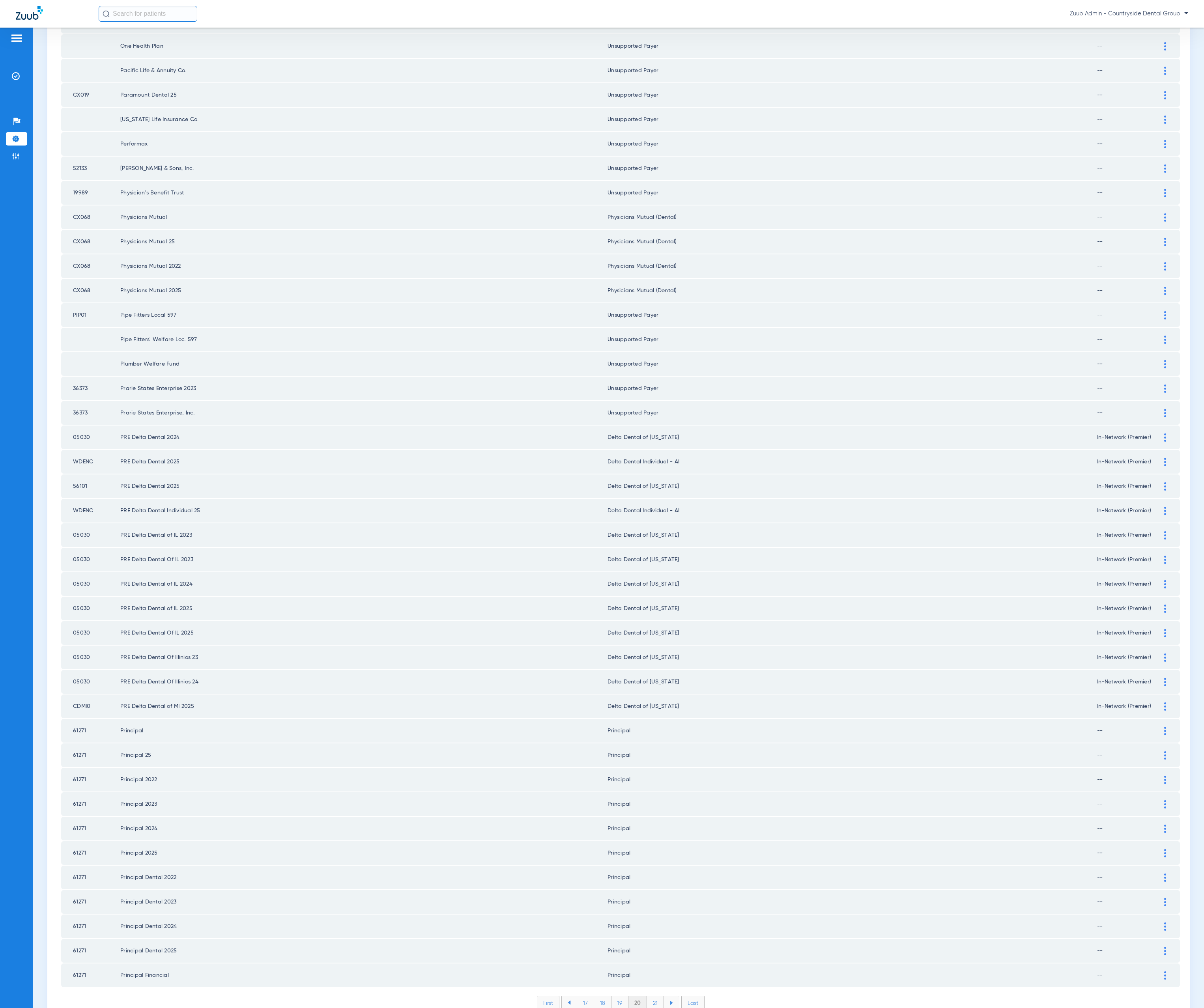
click at [651, 997] on li "21" at bounding box center [655, 1003] width 17 height 14
click at [655, 997] on li "22" at bounding box center [654, 1003] width 17 height 14
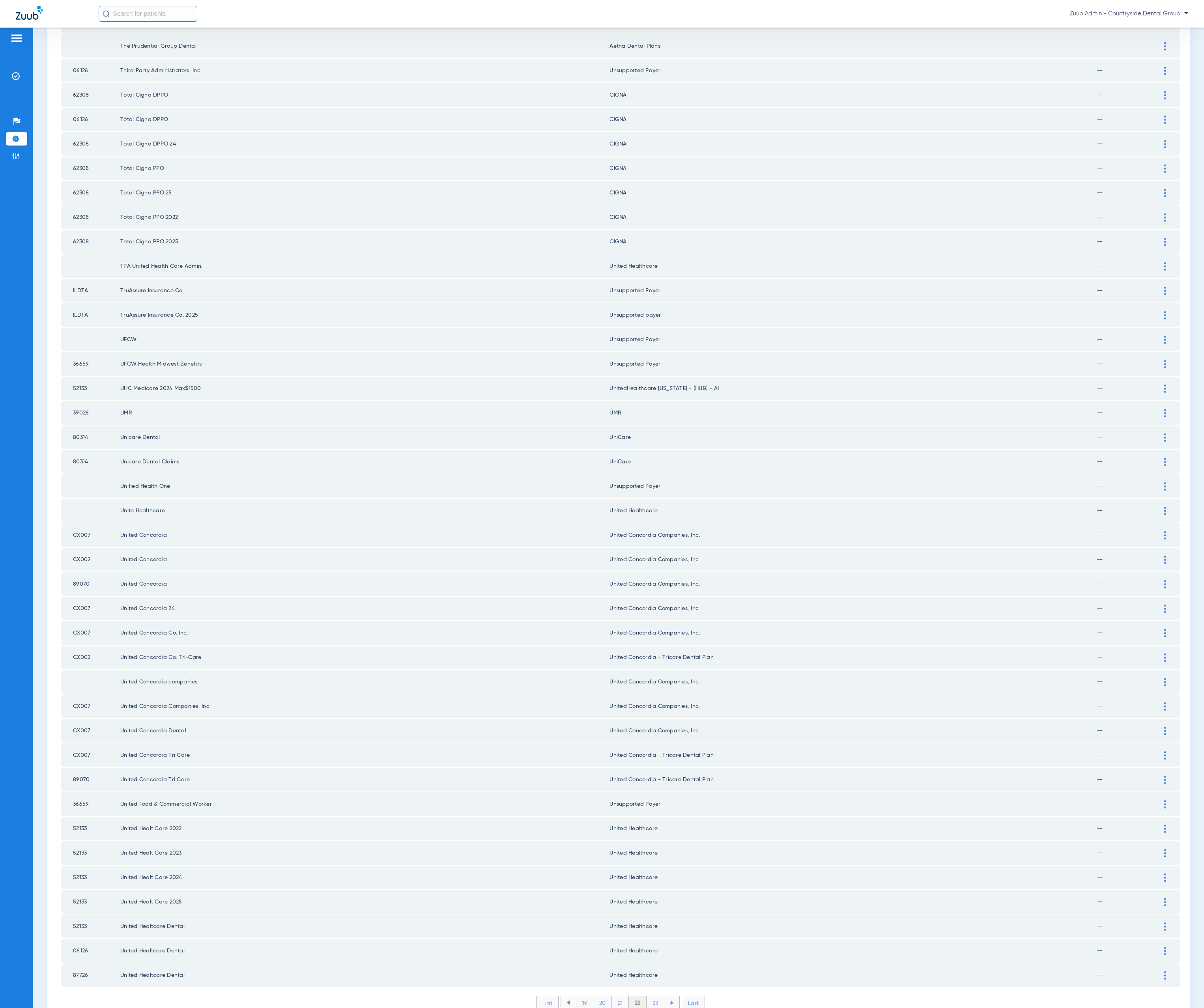
click at [656, 997] on li "23" at bounding box center [654, 1003] width 17 height 14
click at [649, 997] on li "24" at bounding box center [656, 1003] width 18 height 14
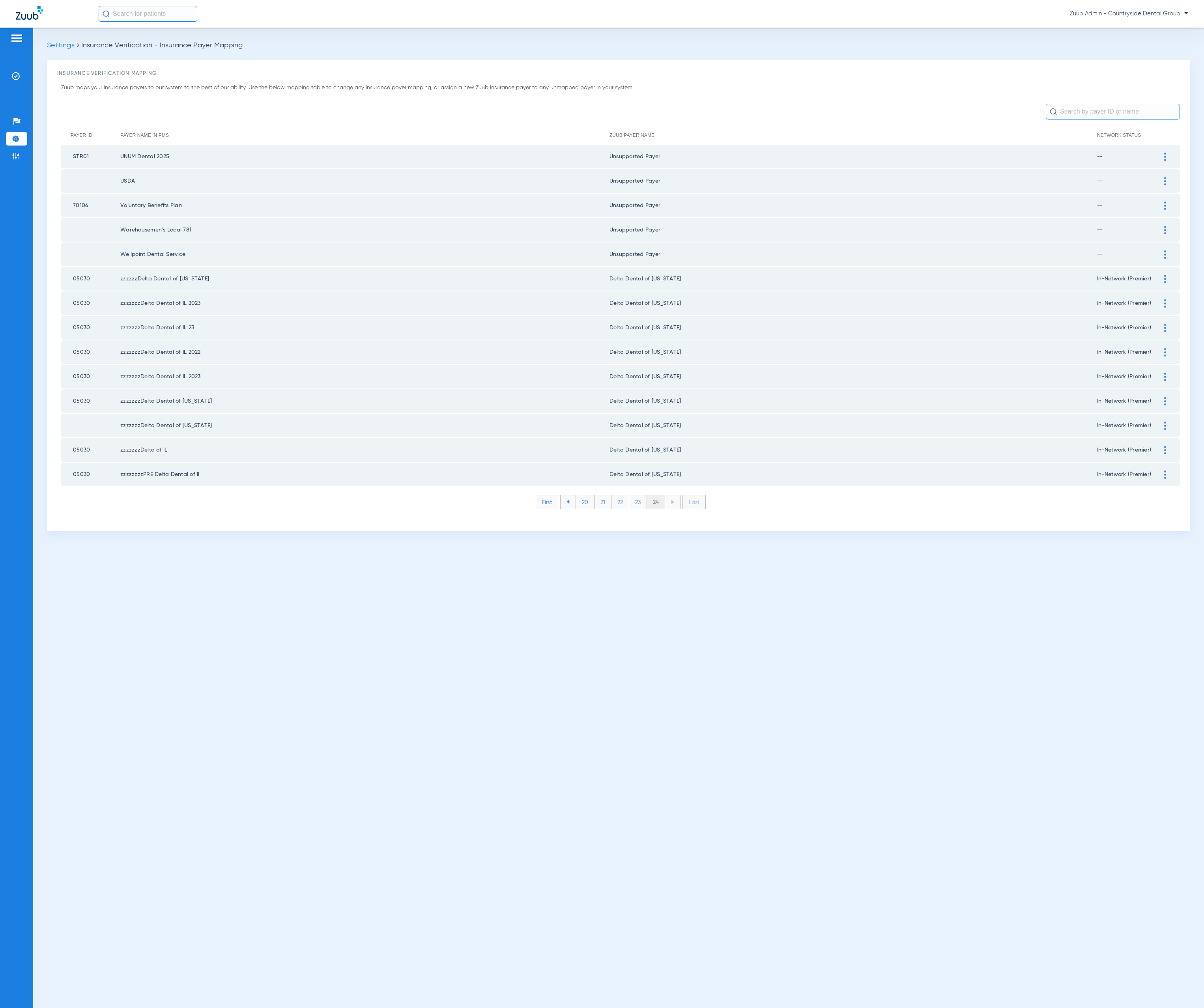
click at [19, 148] on ul "Help Center Settings Admin" at bounding box center [16, 143] width 21 height 56
click at [18, 155] on img at bounding box center [16, 156] width 8 height 8
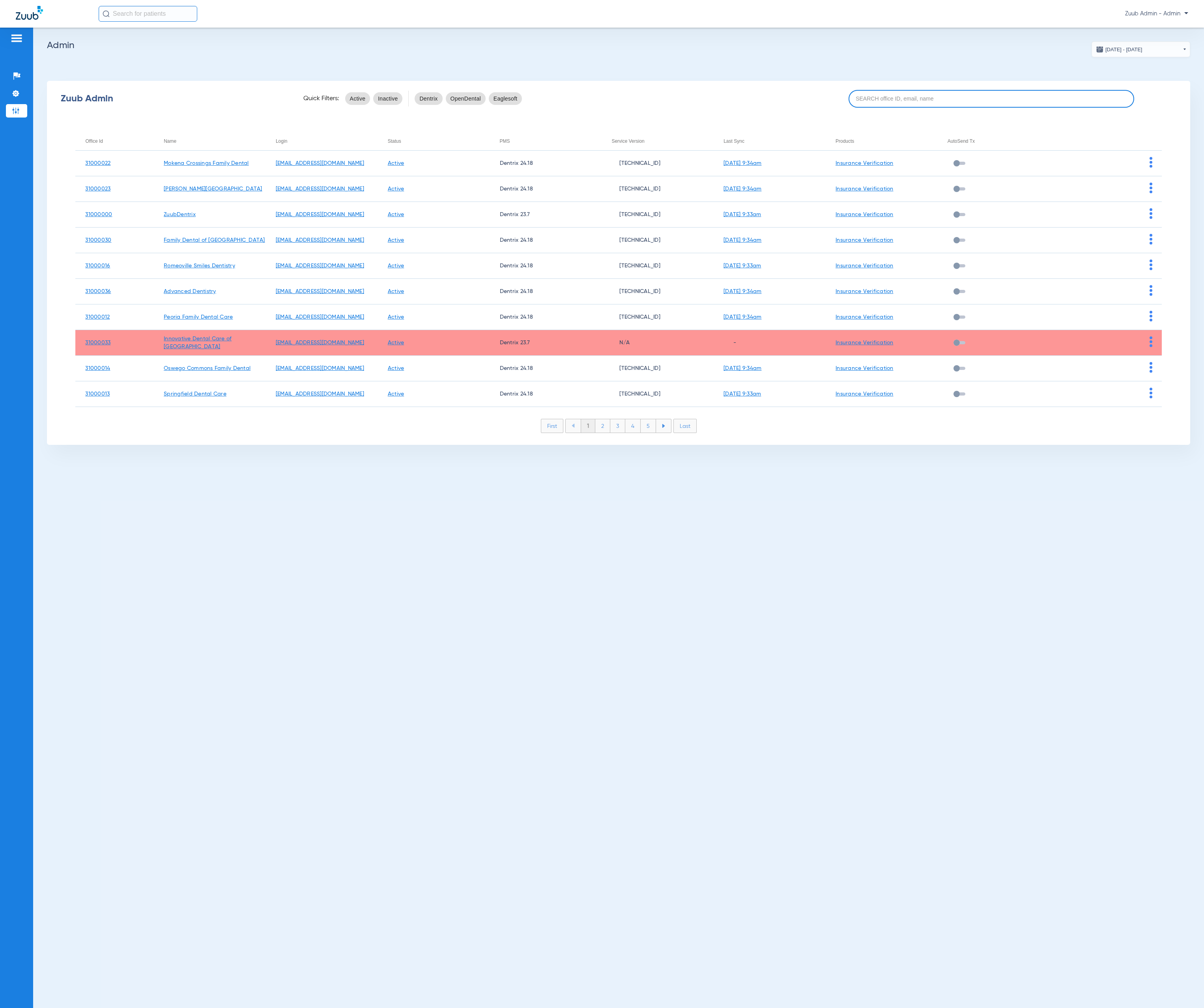
click at [985, 105] on input at bounding box center [991, 98] width 286 height 17
paste input "31000035"
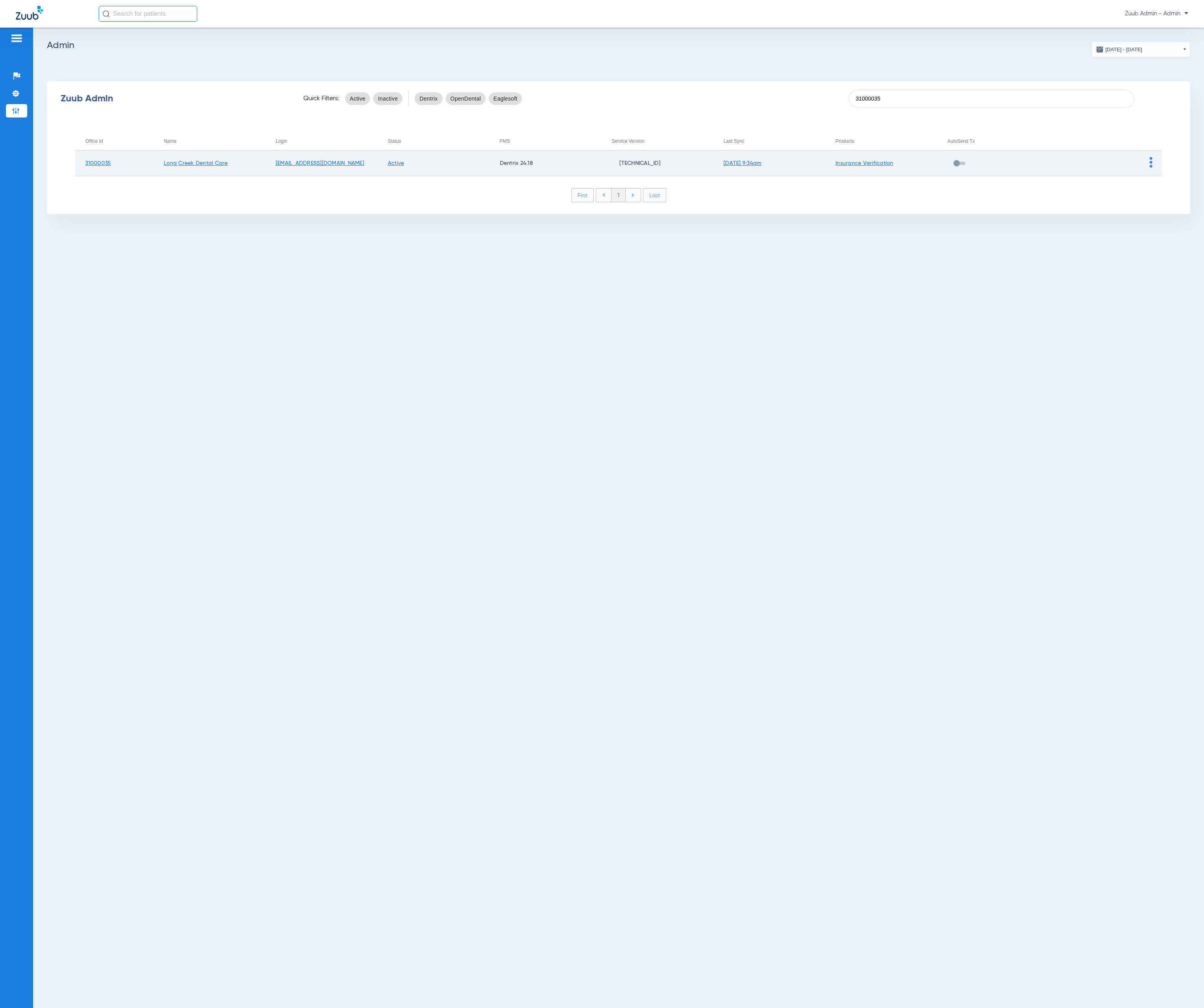
type input "31000035"
click at [1152, 160] on img at bounding box center [1151, 163] width 3 height 11
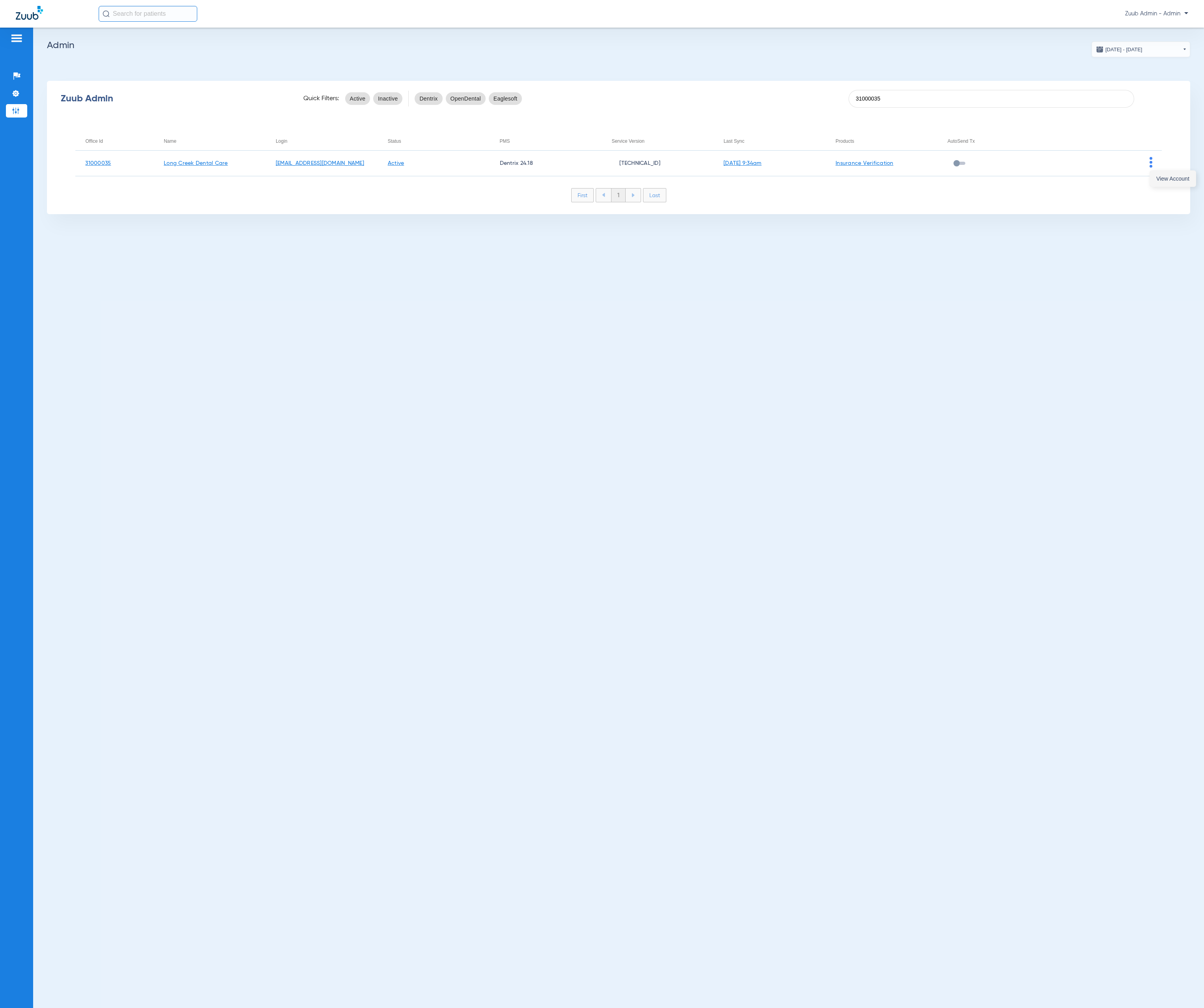
click at [1157, 171] on button "View Account" at bounding box center [1173, 179] width 46 height 16
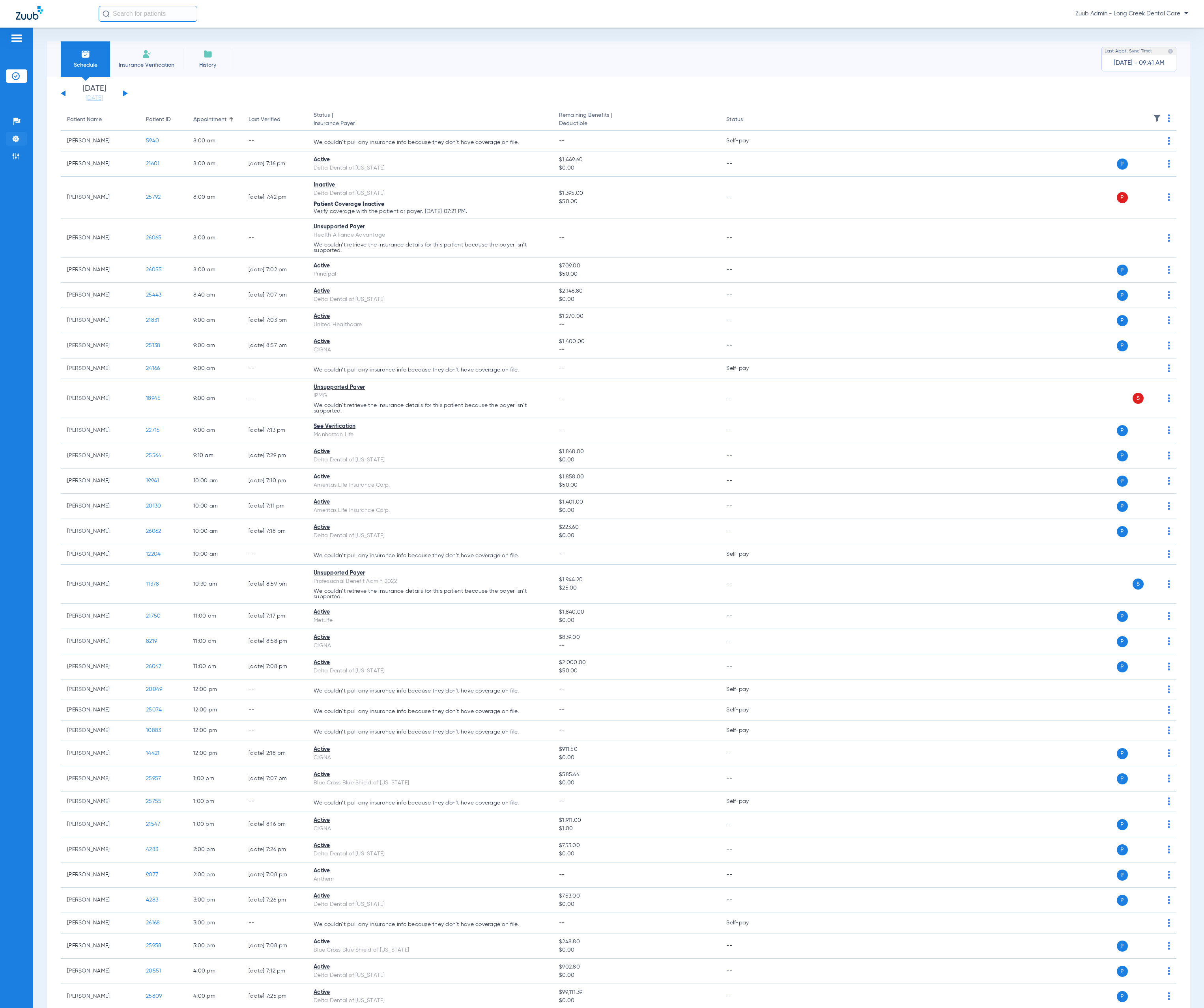
click at [20, 141] on li "Settings" at bounding box center [16, 139] width 21 height 14
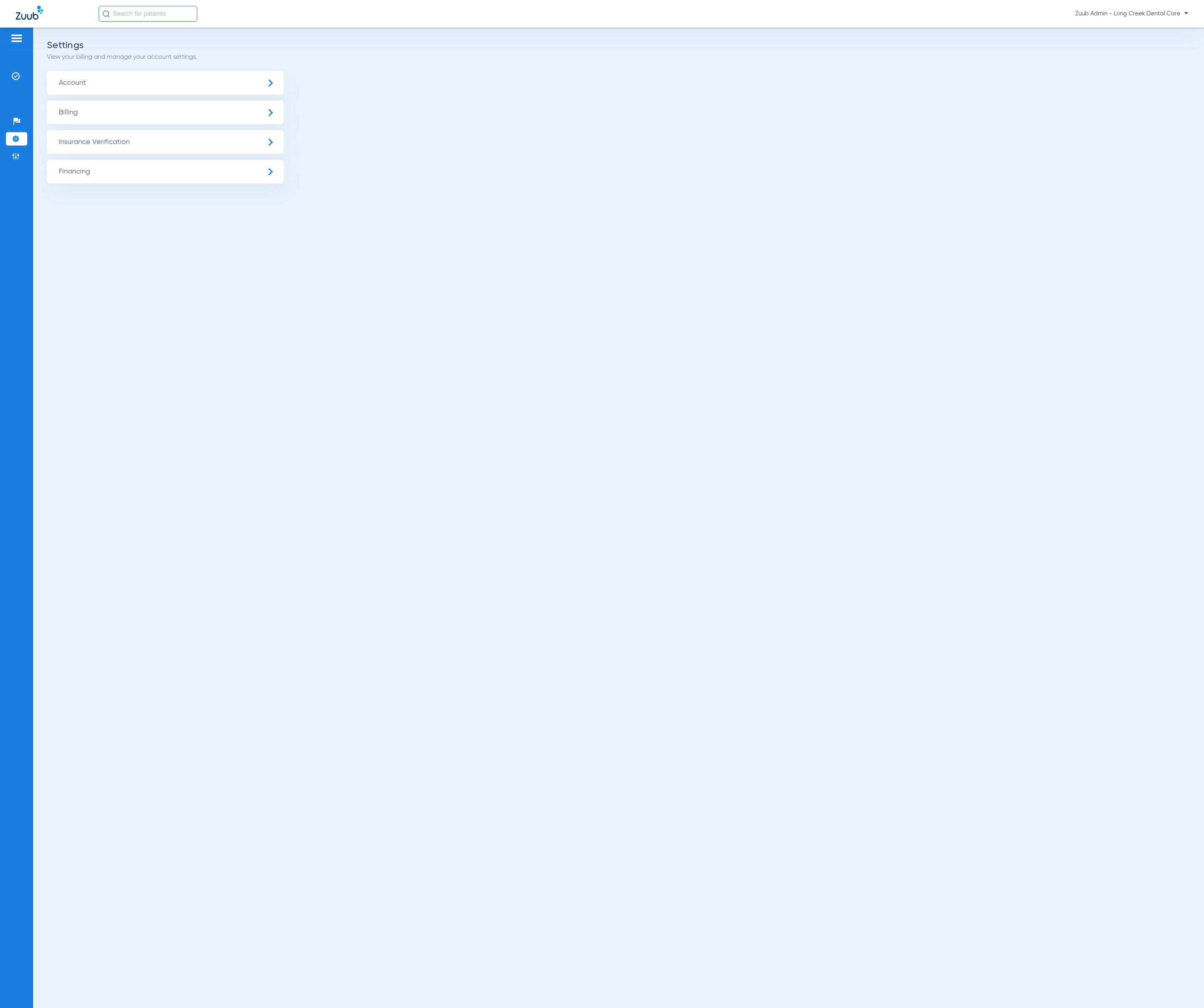
click at [231, 150] on span "Insurance Verification" at bounding box center [165, 142] width 237 height 24
click at [257, 200] on li "Insurance Payer Mapping" at bounding box center [165, 204] width 237 height 20
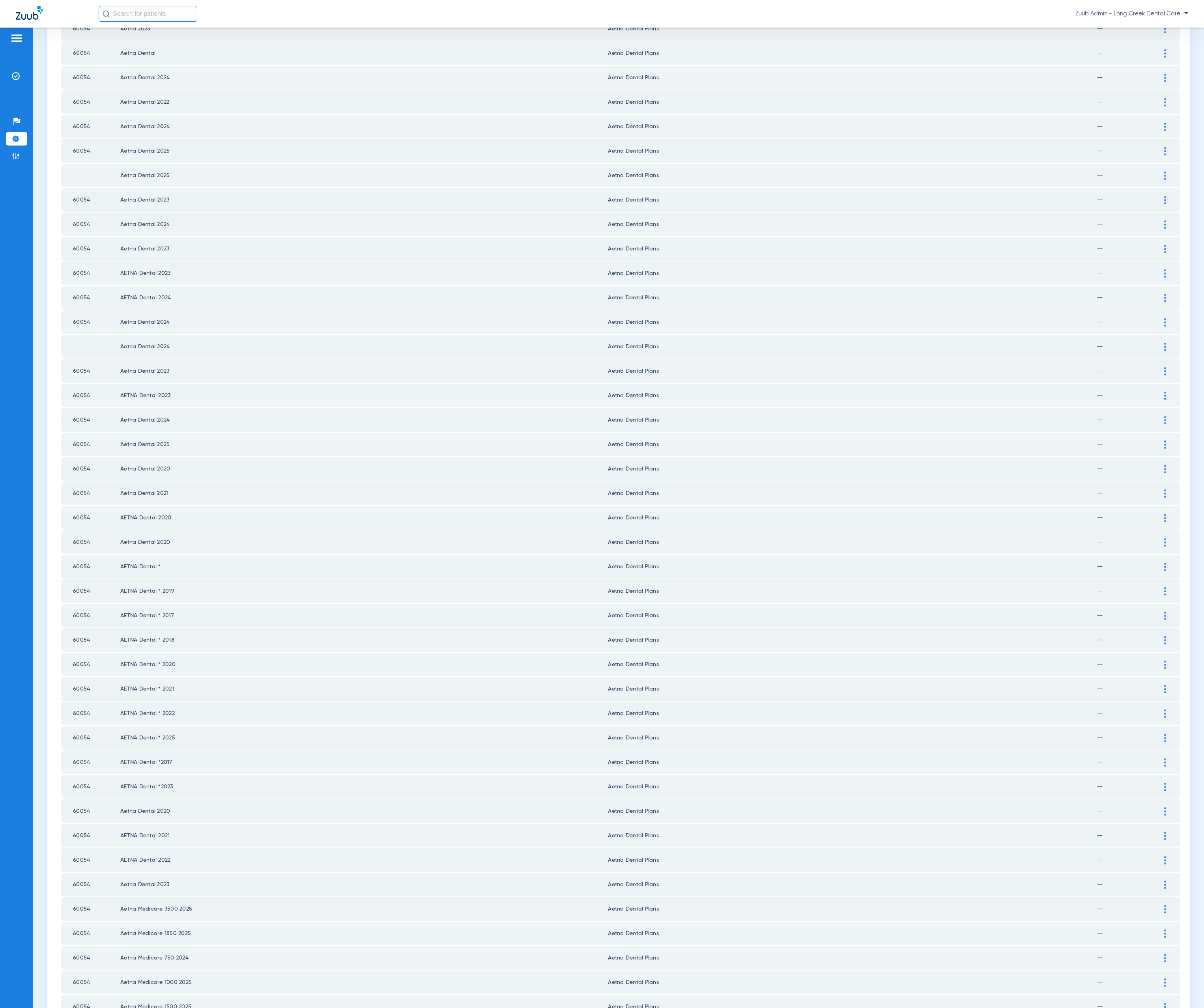
scroll to position [379, 0]
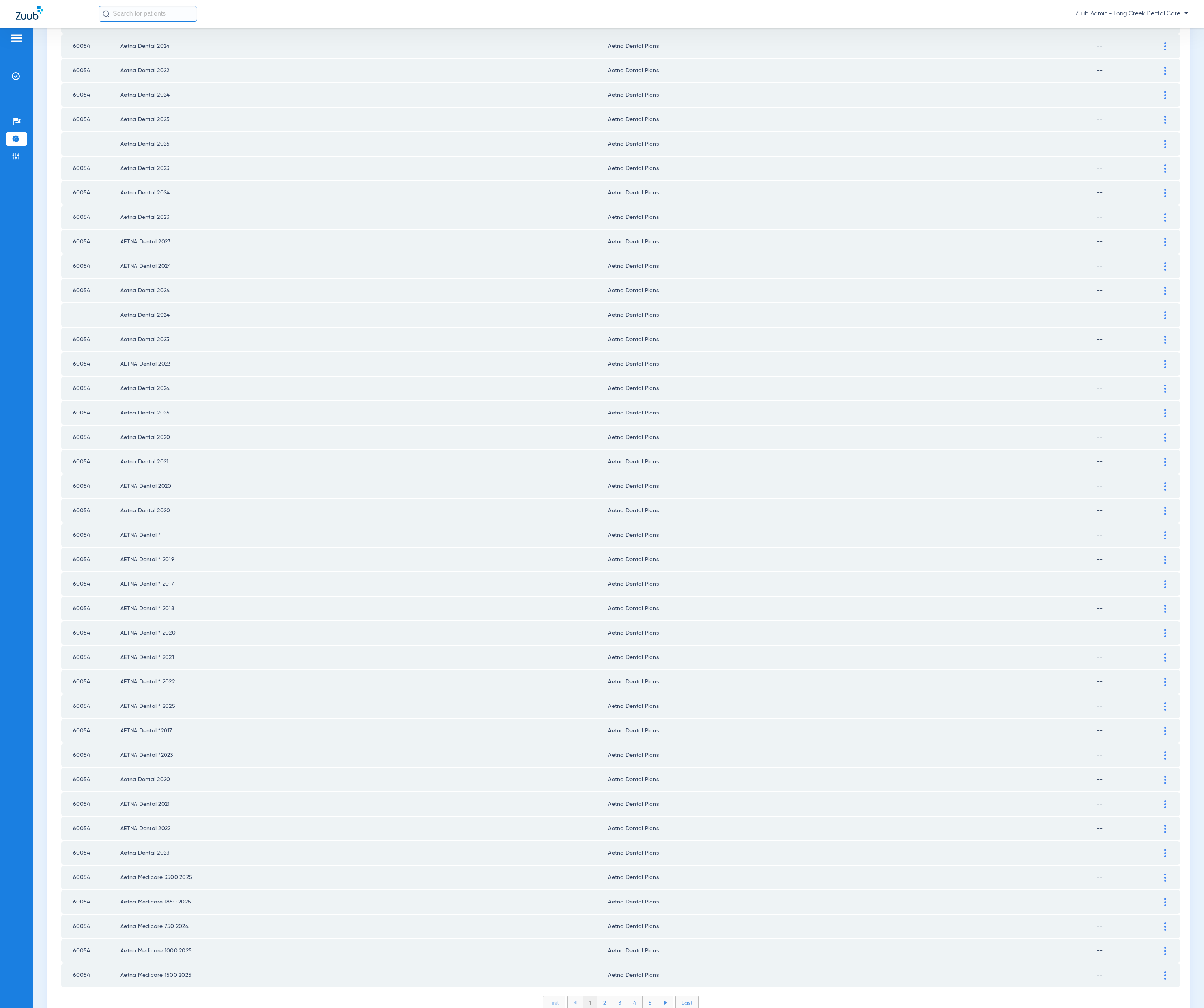
click at [599, 997] on li "2" at bounding box center [605, 1003] width 15 height 14
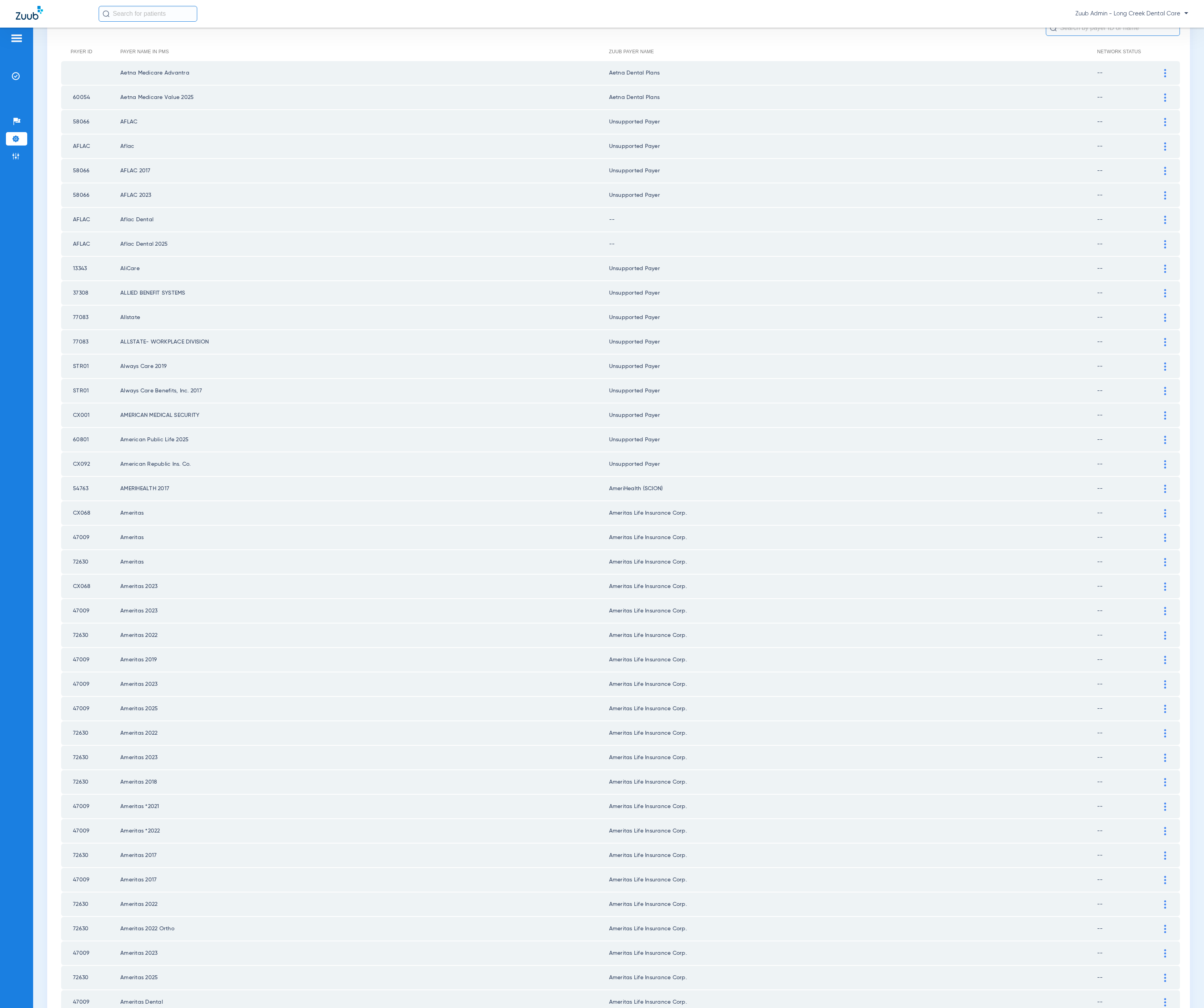
scroll to position [0, 0]
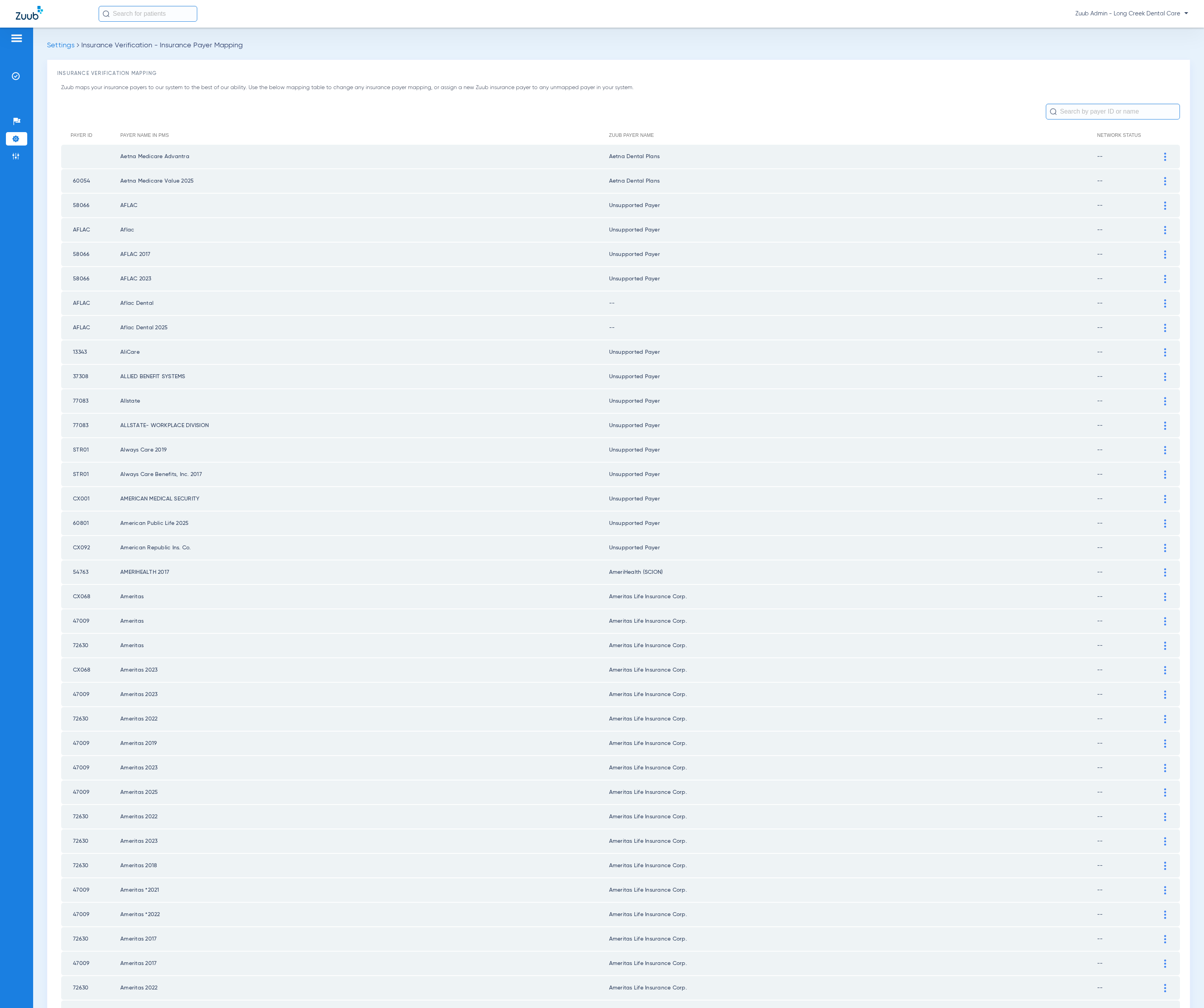
click at [1164, 299] on img at bounding box center [1165, 303] width 2 height 8
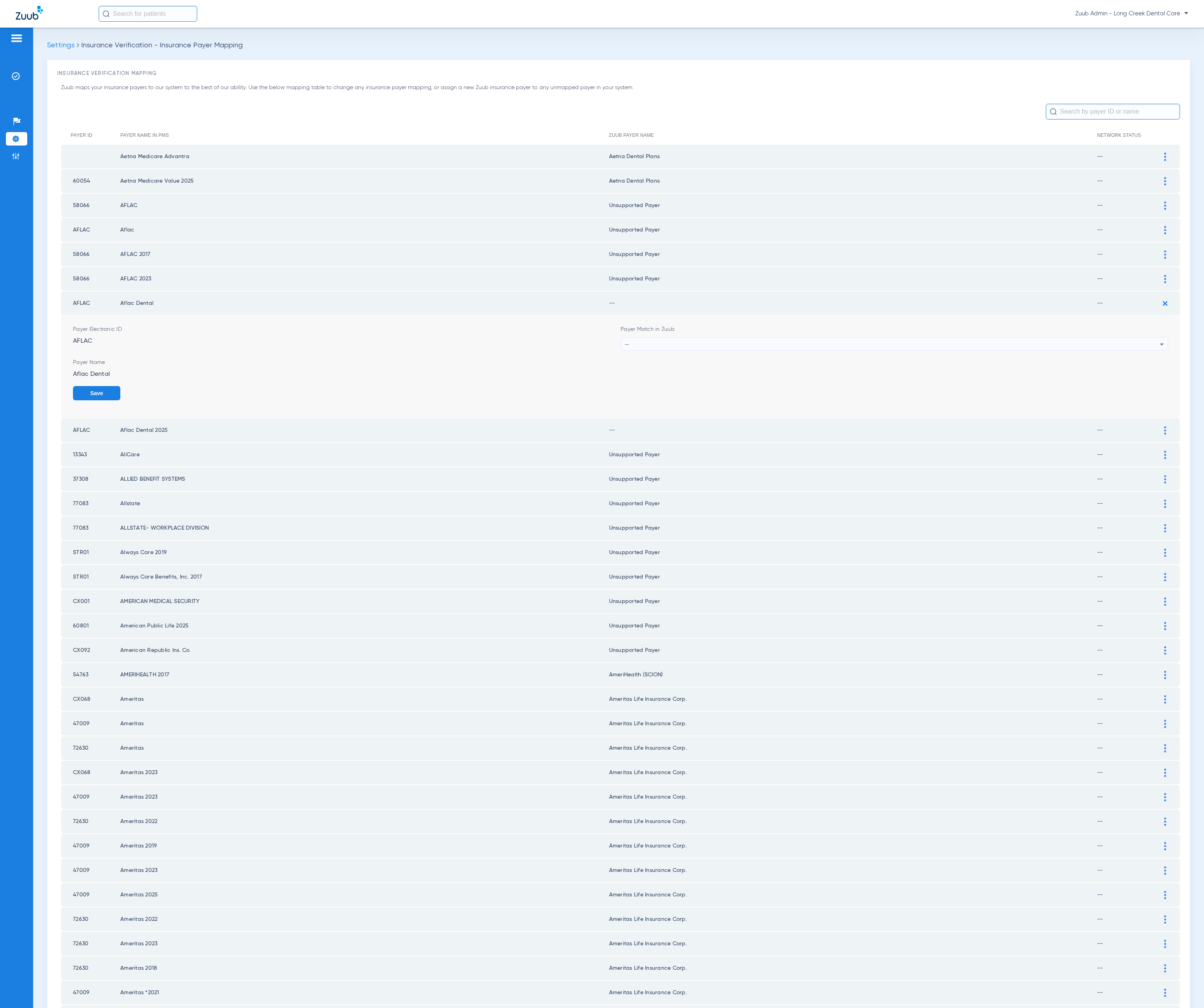
click at [694, 341] on div "--" at bounding box center [892, 344] width 535 height 14
type input "unn"
click at [684, 380] on mat-option "Unsupported Payer" at bounding box center [886, 383] width 541 height 14
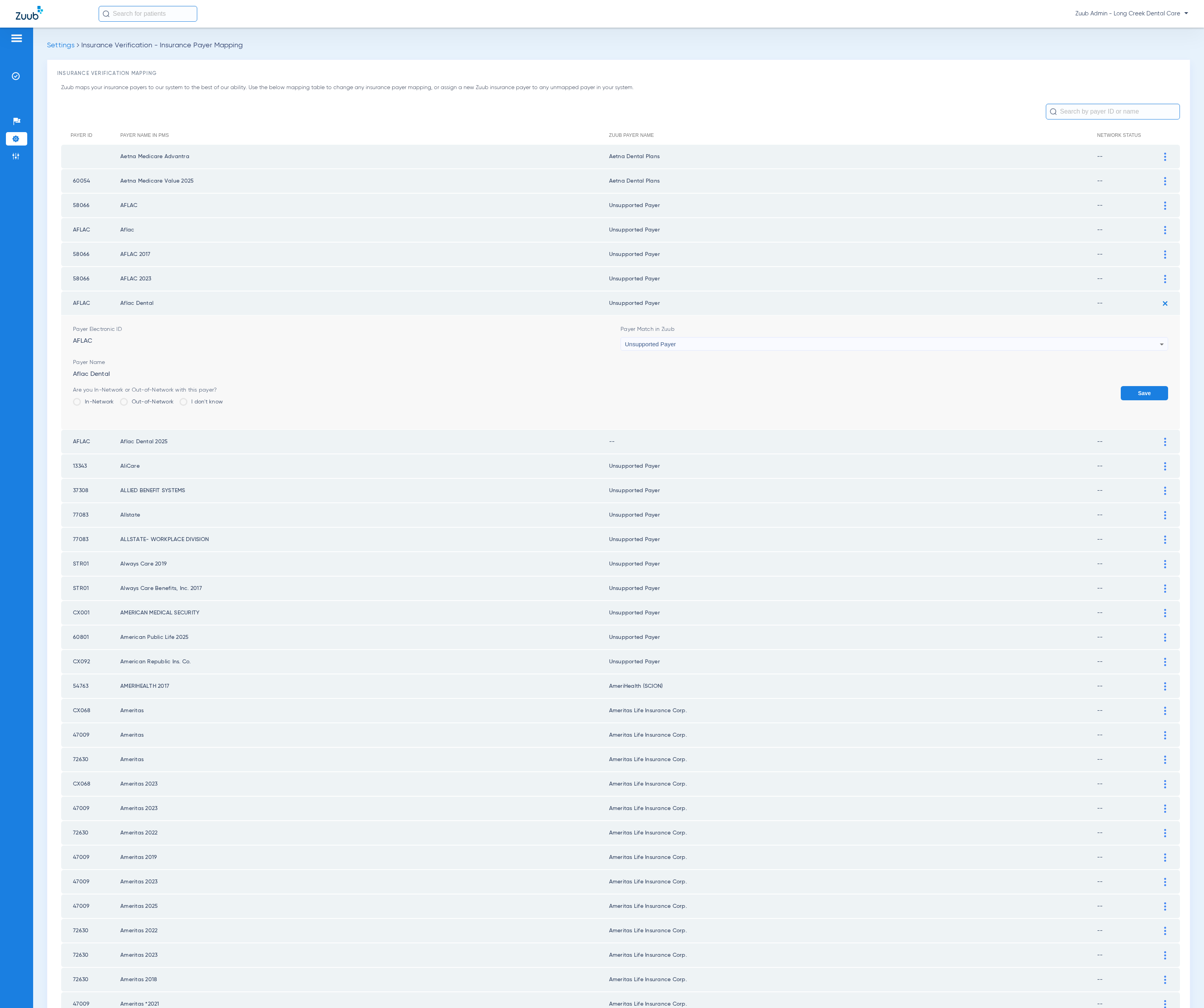
drag, startPoint x: 1107, startPoint y: 380, endPoint x: 1112, endPoint y: 381, distance: 5.1
click at [1121, 387] on div "Save" at bounding box center [1144, 400] width 47 height 26
click at [1121, 387] on button "Save" at bounding box center [1144, 393] width 47 height 14
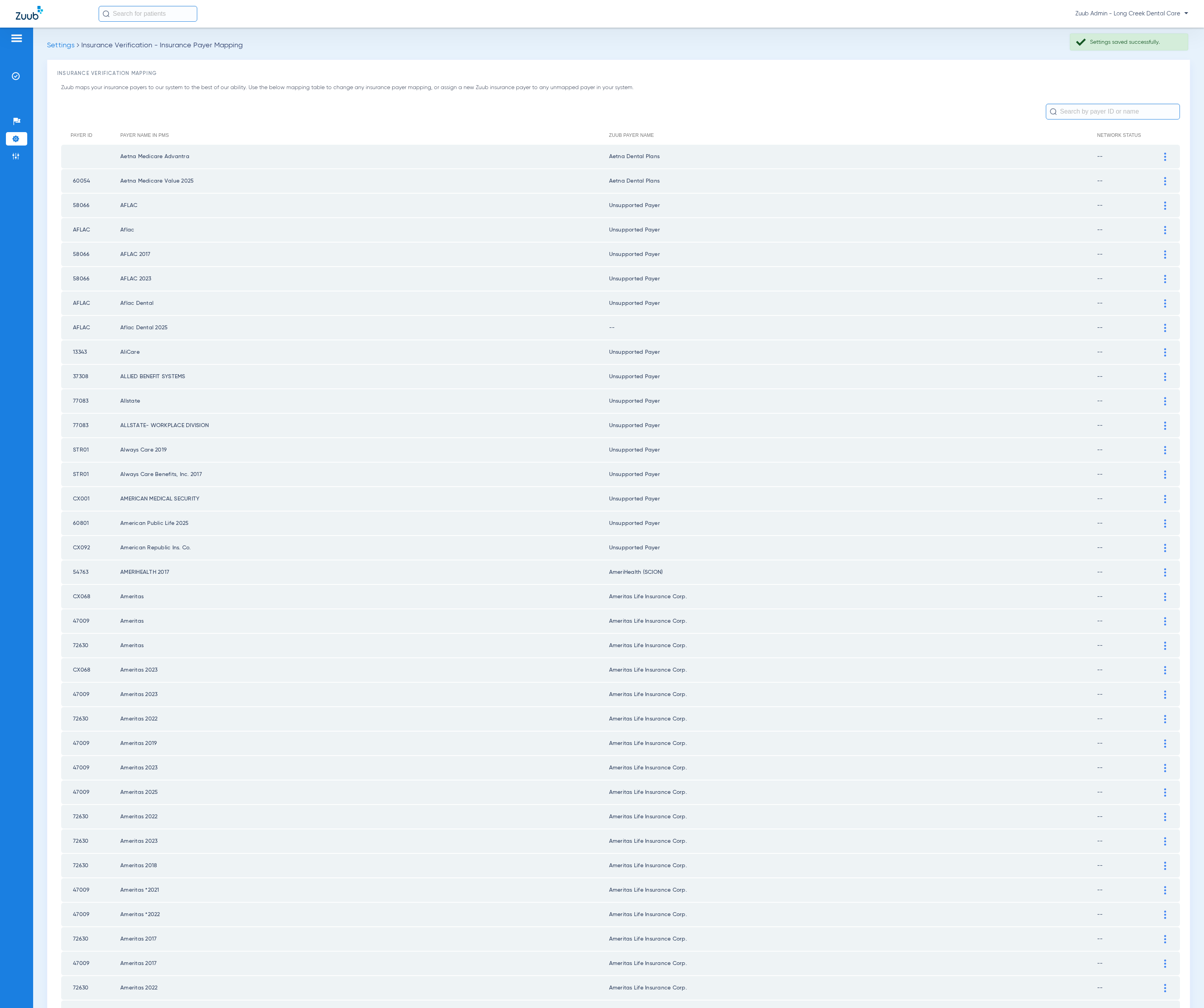
click at [1164, 324] on img at bounding box center [1165, 328] width 2 height 8
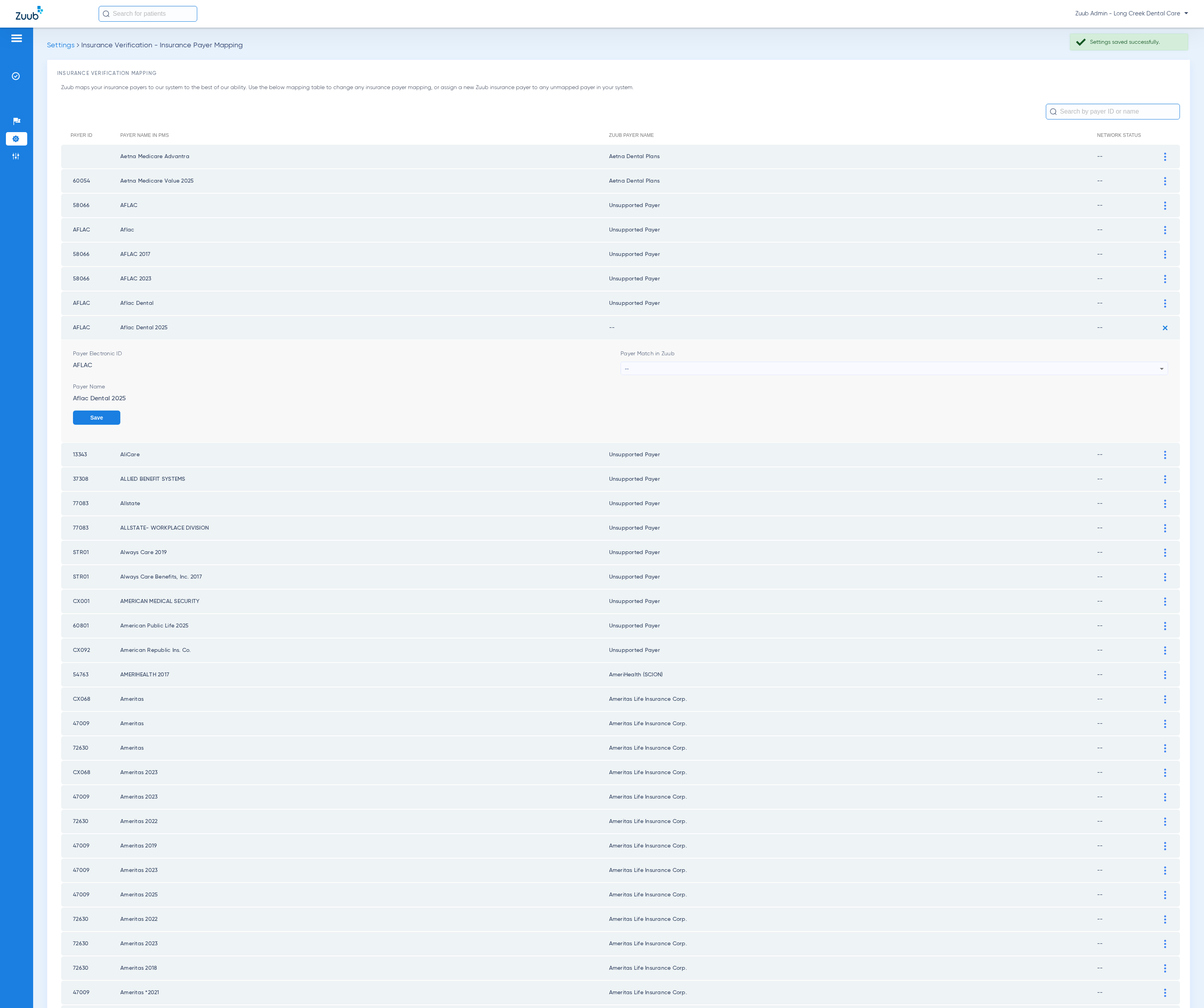
click at [798, 350] on span "Payer Match in Zuub" at bounding box center [894, 353] width 548 height 8
click at [795, 362] on mat-select "--" at bounding box center [894, 368] width 548 height 14
click at [793, 362] on div "--" at bounding box center [892, 368] width 535 height 14
type input "nnn"
click at [740, 409] on mat-option "Unsupported Payer" at bounding box center [886, 407] width 541 height 14
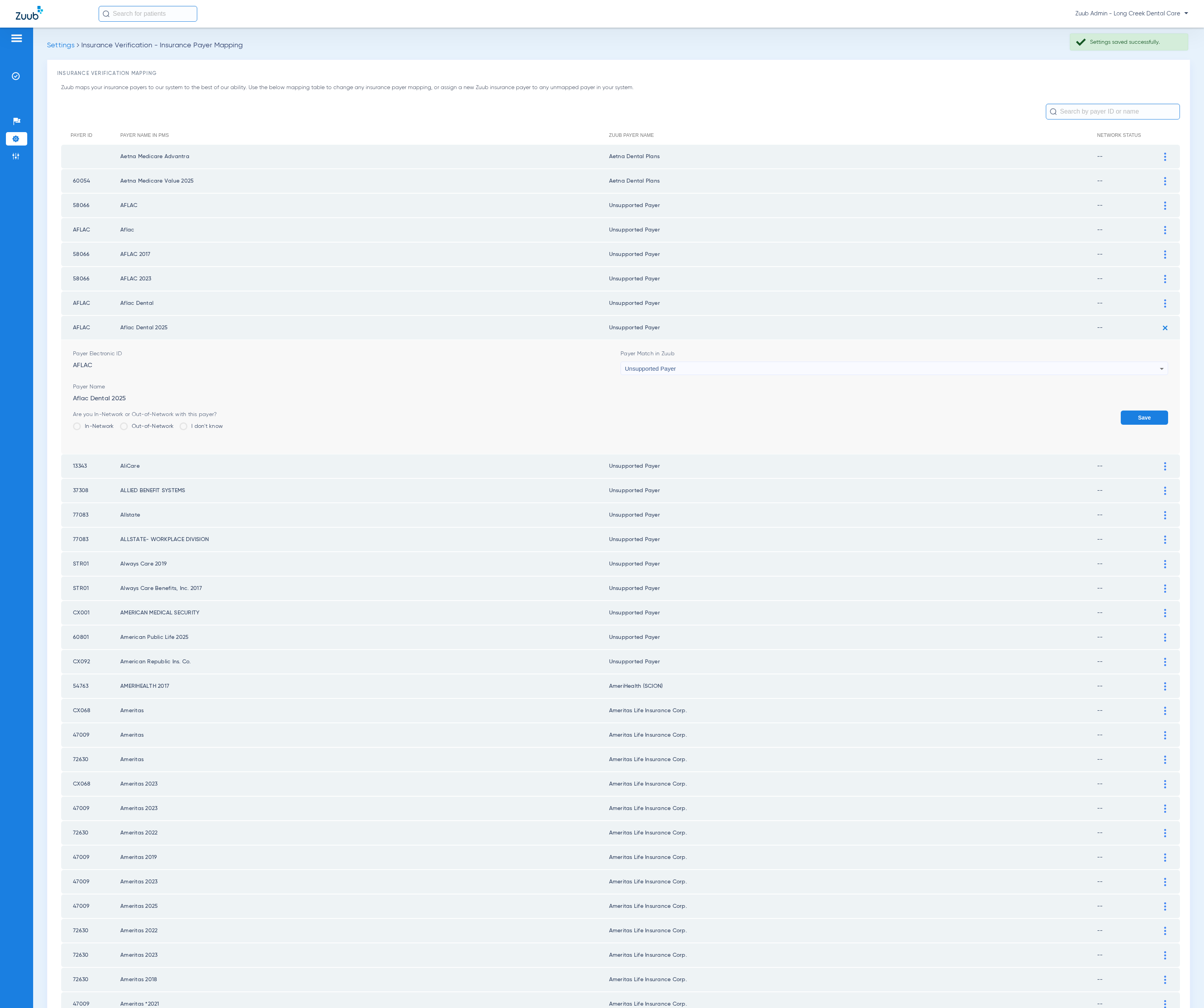
click at [1138, 411] on button "Save" at bounding box center [1144, 417] width 47 height 14
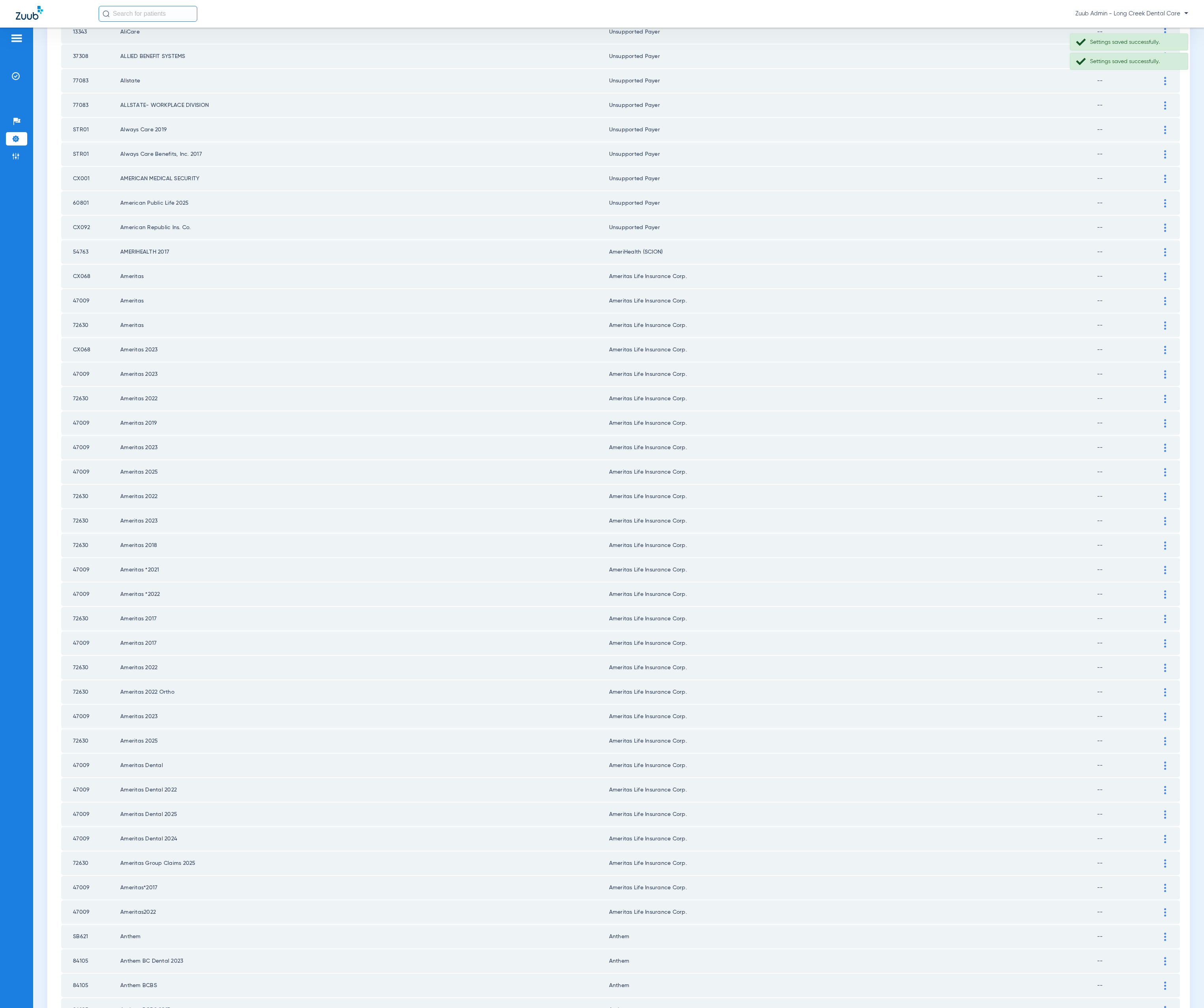
scroll to position [379, 0]
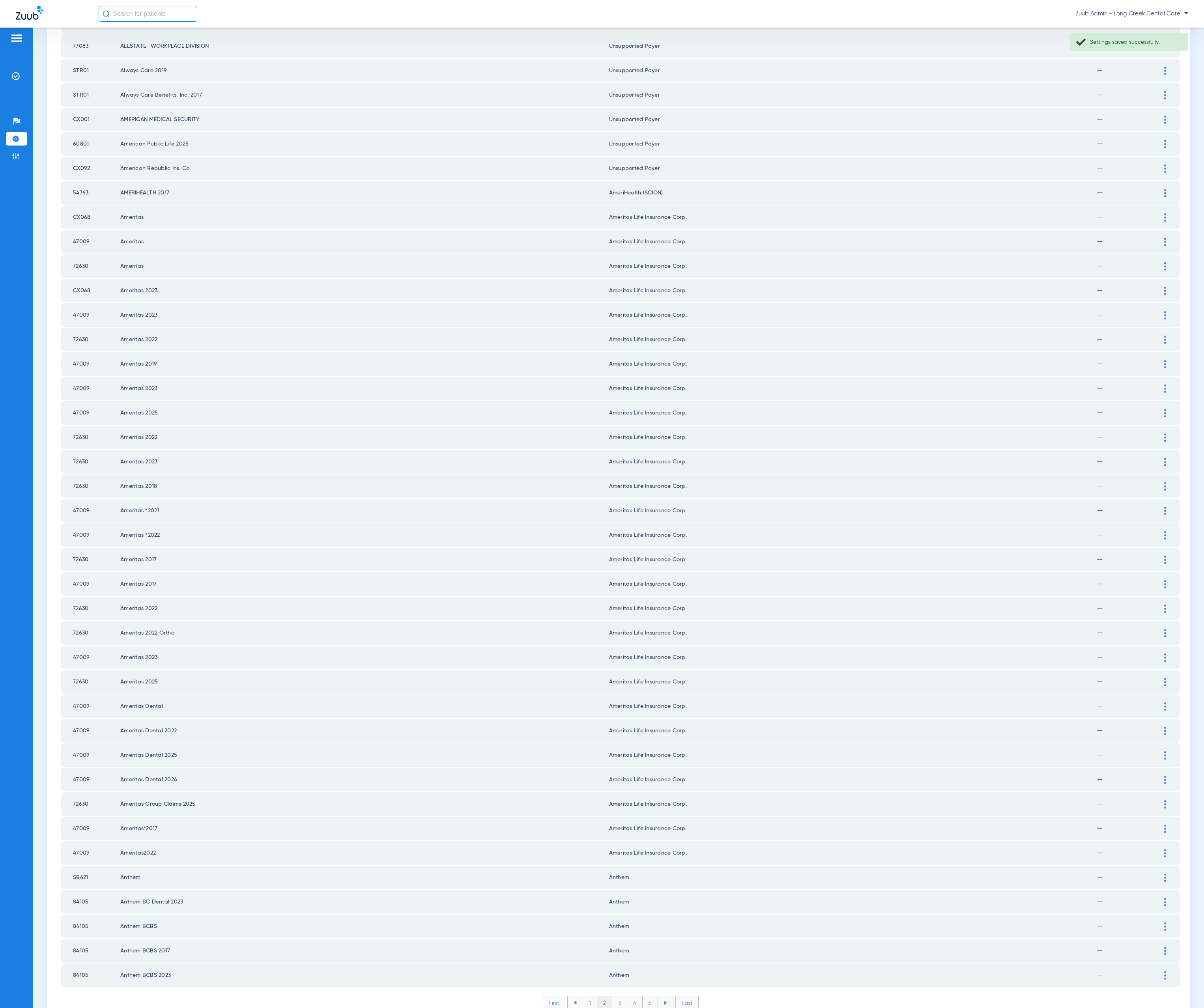
click at [612, 997] on li "3" at bounding box center [619, 1003] width 15 height 14
click at [631, 997] on li "4" at bounding box center [634, 1003] width 16 height 14
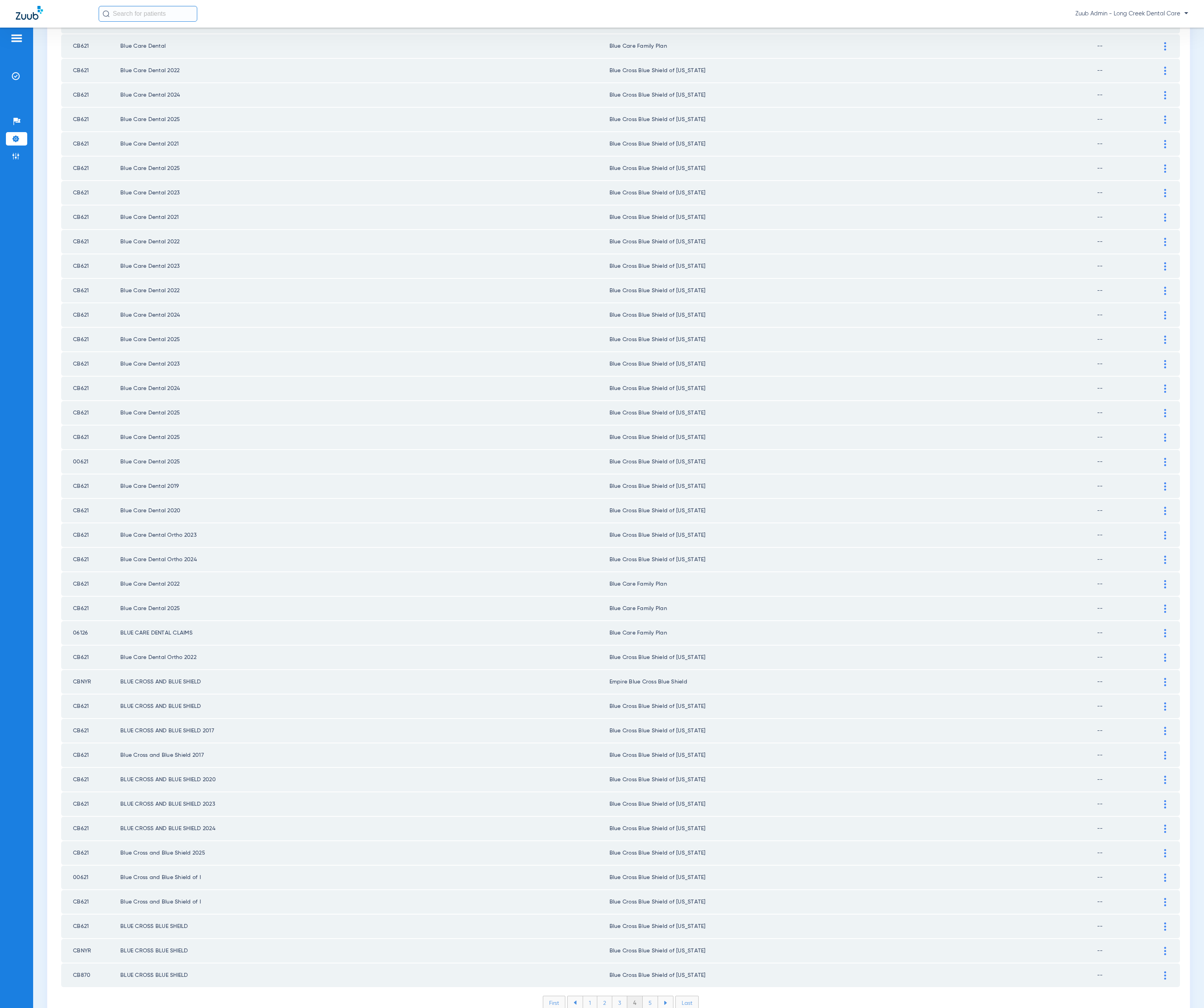
click at [649, 997] on li "5" at bounding box center [650, 1003] width 16 height 14
click at [643, 997] on li "6" at bounding box center [651, 1003] width 15 height 14
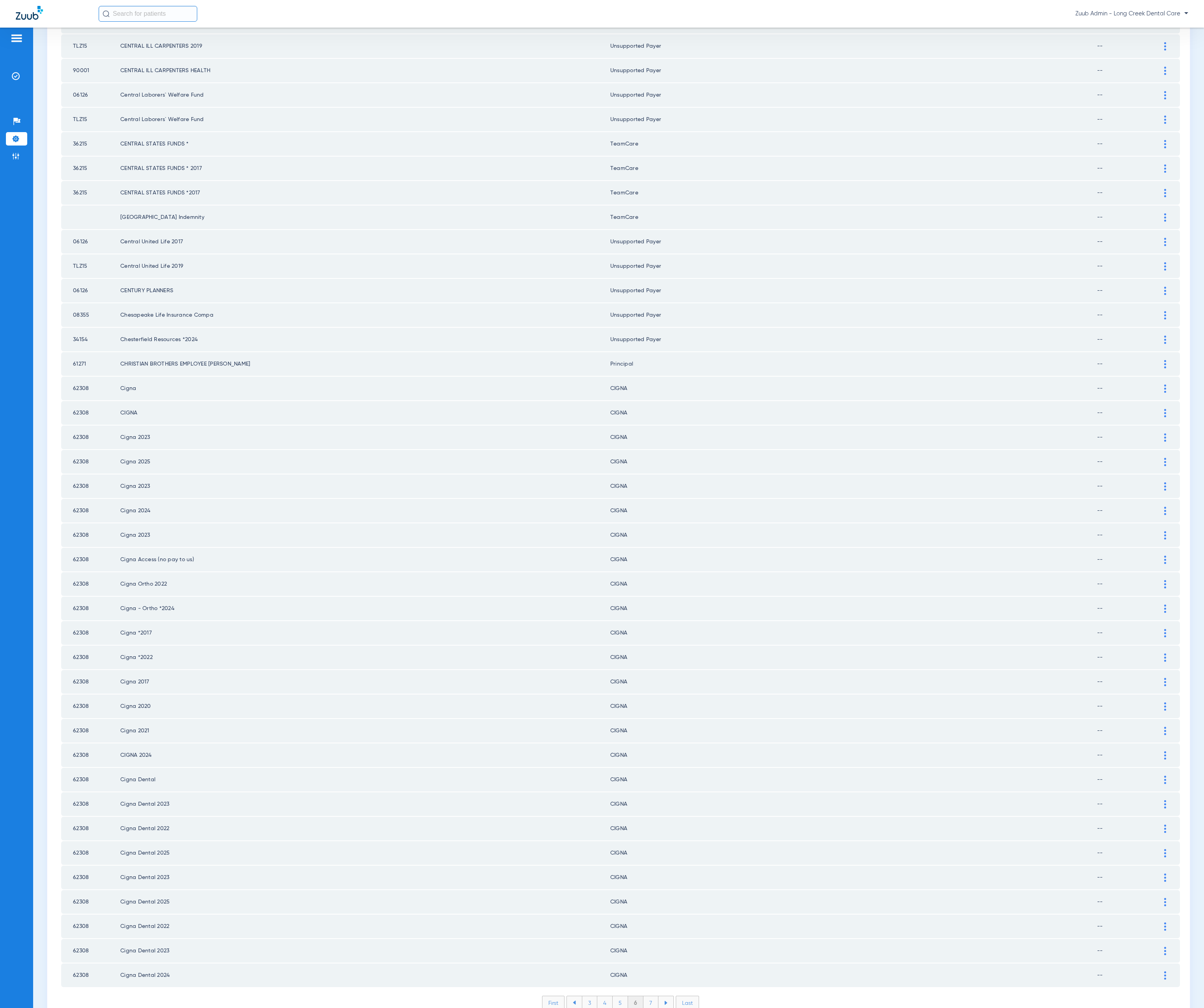
click at [644, 997] on li "7" at bounding box center [651, 1003] width 15 height 14
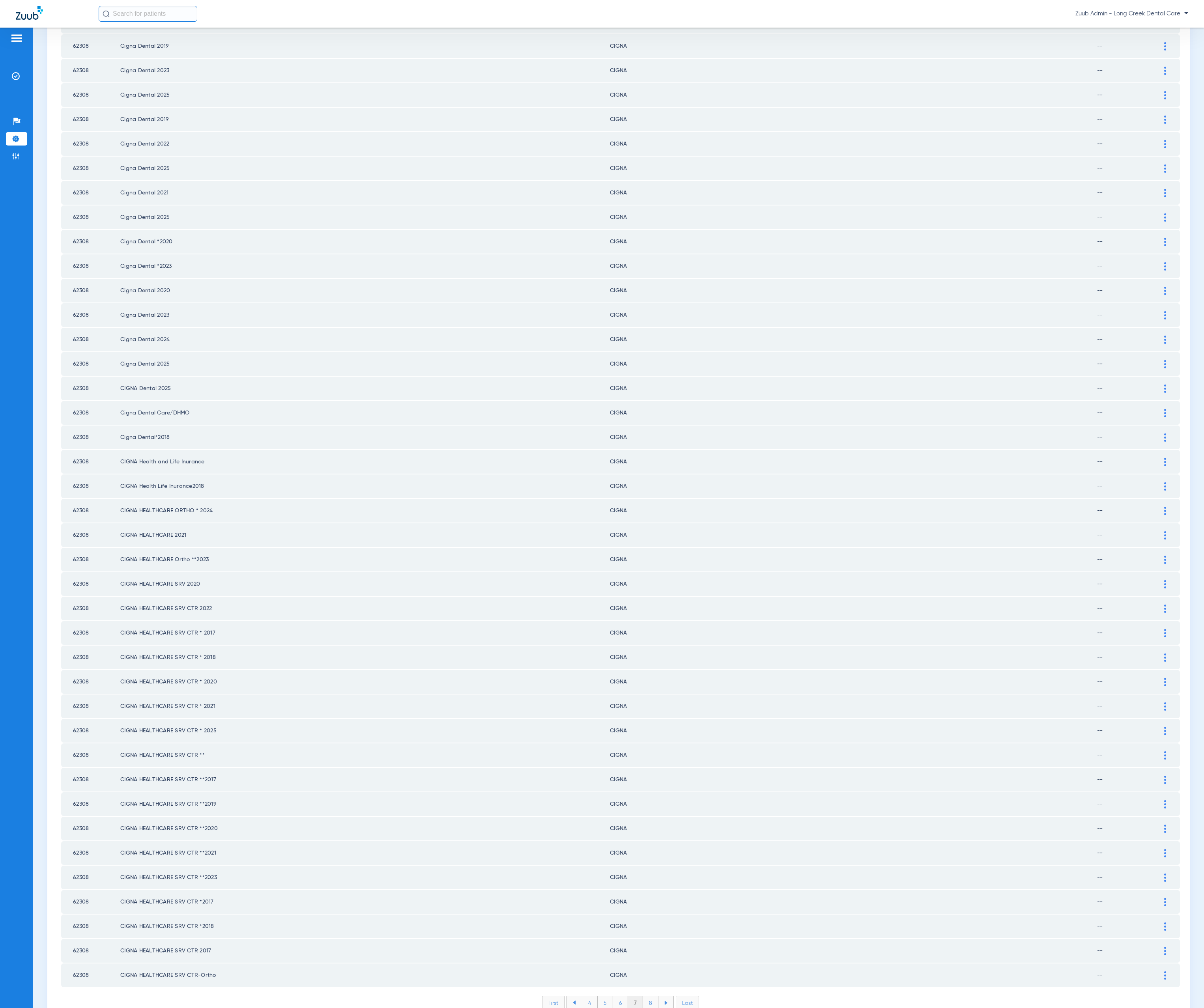
drag, startPoint x: 643, startPoint y: 963, endPoint x: 642, endPoint y: 956, distance: 7.1
click at [643, 997] on li "8" at bounding box center [651, 1003] width 16 height 14
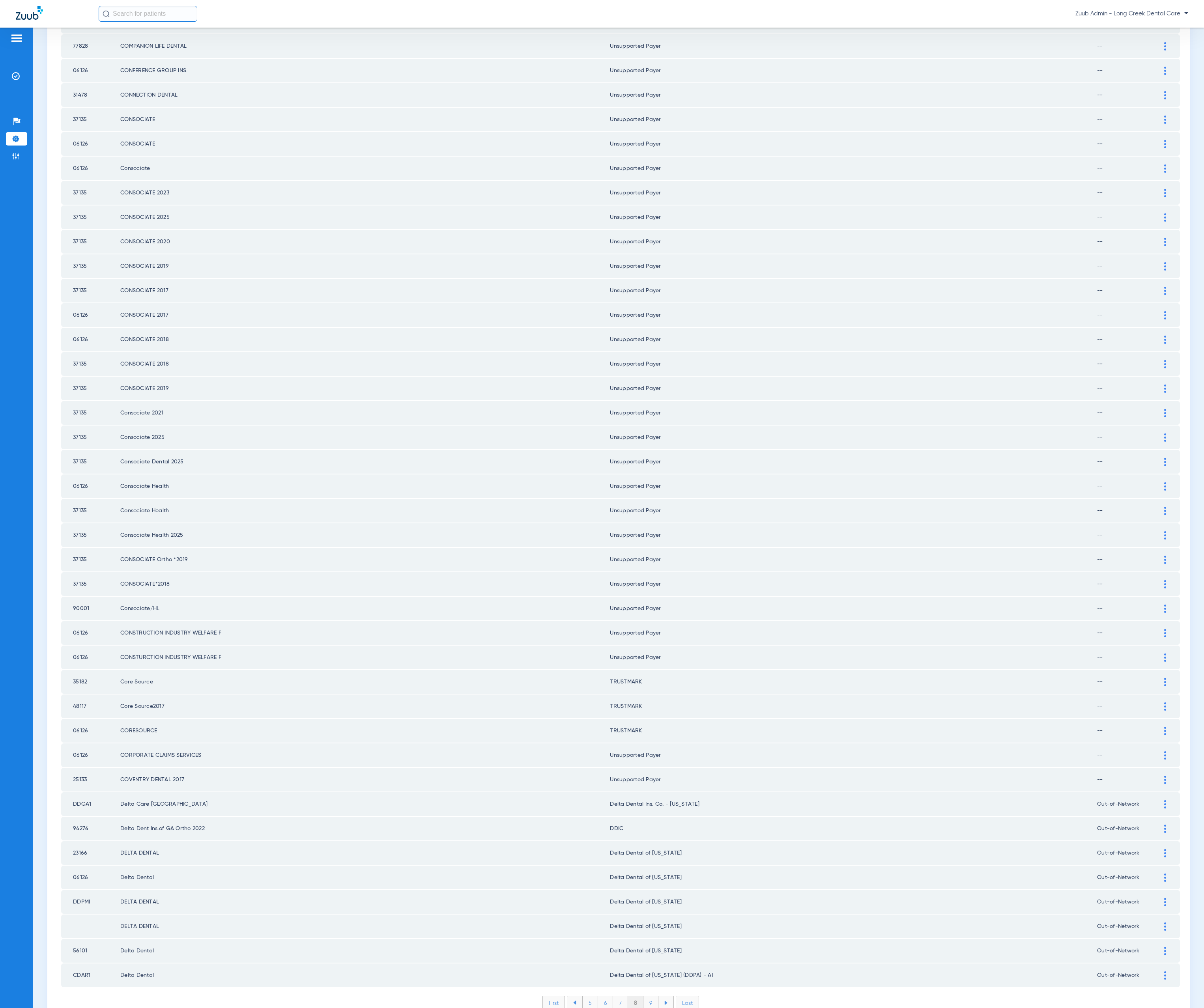
click at [648, 997] on li "9" at bounding box center [651, 1003] width 15 height 14
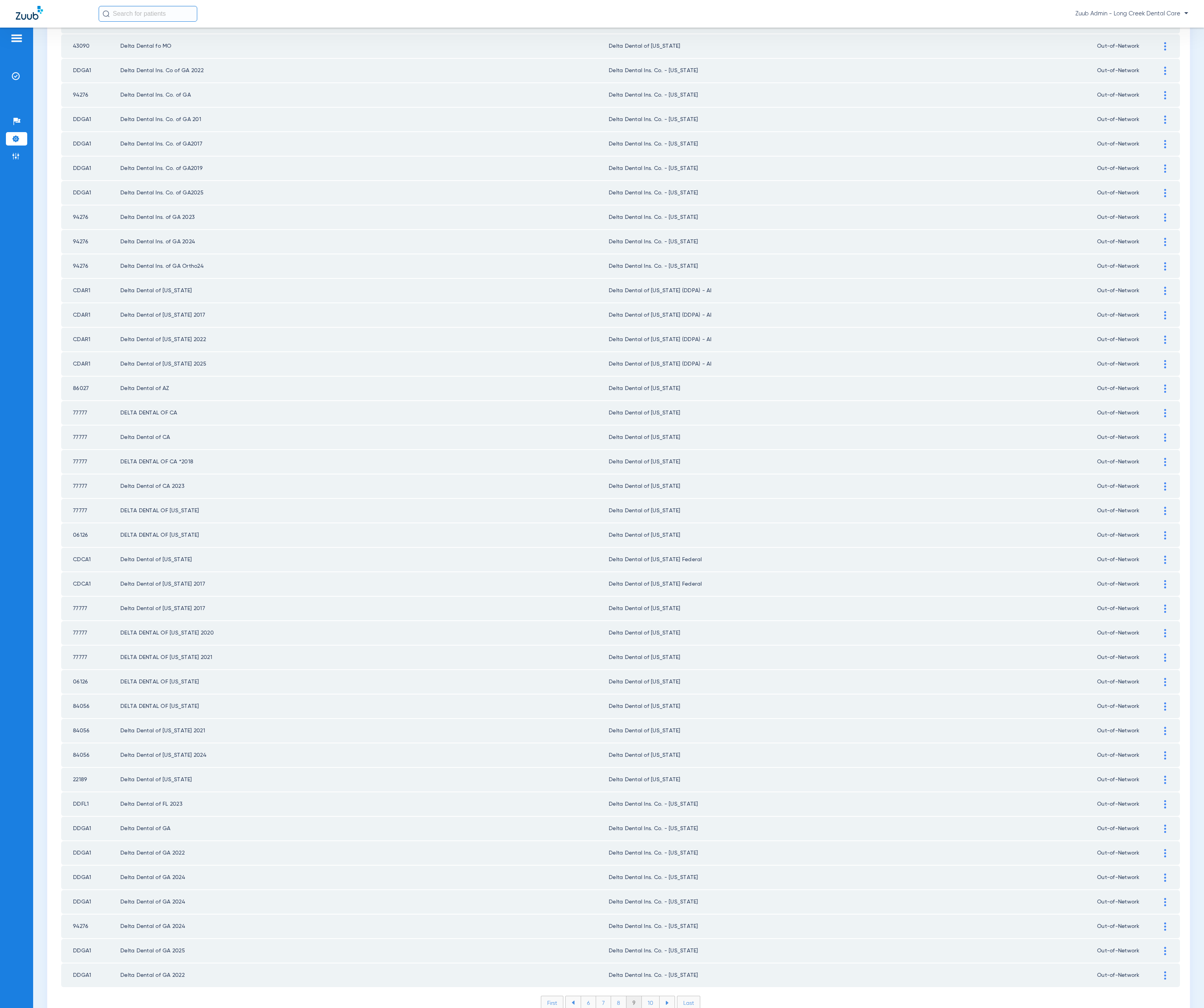
click at [652, 997] on li "10" at bounding box center [650, 1003] width 17 height 14
click at [650, 997] on li "11" at bounding box center [652, 1003] width 17 height 14
click at [646, 997] on li "12" at bounding box center [653, 1003] width 17 height 14
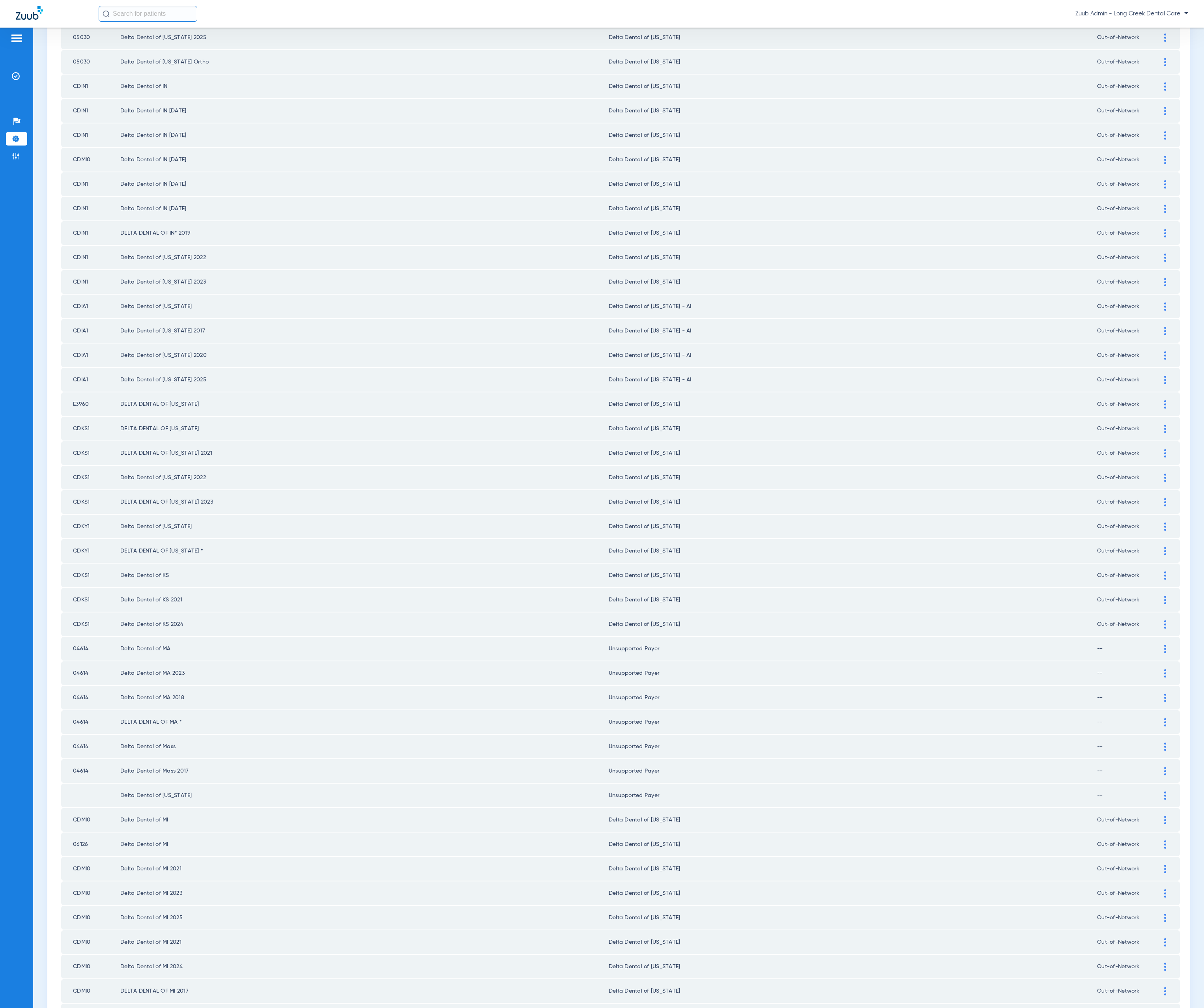
scroll to position [0, 0]
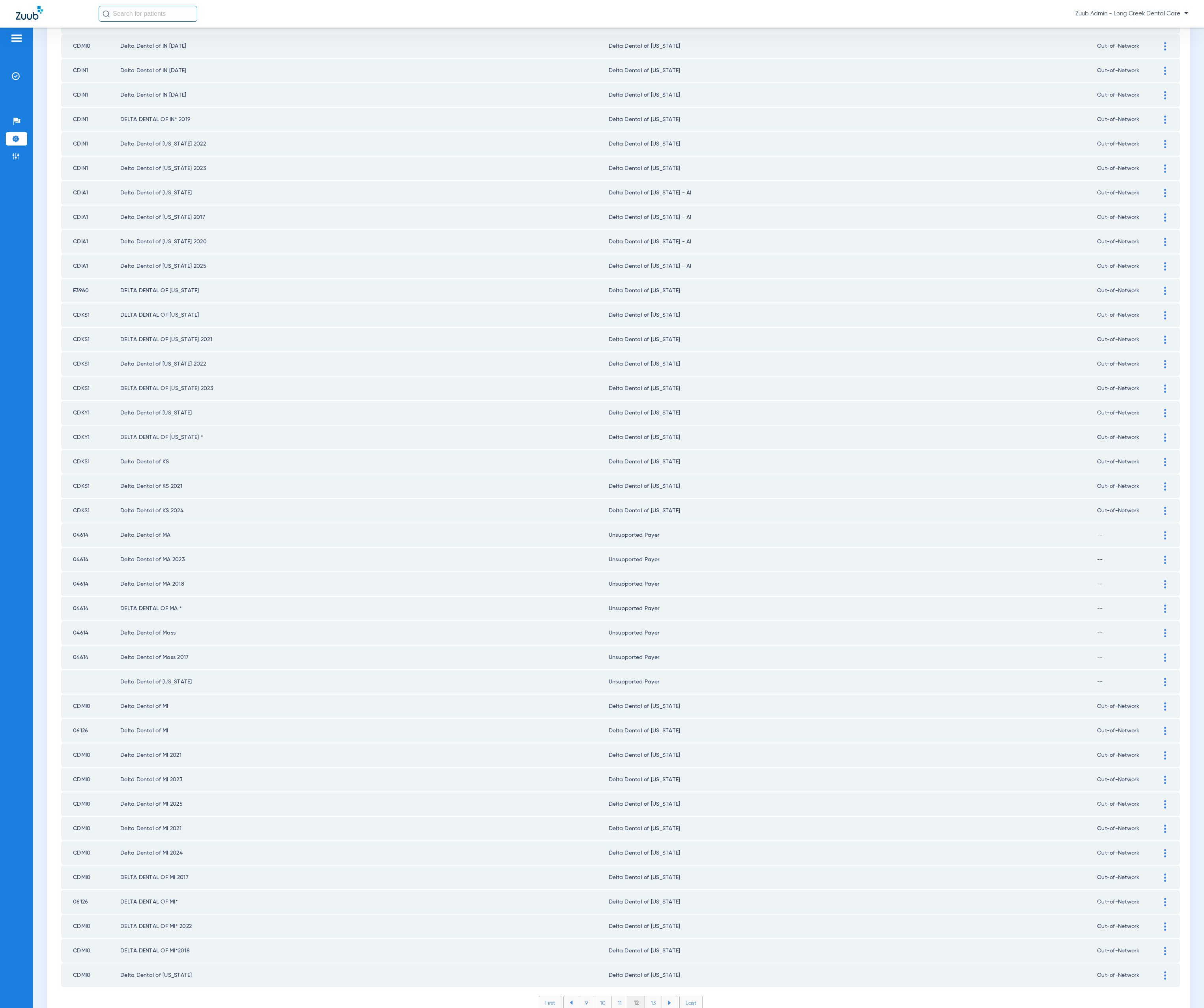
click at [649, 997] on li "13" at bounding box center [654, 1003] width 17 height 14
click at [653, 997] on li "14" at bounding box center [654, 1003] width 17 height 14
click at [647, 997] on li "15" at bounding box center [654, 1003] width 17 height 14
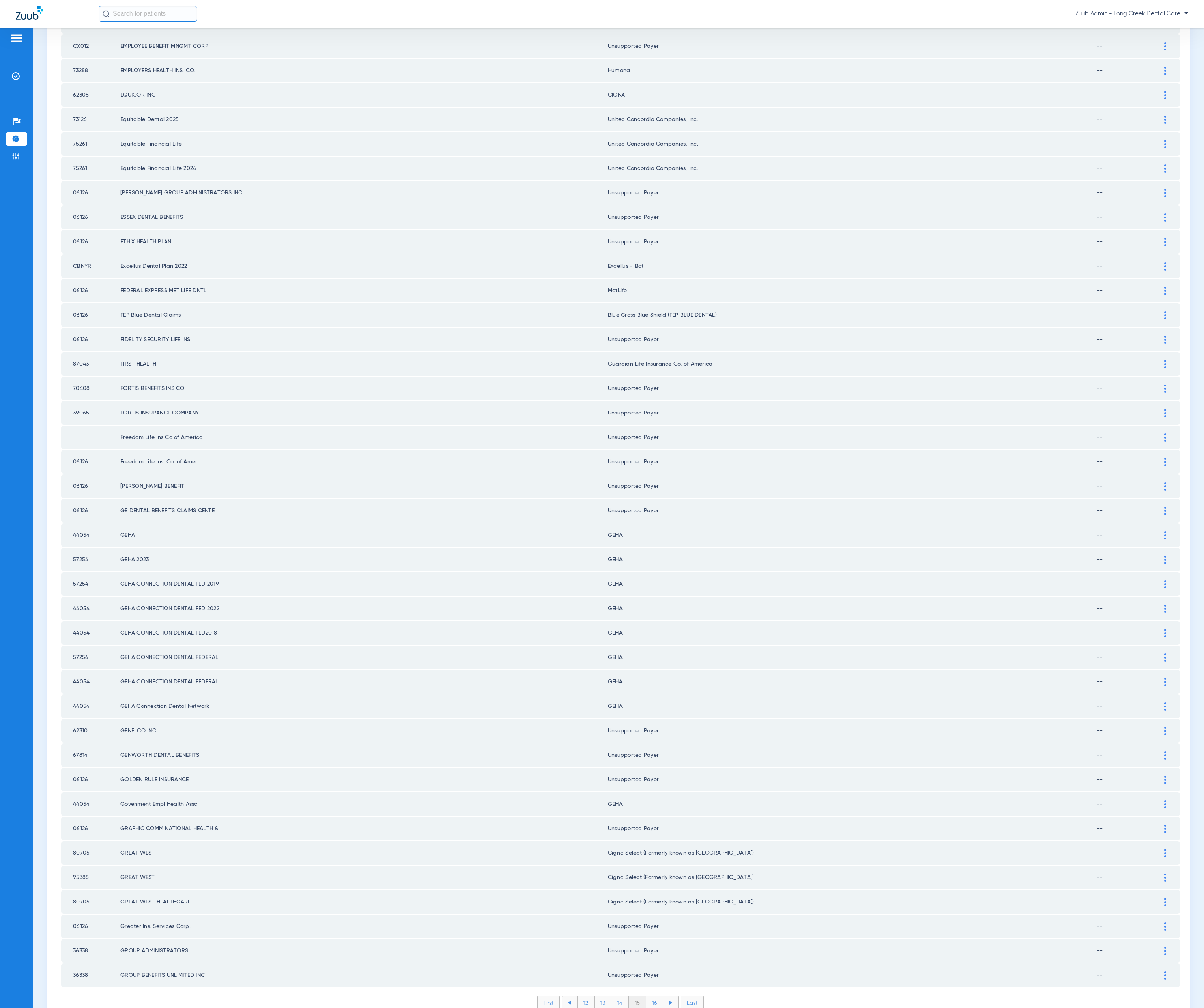
click at [647, 997] on li "16" at bounding box center [654, 1003] width 17 height 14
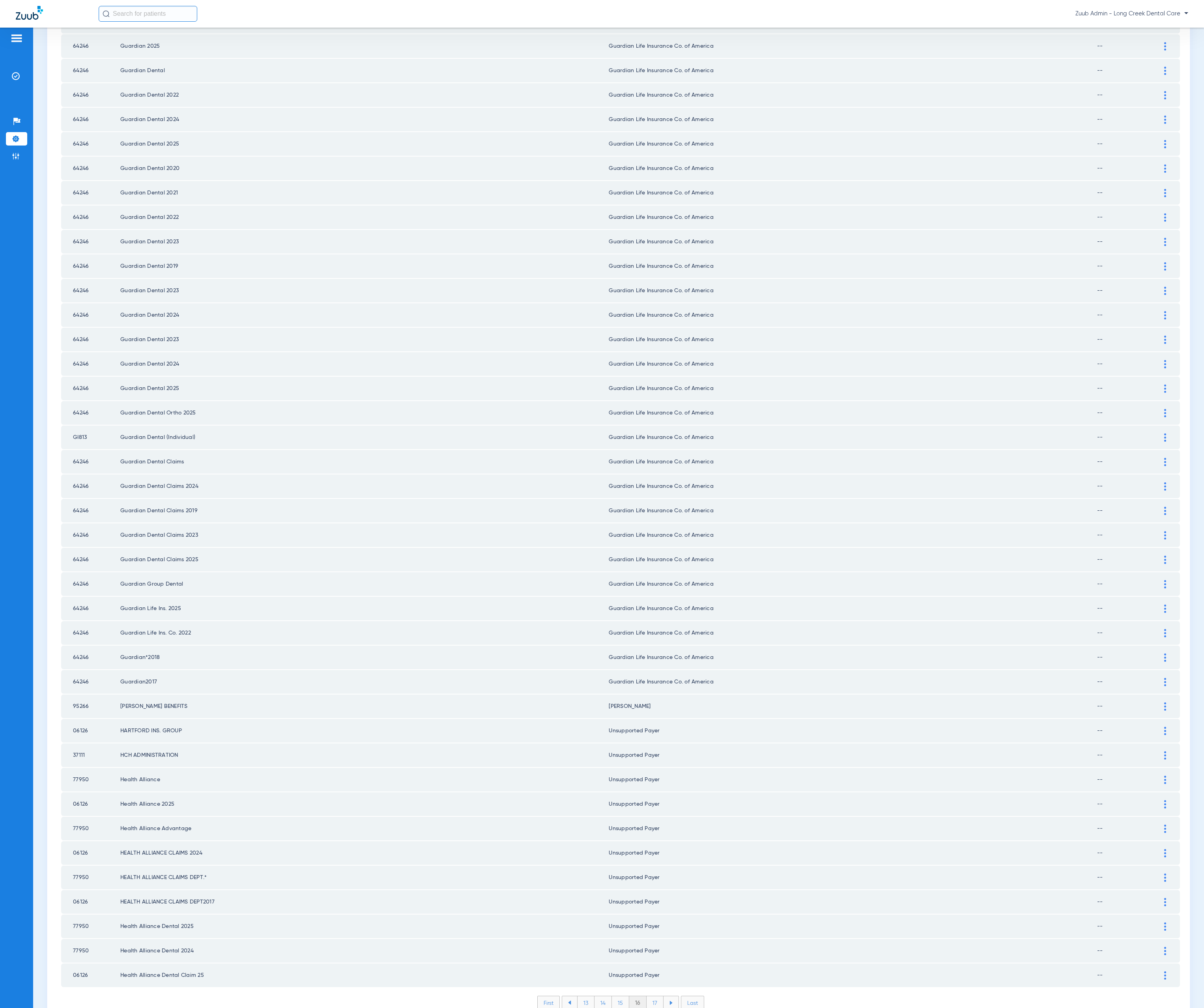
click at [647, 997] on li "17" at bounding box center [654, 1003] width 17 height 14
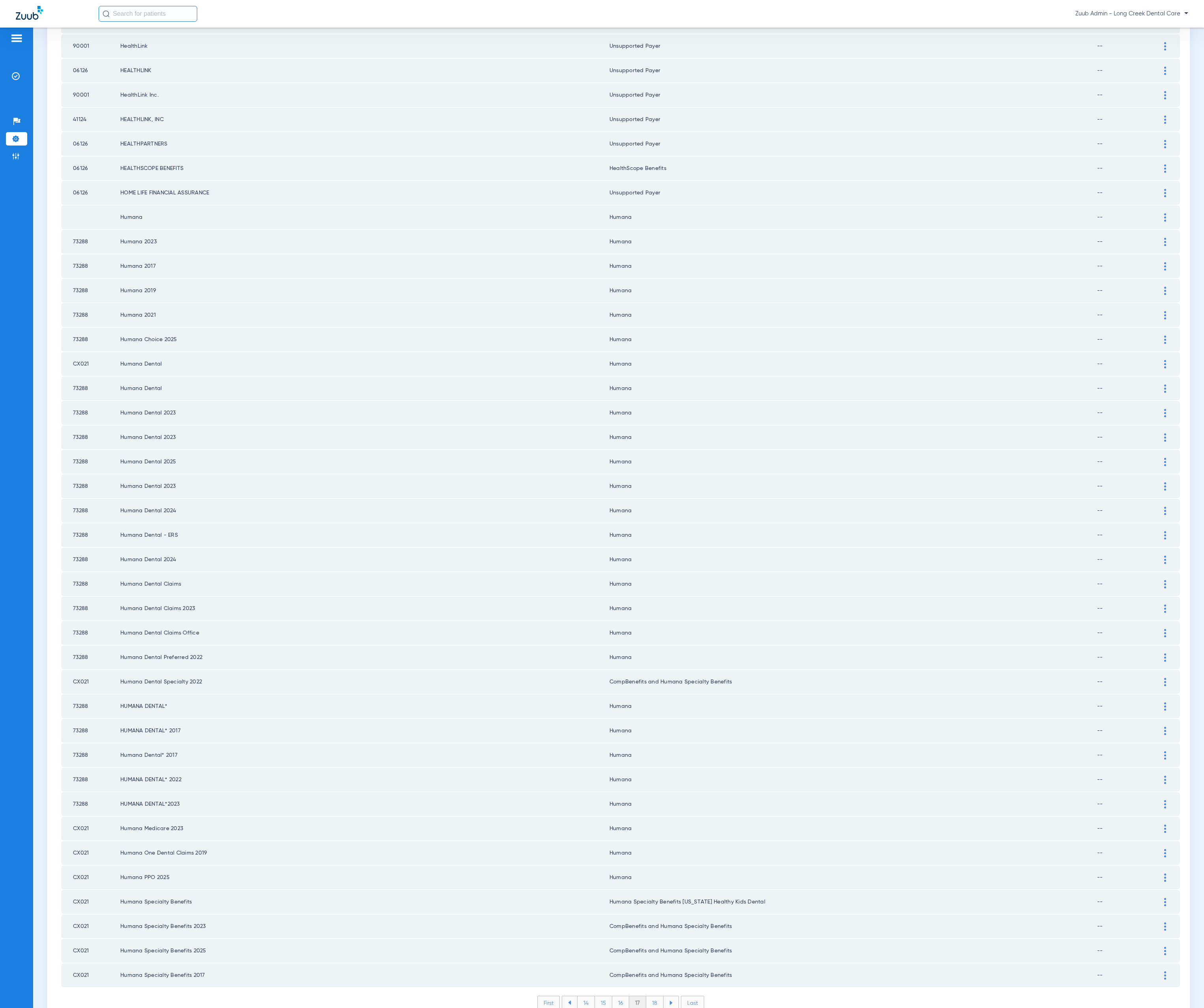
click at [651, 997] on li "18" at bounding box center [654, 1003] width 17 height 14
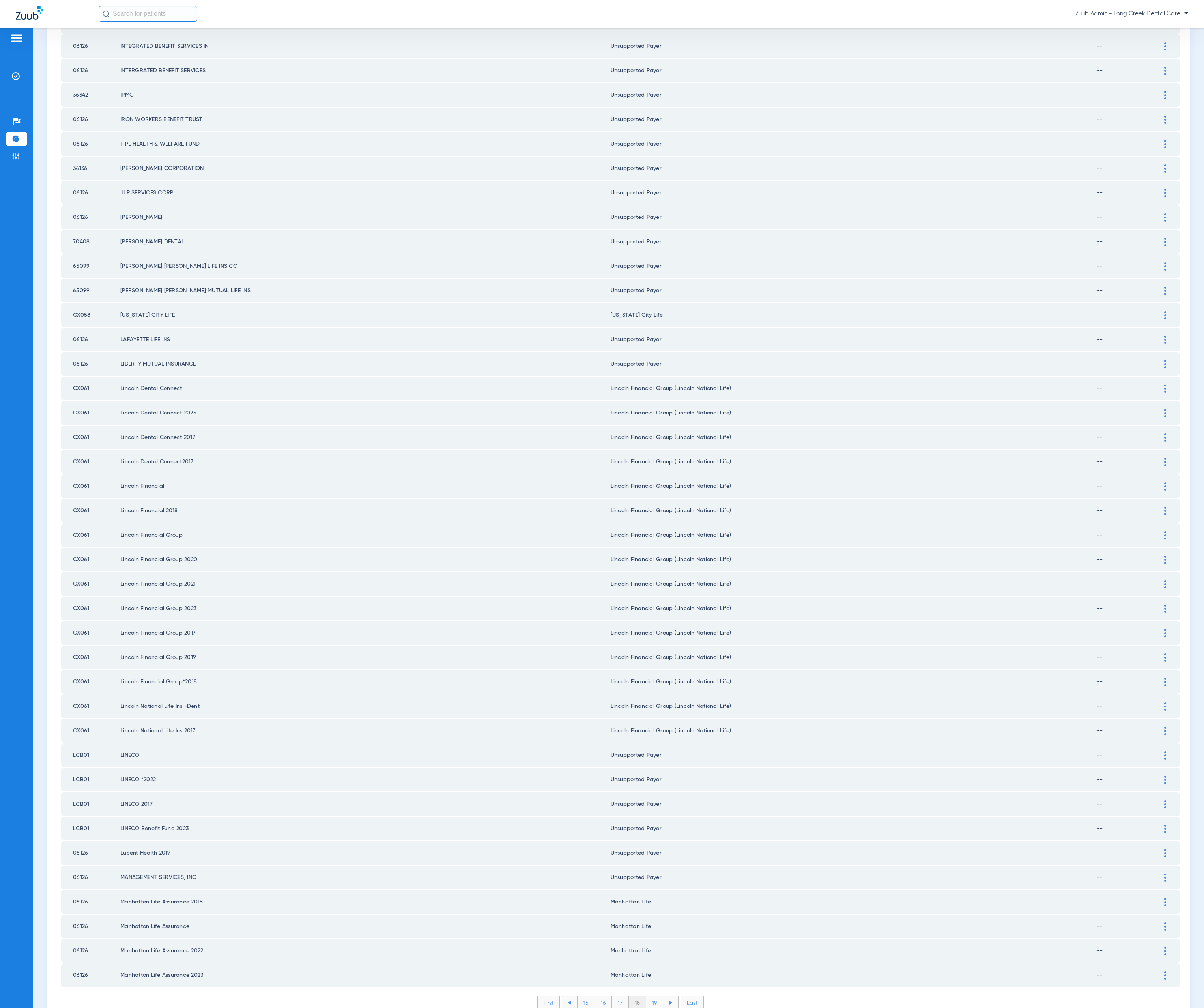
click at [654, 997] on li "19" at bounding box center [654, 1003] width 17 height 14
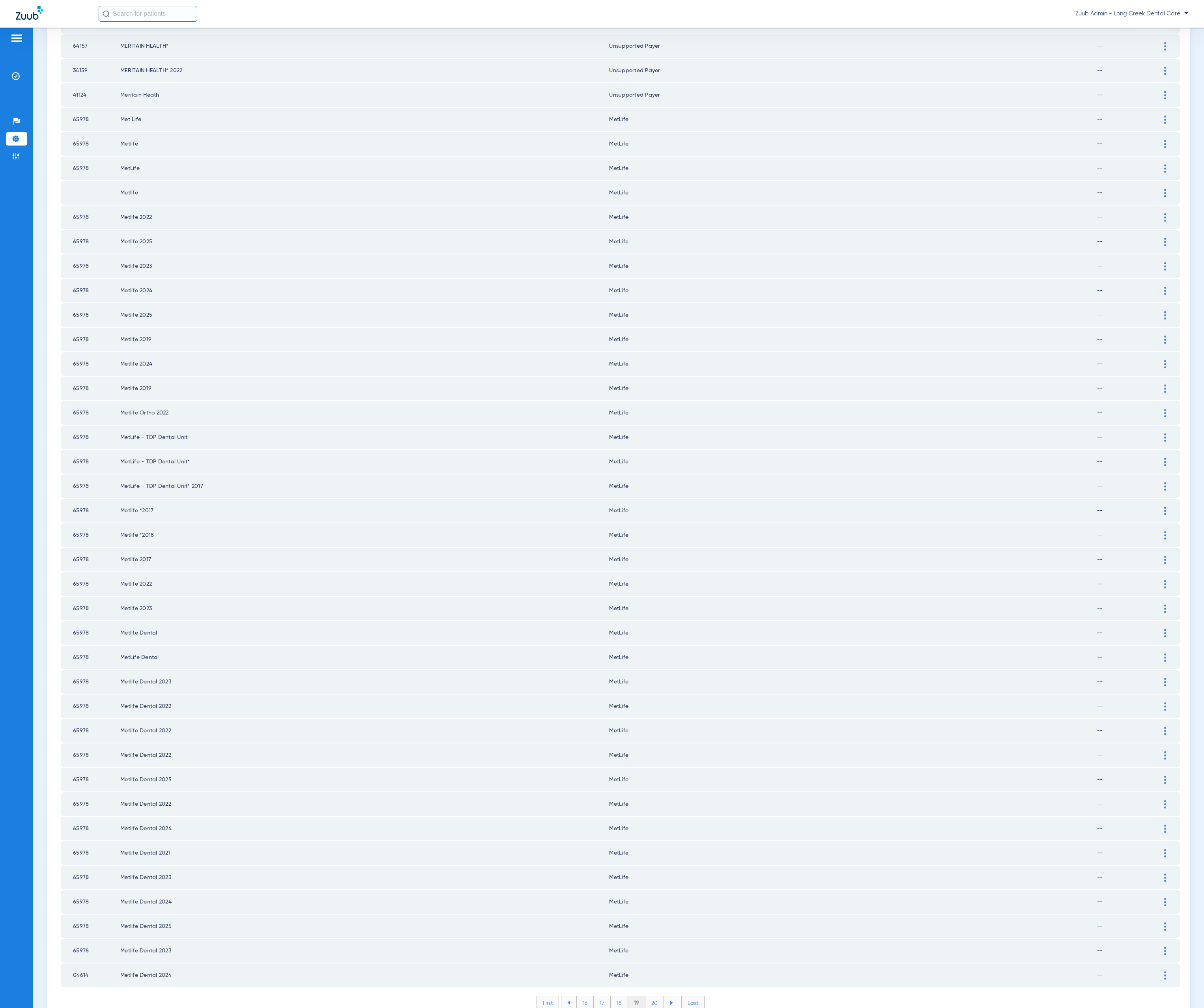
click at [649, 997] on li "20" at bounding box center [654, 1003] width 18 height 14
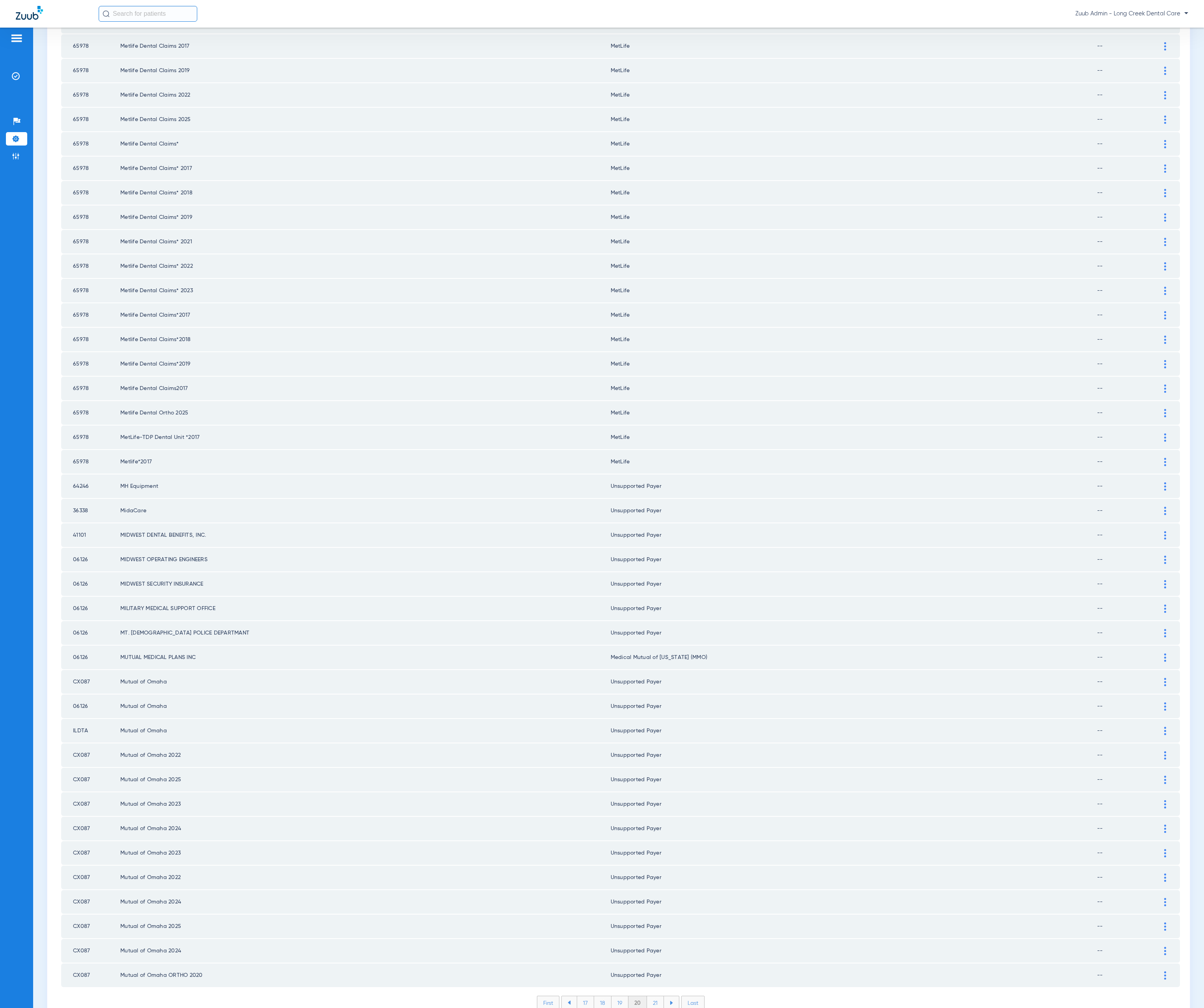
click at [647, 997] on li "21" at bounding box center [655, 1003] width 17 height 14
click at [649, 997] on li "22" at bounding box center [654, 1003] width 17 height 14
click at [650, 997] on li "23" at bounding box center [654, 1003] width 17 height 14
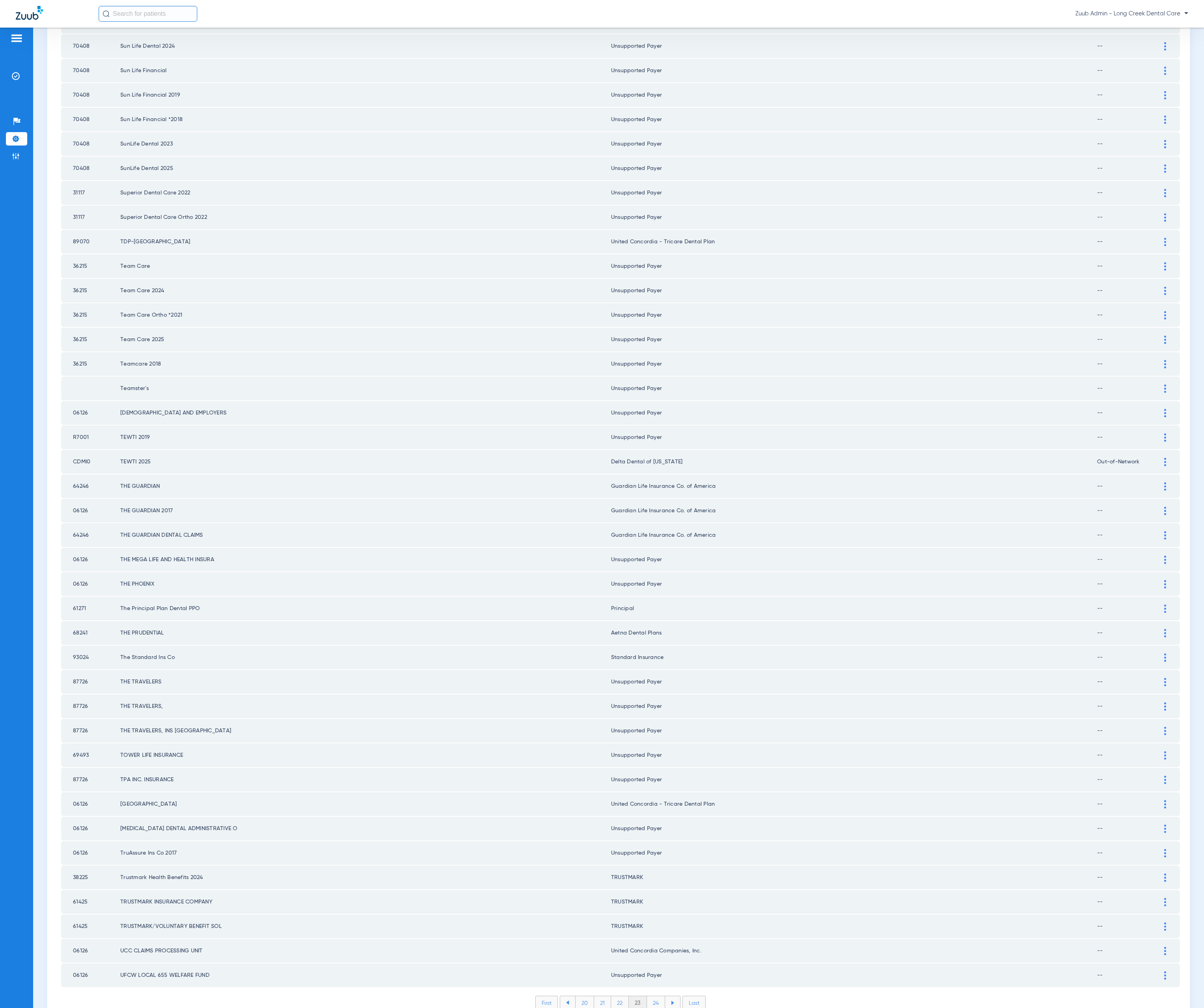
click at [650, 997] on li "24" at bounding box center [656, 1003] width 18 height 14
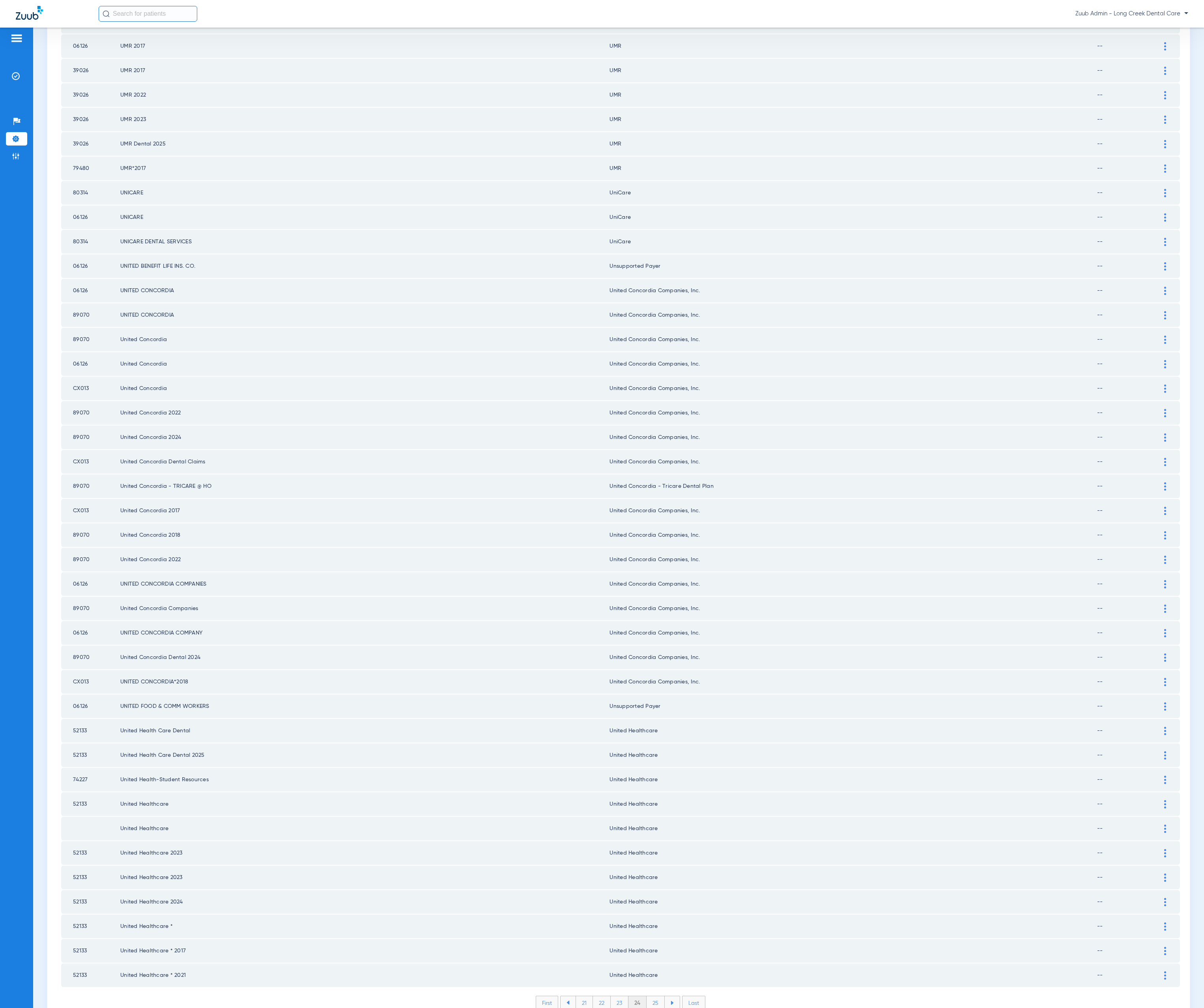
click at [649, 997] on li "25" at bounding box center [655, 1003] width 18 height 14
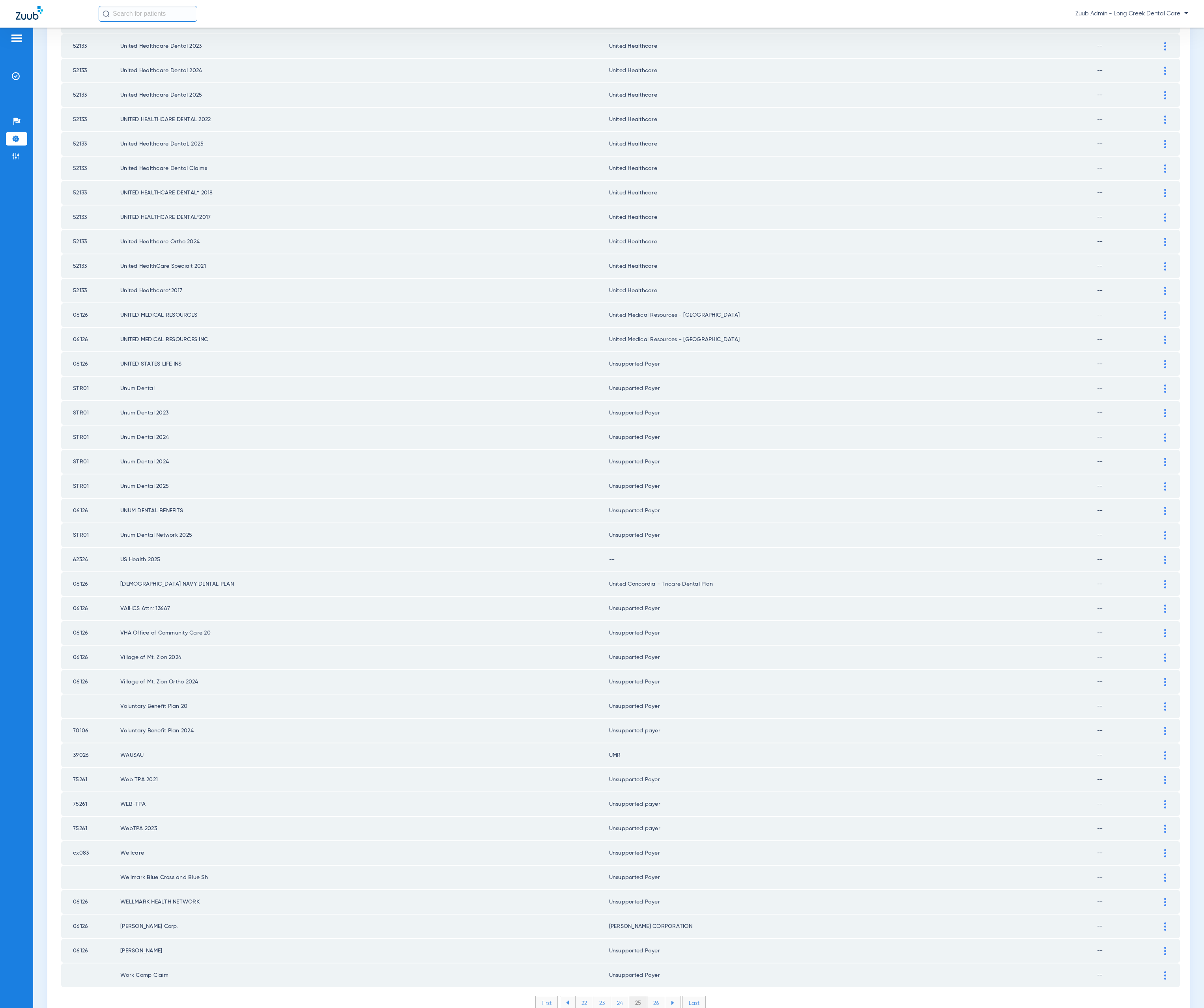
click at [80, 548] on td "62324" at bounding box center [90, 560] width 59 height 24
copy td "62324"
click at [1158, 556] on div at bounding box center [1164, 560] width 14 height 8
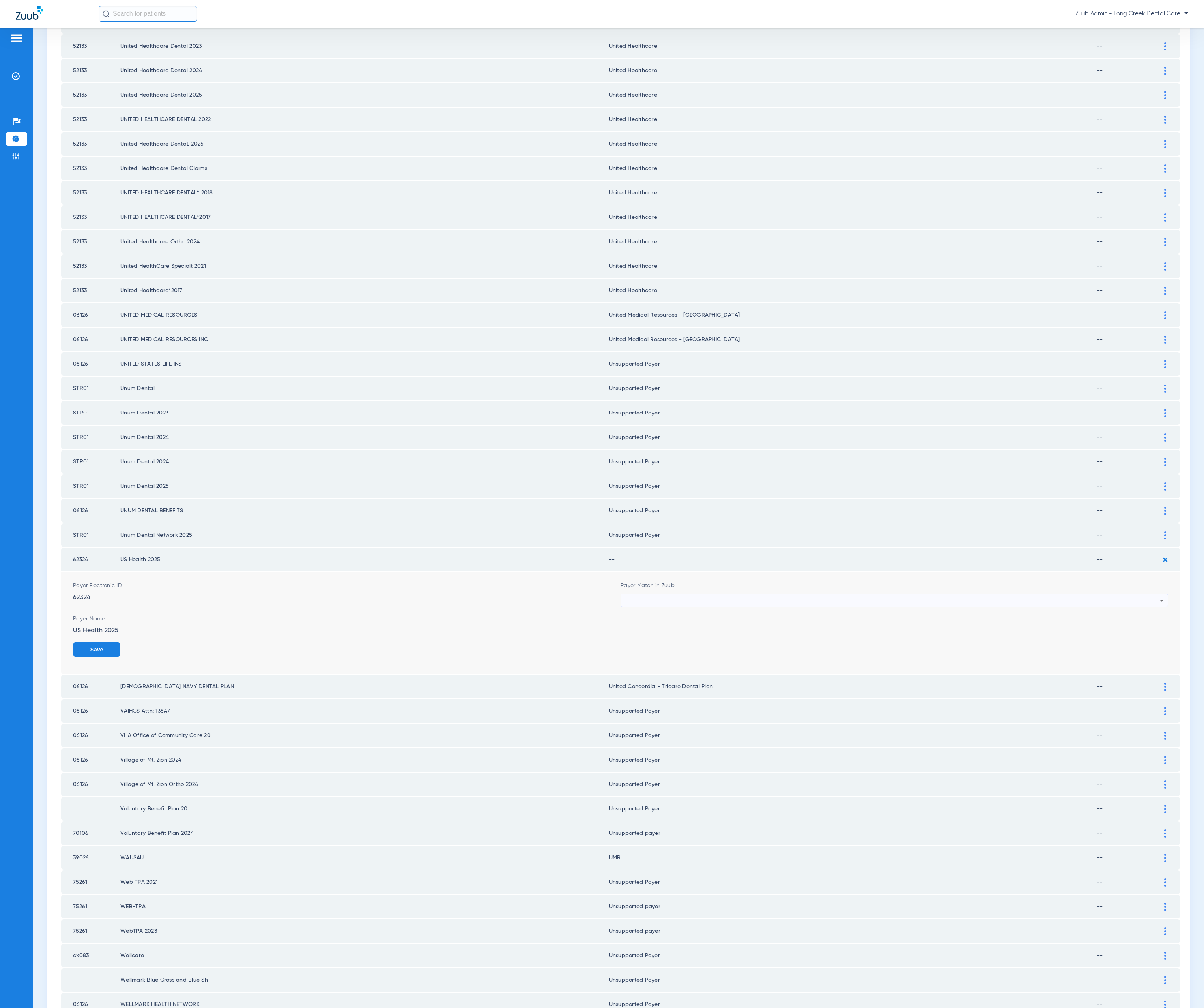
click at [798, 594] on div "--" at bounding box center [892, 600] width 535 height 14
type input "unn"
click at [749, 618] on mat-option "Unsupported Payer" at bounding box center [886, 619] width 541 height 14
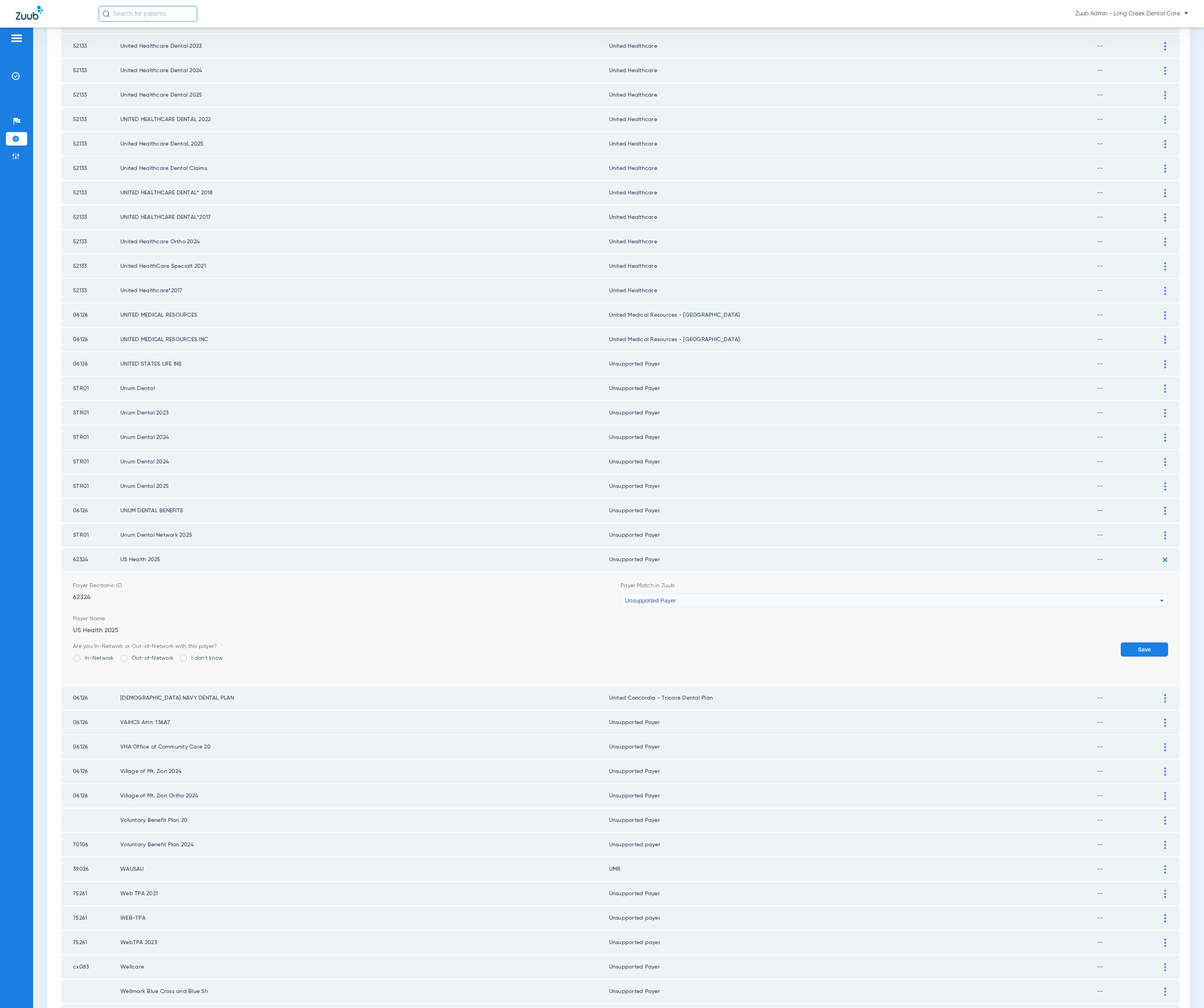
click at [1133, 643] on button "Save" at bounding box center [1144, 649] width 47 height 14
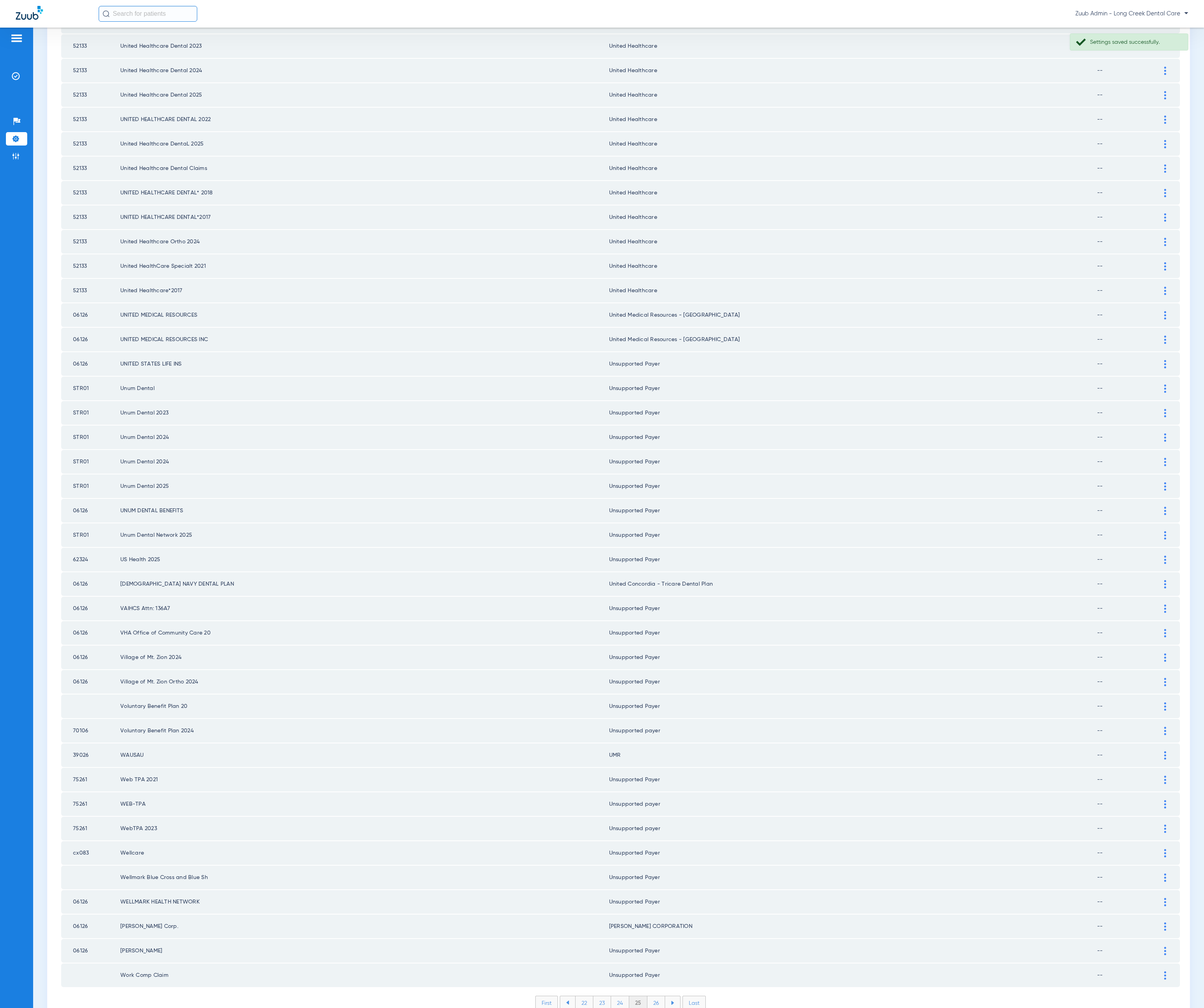
click at [650, 997] on li "26" at bounding box center [655, 1003] width 17 height 14
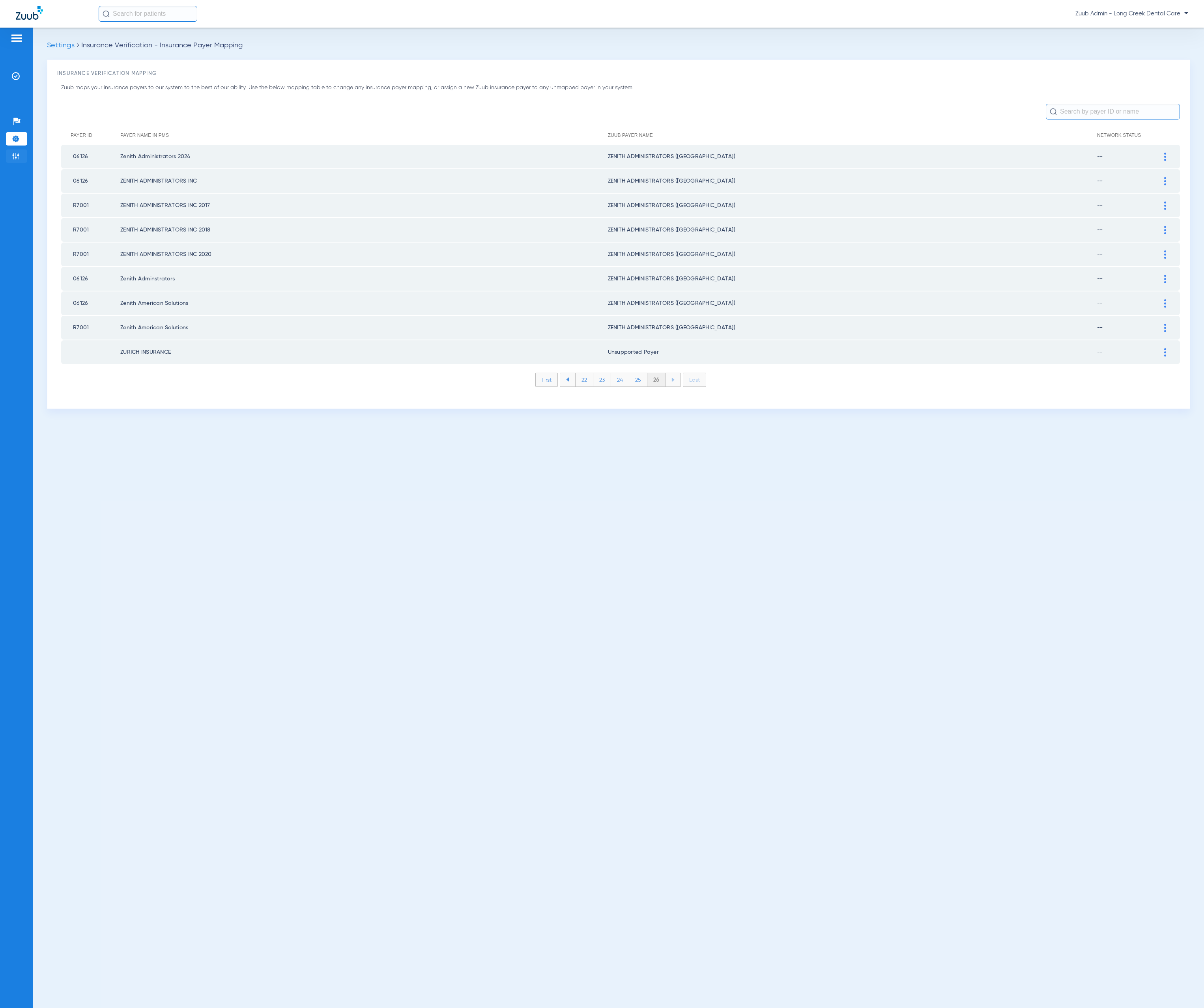
click at [15, 156] on img at bounding box center [16, 156] width 8 height 8
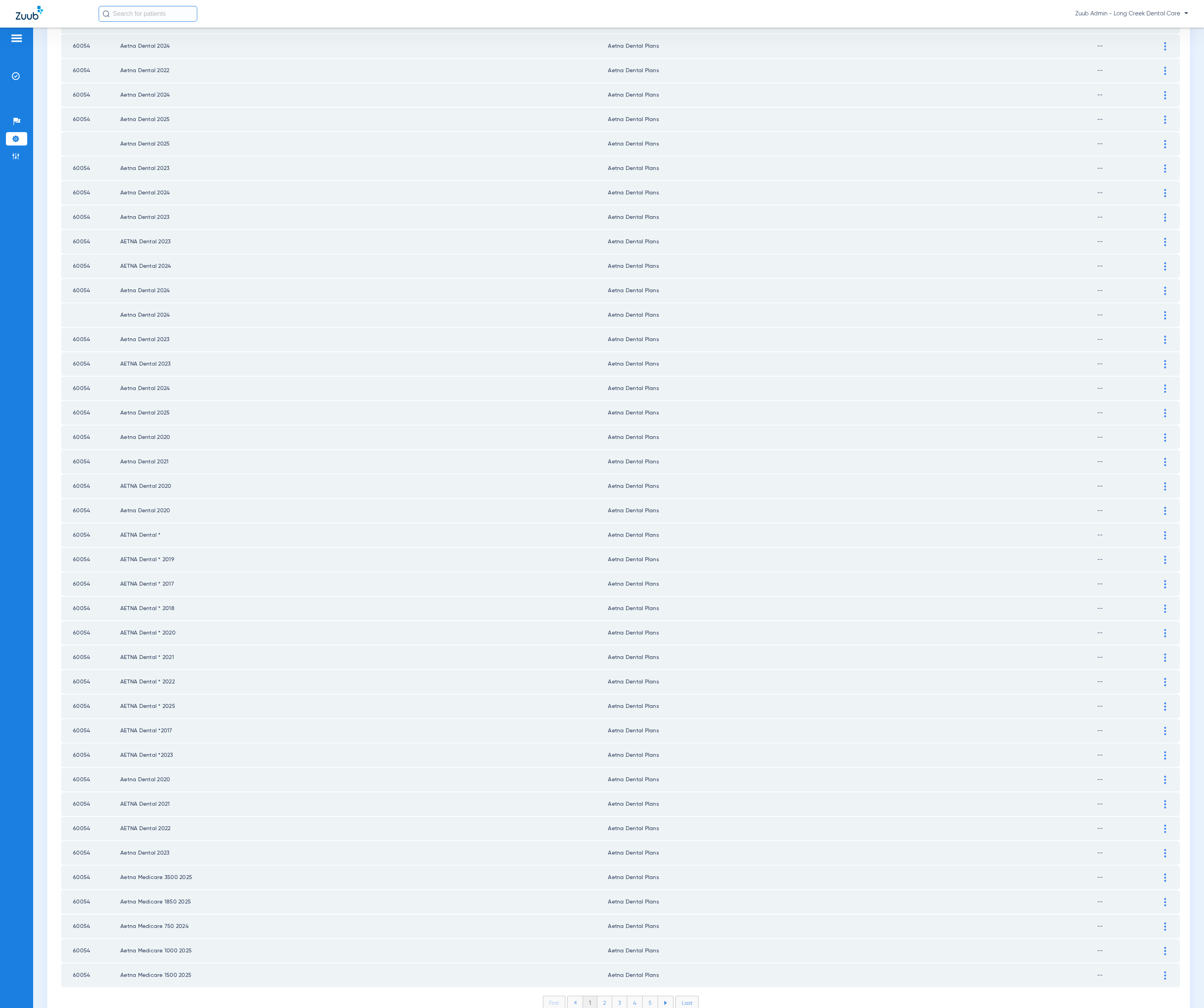
scroll to position [379, 0]
